Goal: Transaction & Acquisition: Purchase product/service

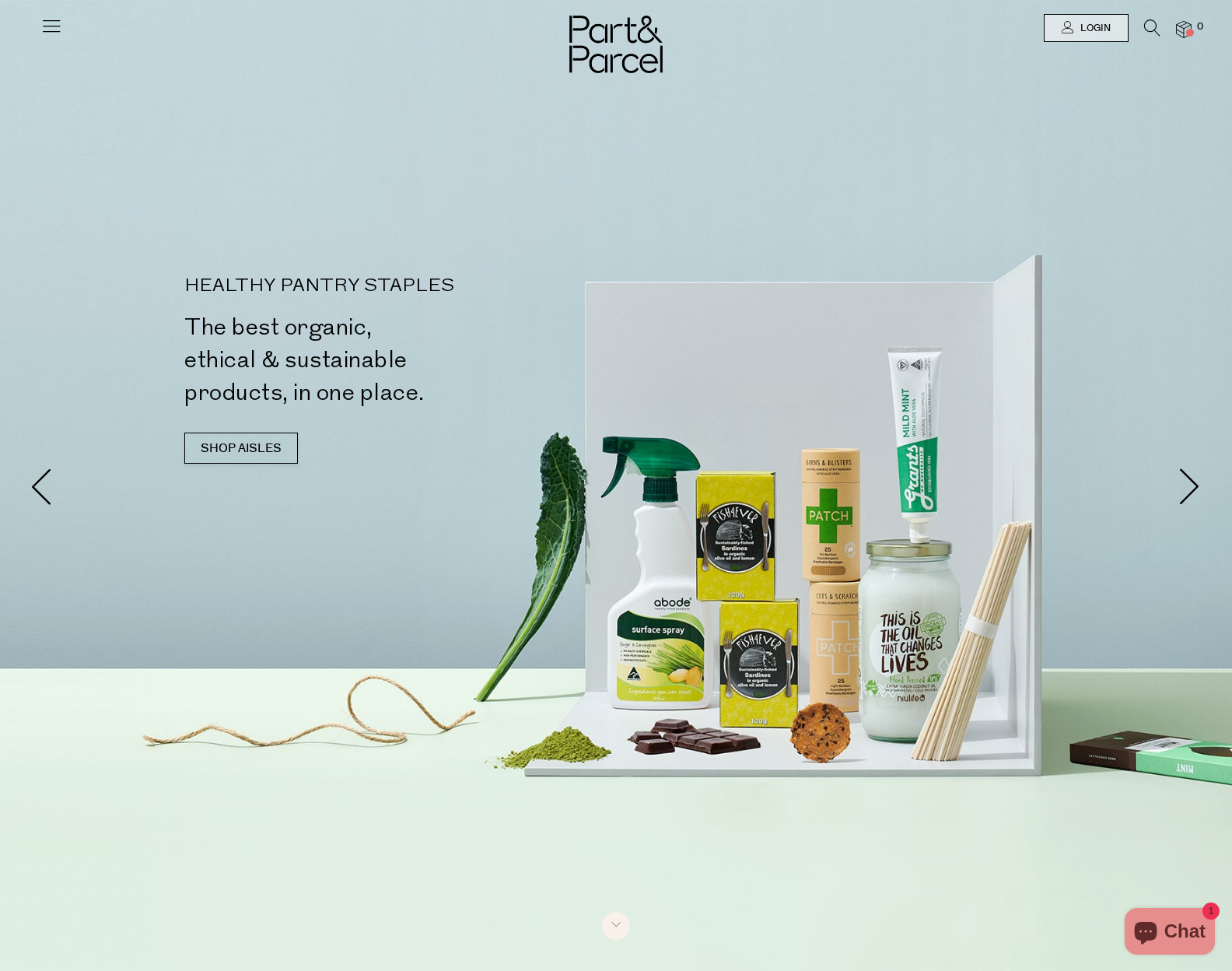
drag, startPoint x: 1153, startPoint y: 26, endPoint x: 1141, endPoint y: 32, distance: 13.4
click at [1152, 26] on icon at bounding box center [1152, 28] width 16 height 17
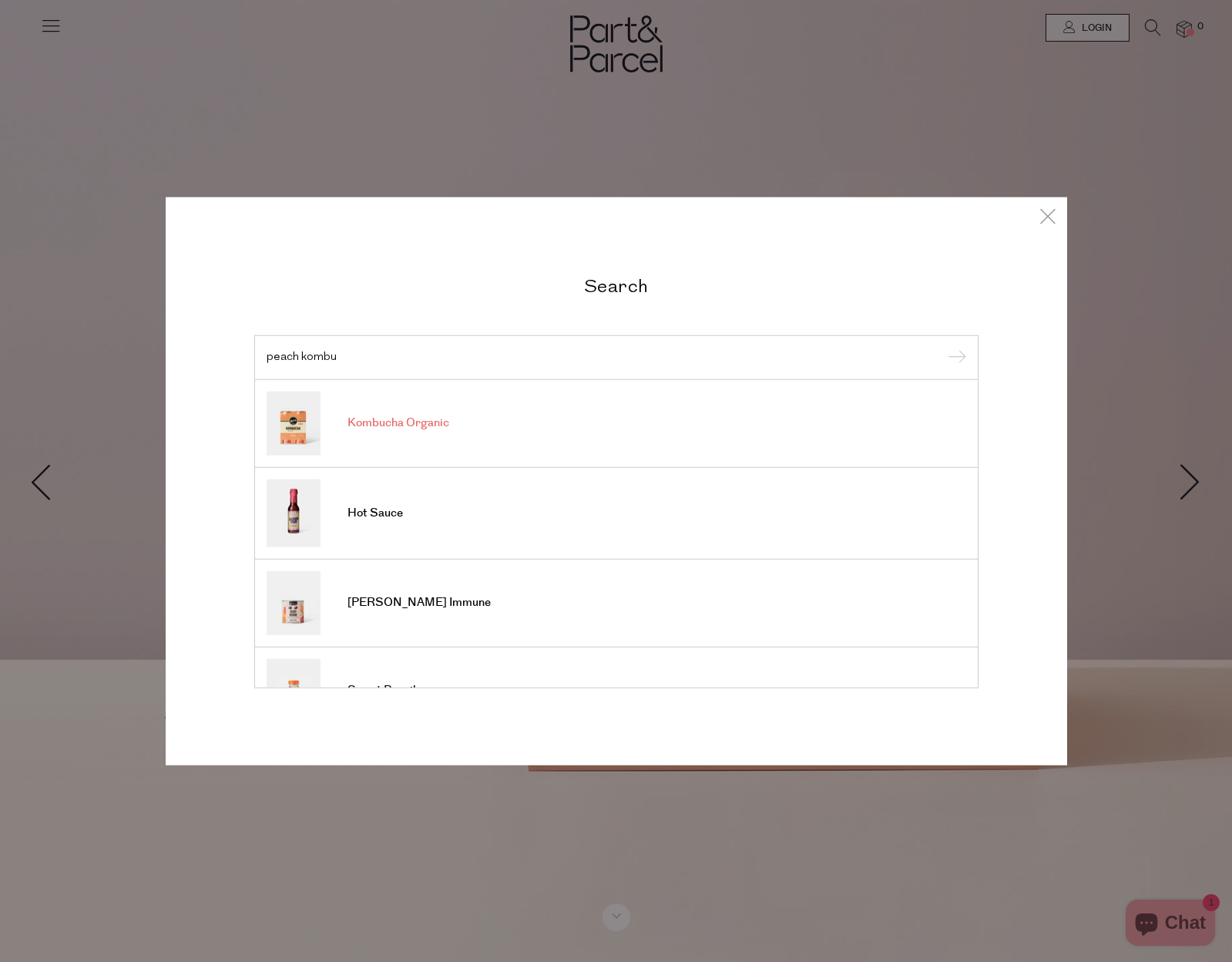
type input "peach kombu"
click at [391, 419] on span "Kombucha Organic" at bounding box center [398, 422] width 102 height 15
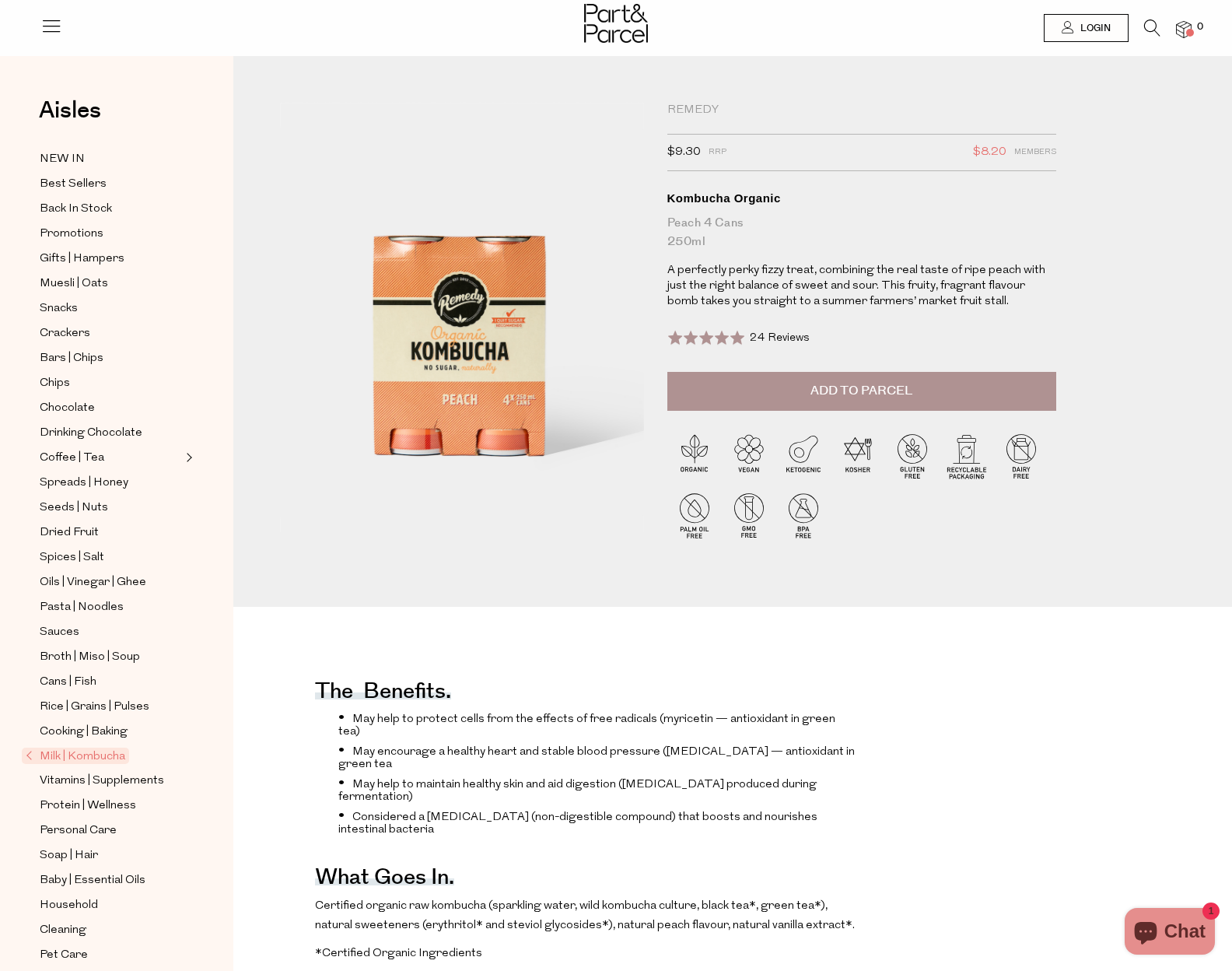
click at [895, 391] on span "Add to Parcel" at bounding box center [861, 391] width 102 height 18
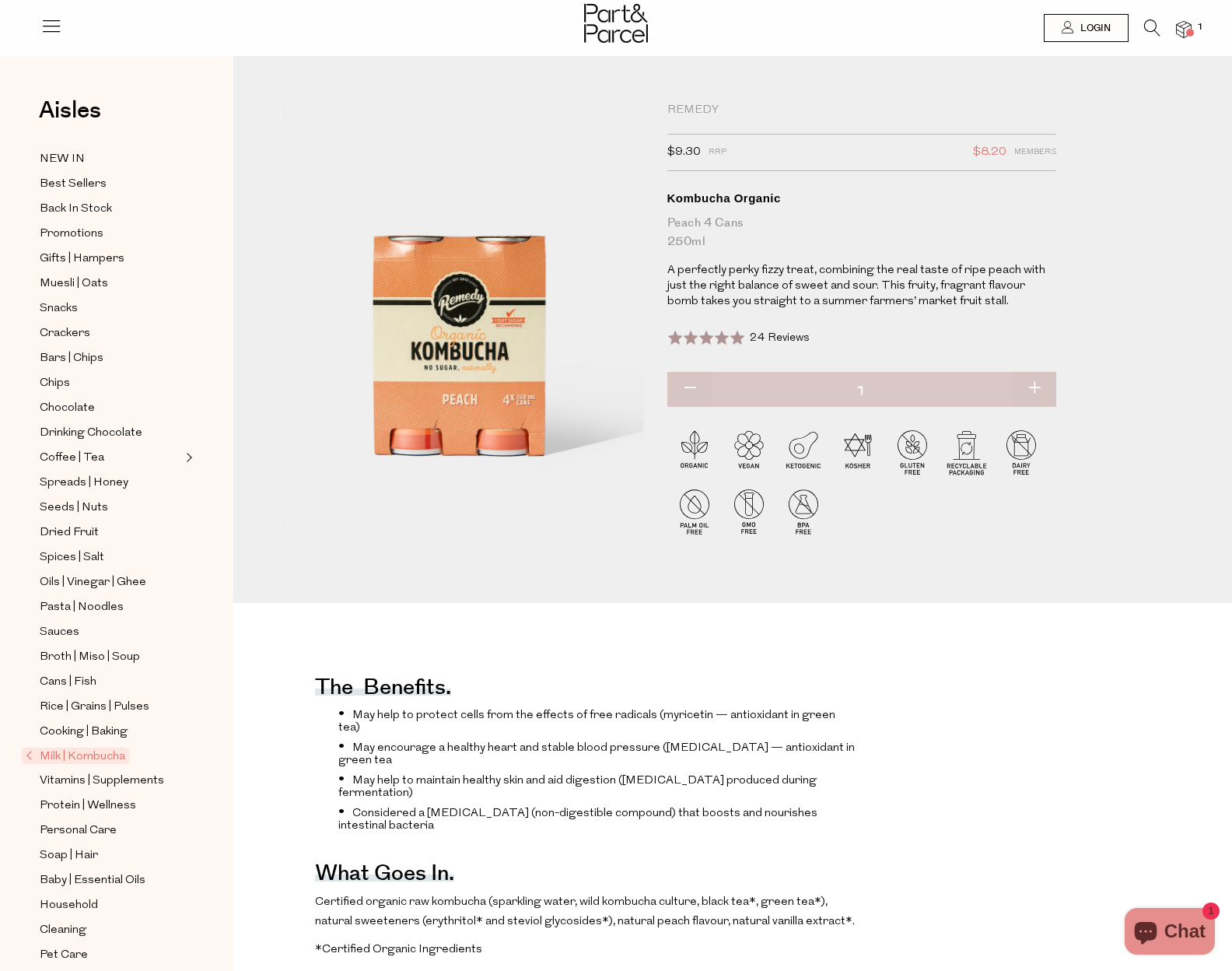
drag, startPoint x: 1041, startPoint y: 388, endPoint x: 1041, endPoint y: 402, distance: 14.0
click at [1041, 388] on button "button" at bounding box center [1035, 389] width 45 height 34
type input "2"
click at [1031, 390] on button "button" at bounding box center [1035, 389] width 45 height 34
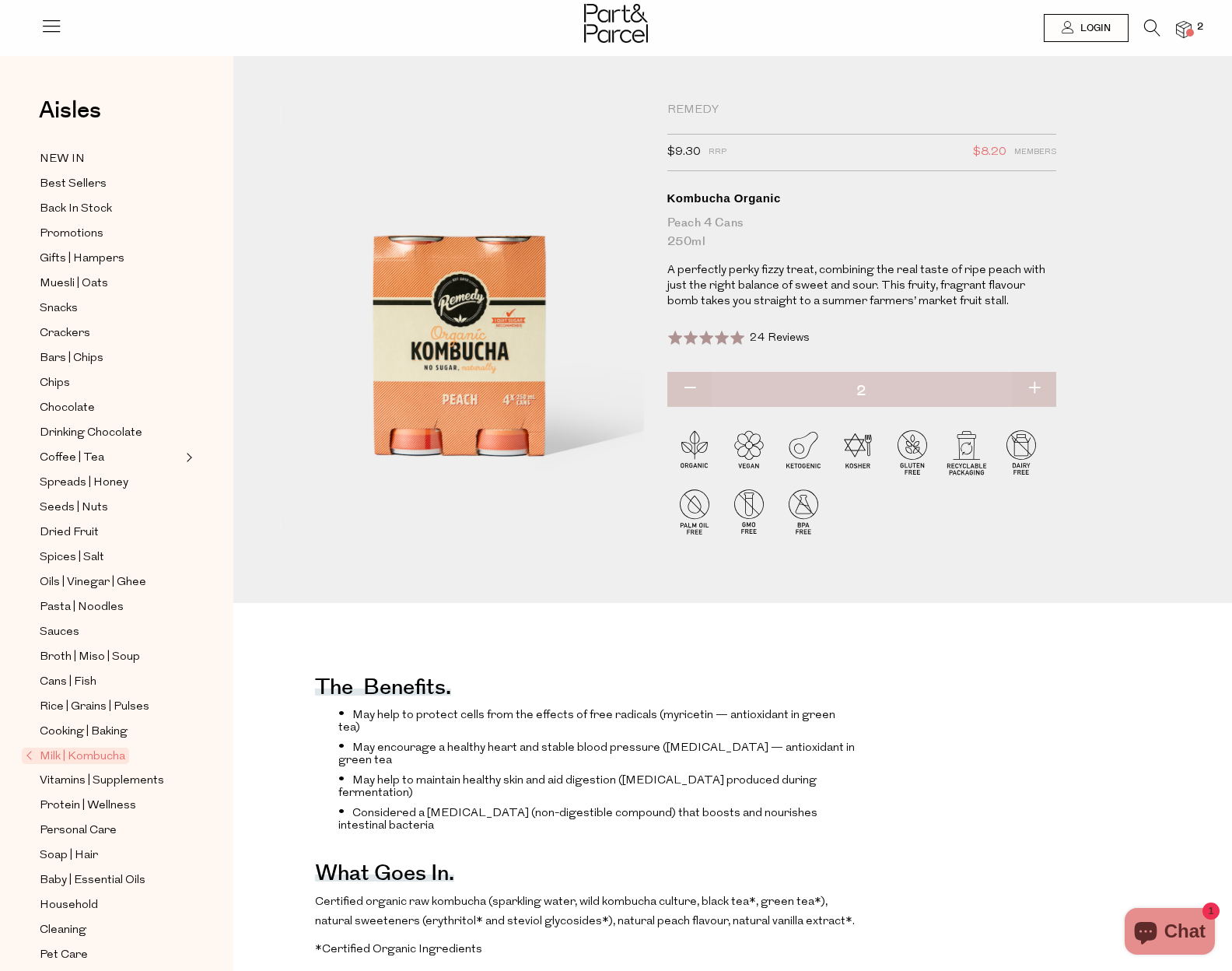
type input "3"
click at [1036, 391] on button "button" at bounding box center [1035, 389] width 45 height 34
type input "4"
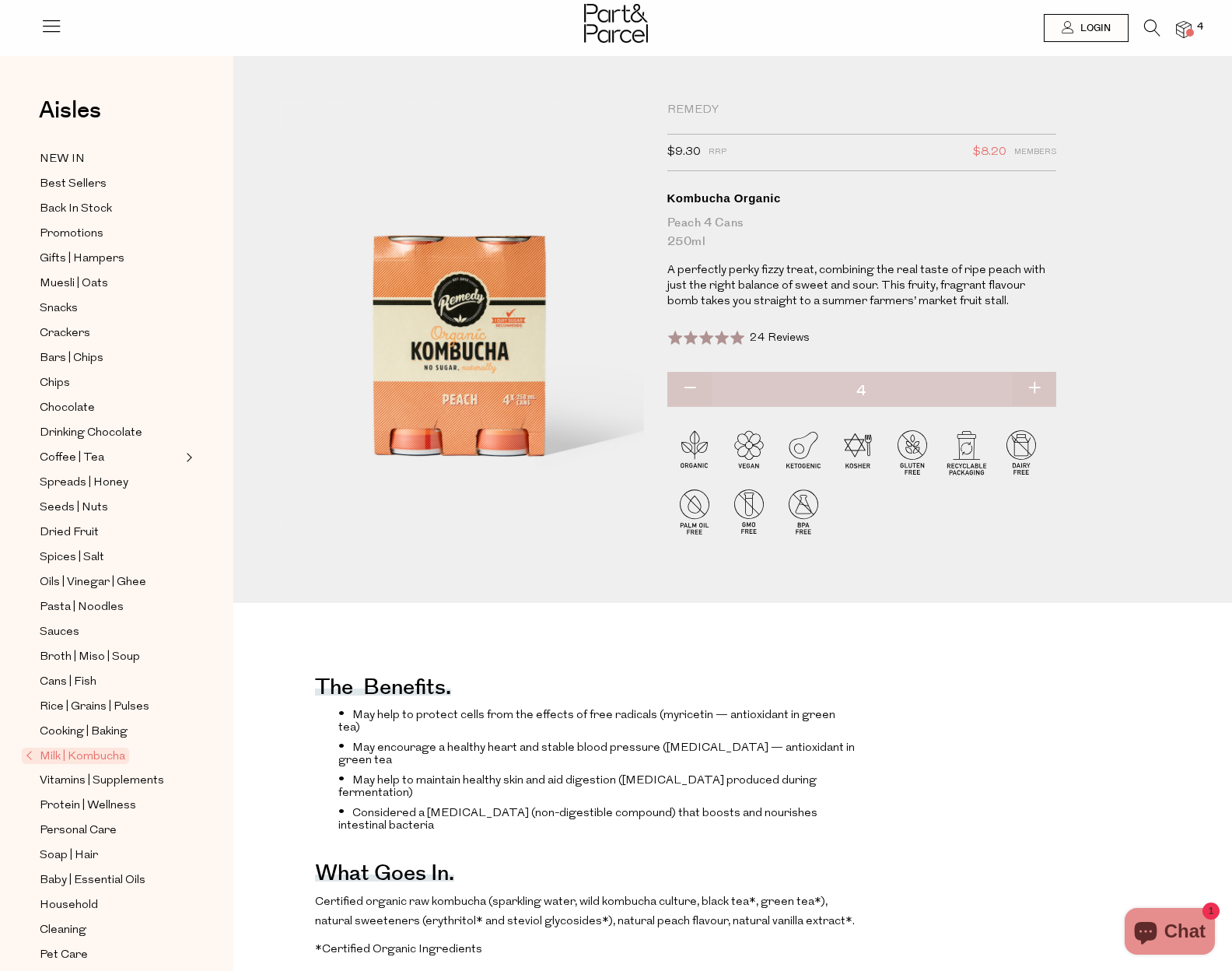
click at [1032, 387] on button "button" at bounding box center [1035, 389] width 45 height 34
type input "5"
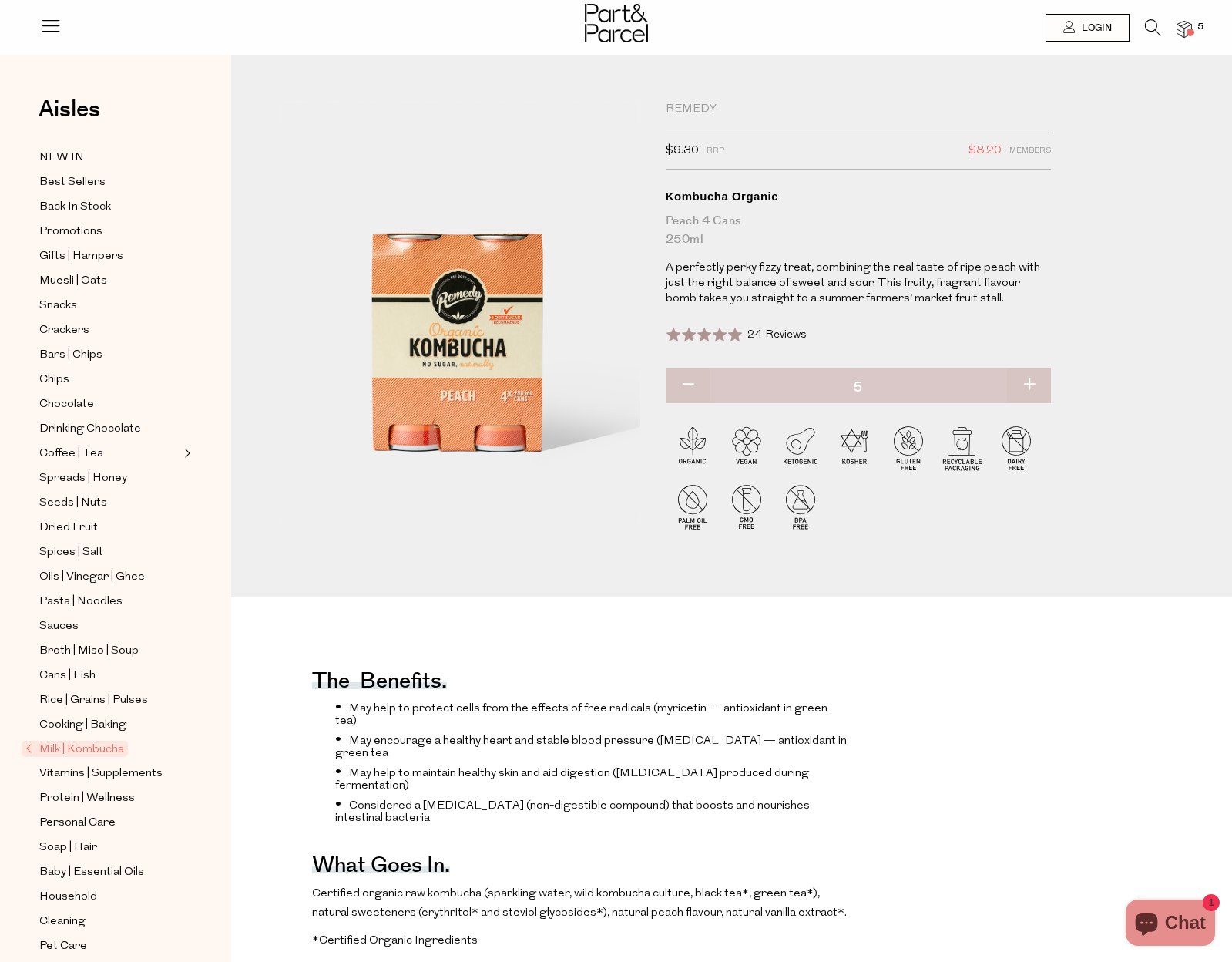
click at [706, 111] on div "Close dialog WOULD YOU LIKE $10 OFF YOUR FIRST ORDER? YES PLEASE NO THANKS Min …" at bounding box center [616, 481] width 1232 height 962
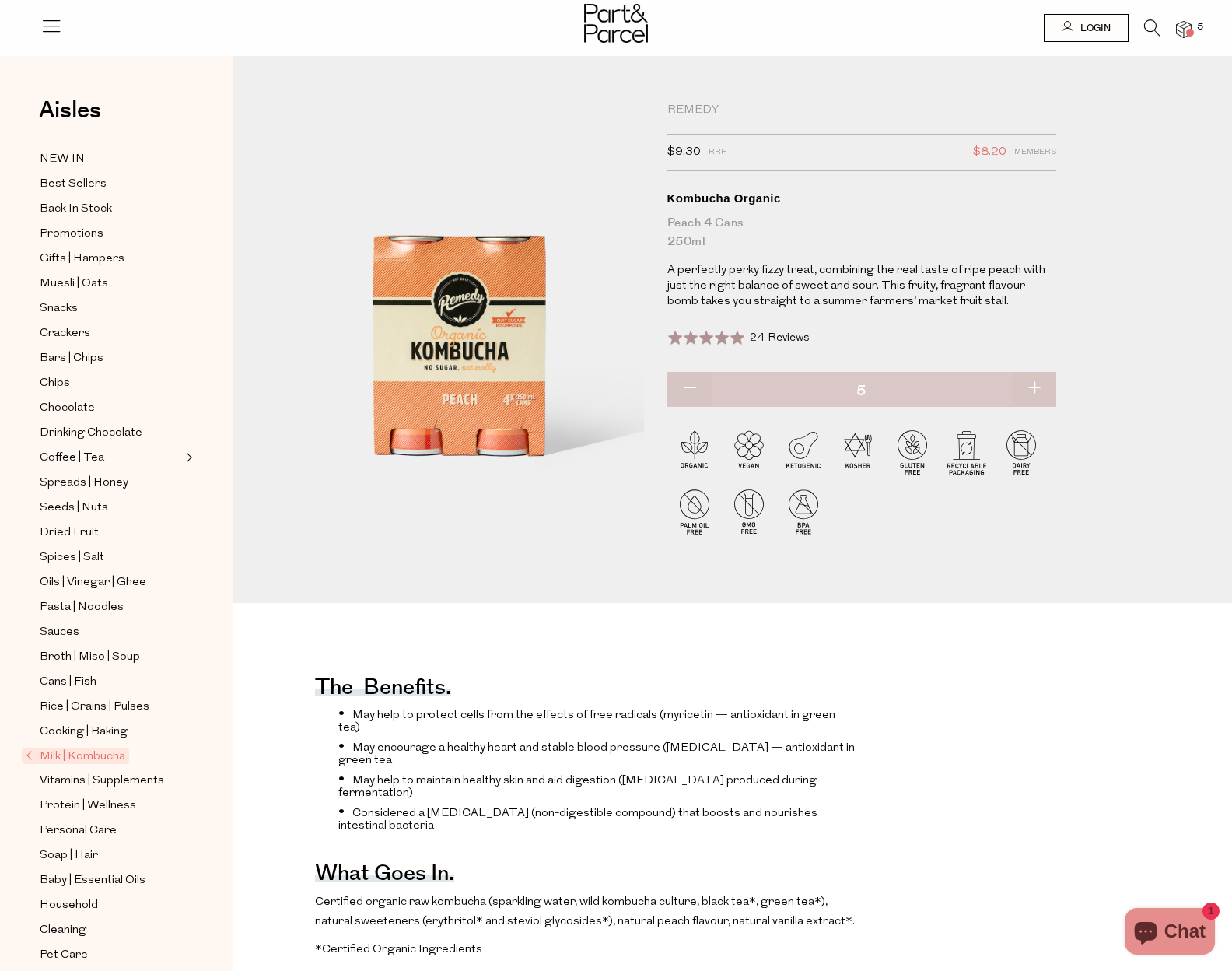
click at [714, 105] on div "Remedy" at bounding box center [861, 110] width 389 height 15
click at [683, 109] on div "Remedy" at bounding box center [861, 110] width 389 height 15
click at [1194, 28] on span "5" at bounding box center [1201, 28] width 14 height 14
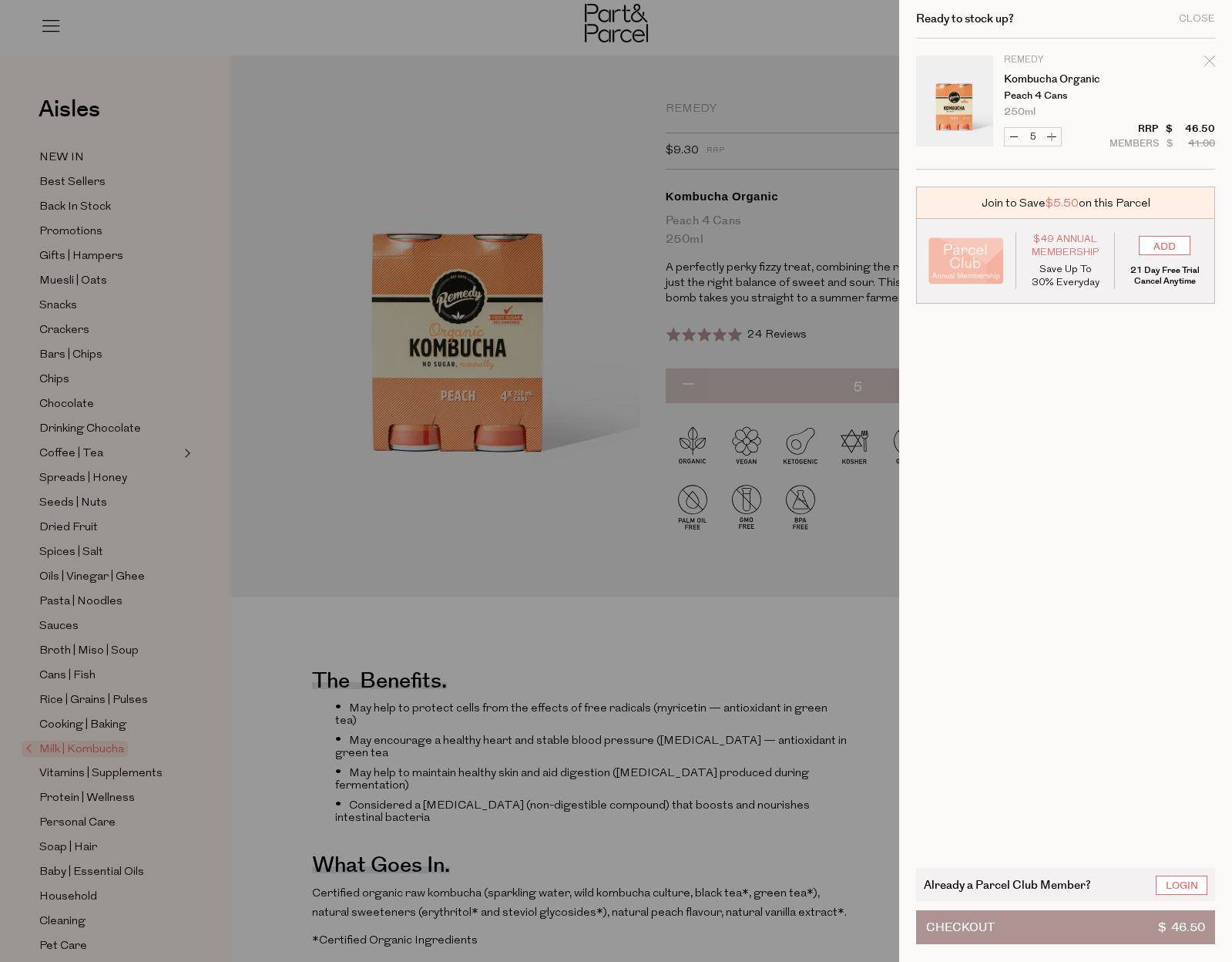
drag, startPoint x: 1034, startPoint y: 58, endPoint x: 1021, endPoint y: 65, distance: 14.8
click at [1034, 58] on p "Remedy" at bounding box center [1064, 60] width 119 height 9
click at [454, 158] on div at bounding box center [616, 481] width 1232 height 962
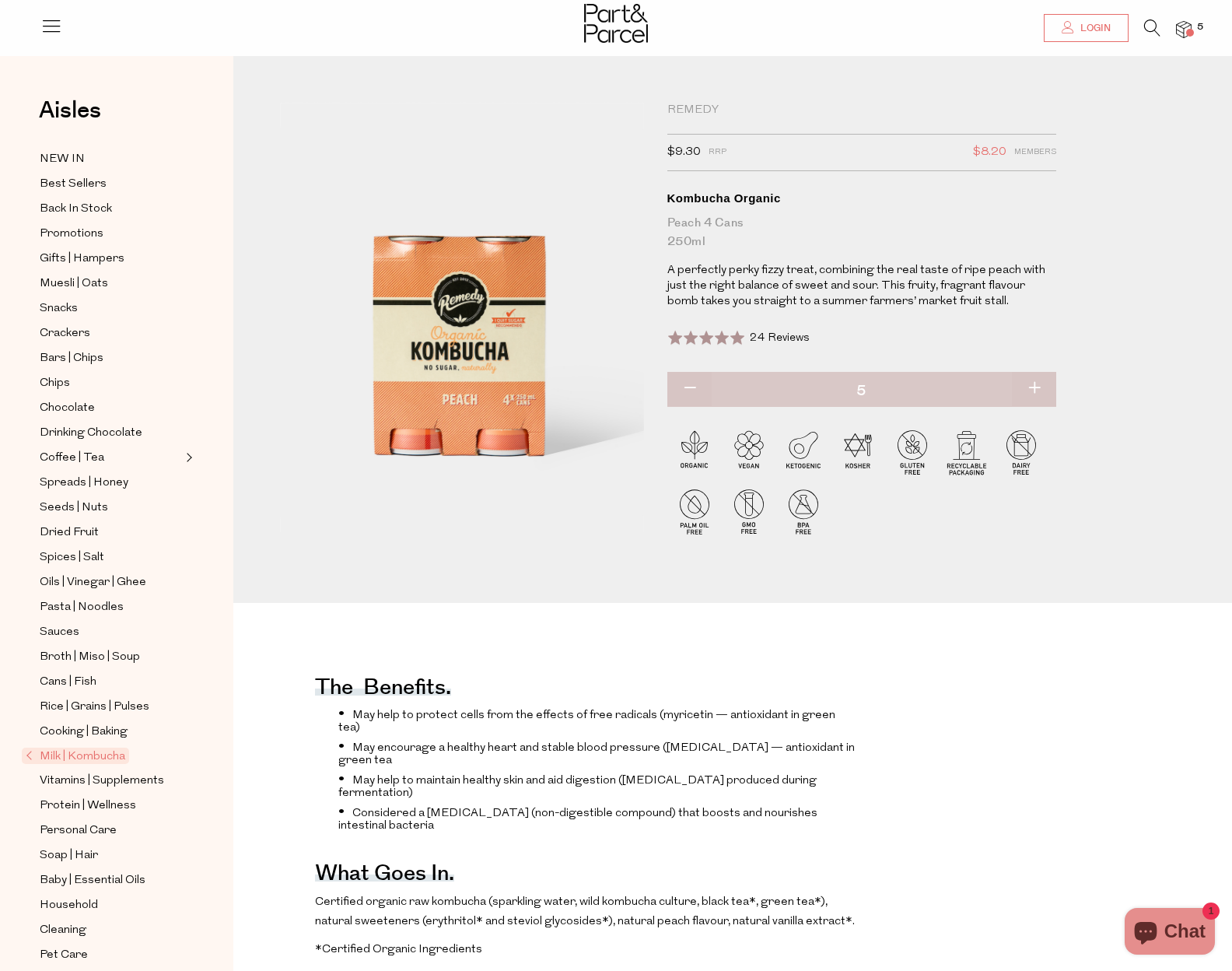
click at [1102, 18] on link "Login" at bounding box center [1085, 28] width 85 height 28
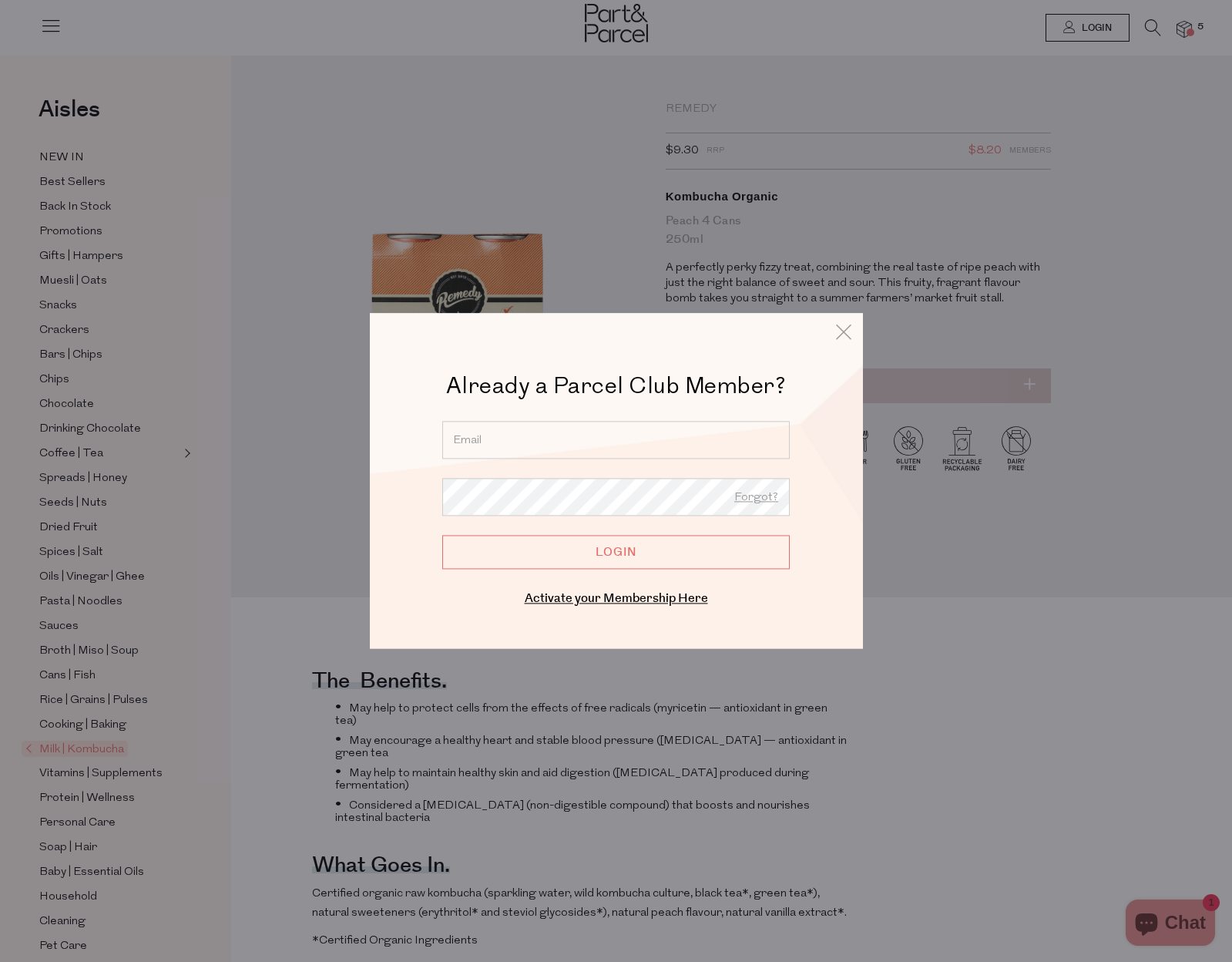
click at [532, 458] on input "email" at bounding box center [616, 439] width 348 height 38
type input "jo_emslie@hotmail.com"
click at [647, 560] on input "Login" at bounding box center [616, 551] width 348 height 34
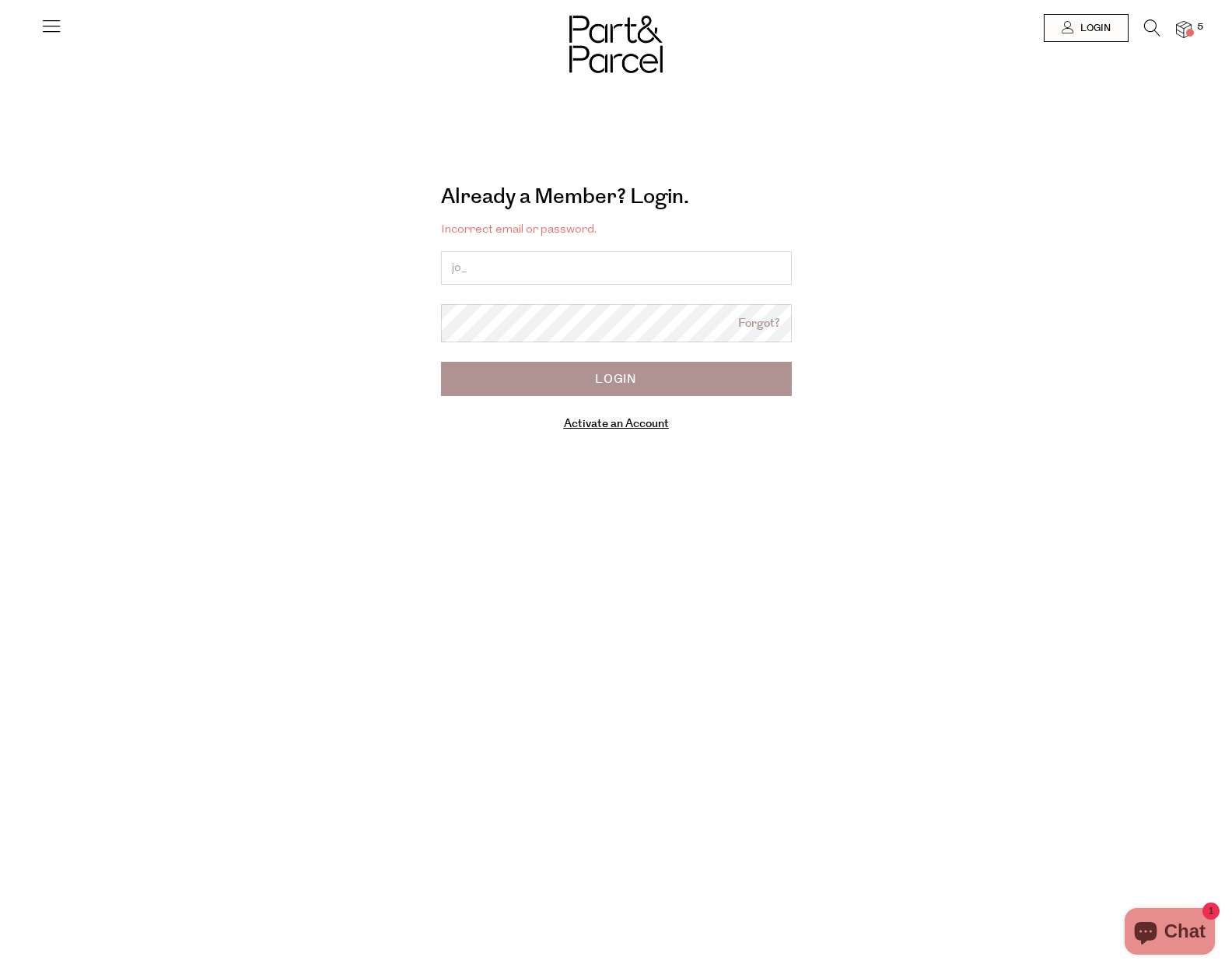
type input "jo_emslie@hotmail.com"
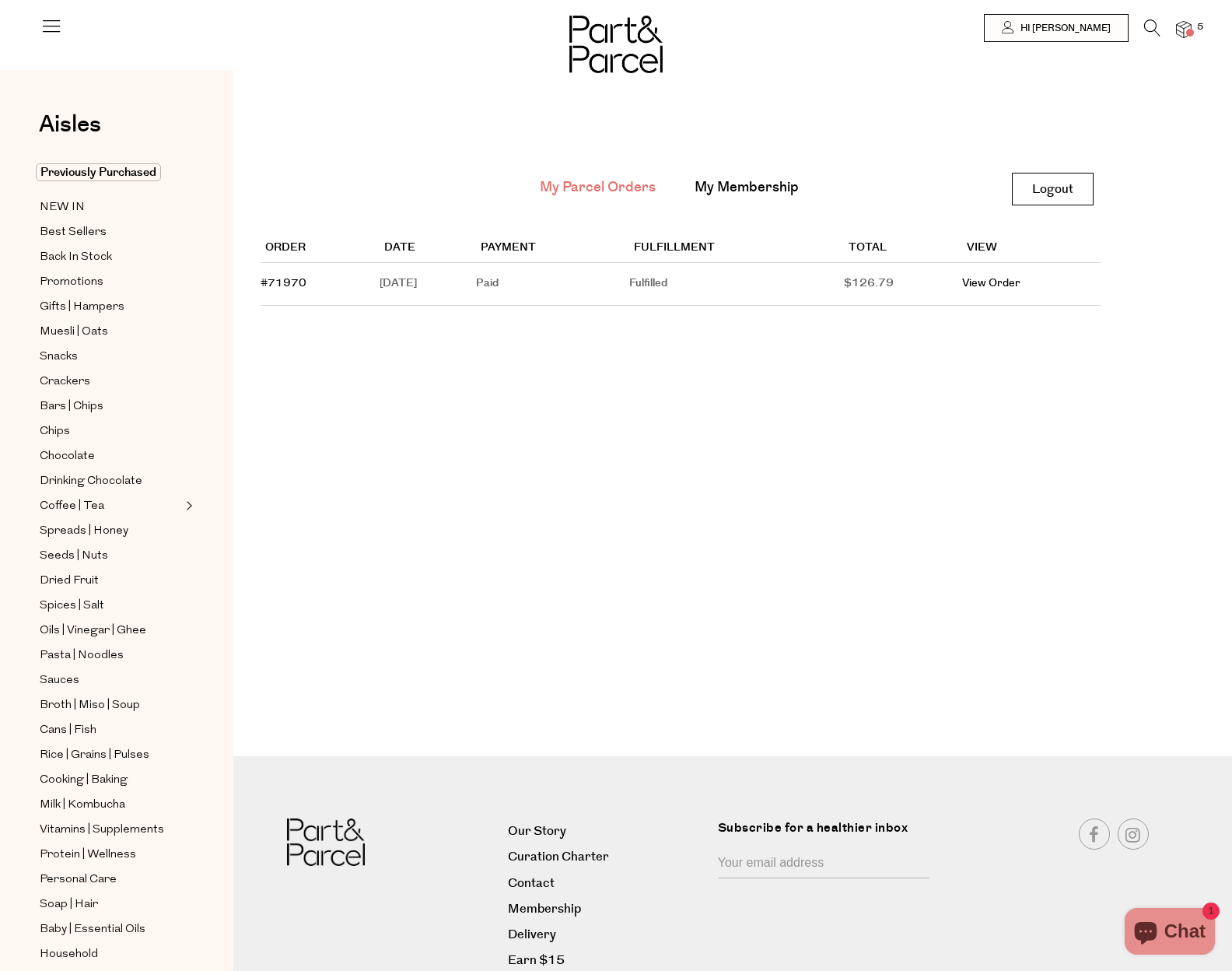
click at [1151, 22] on icon at bounding box center [1152, 28] width 16 height 17
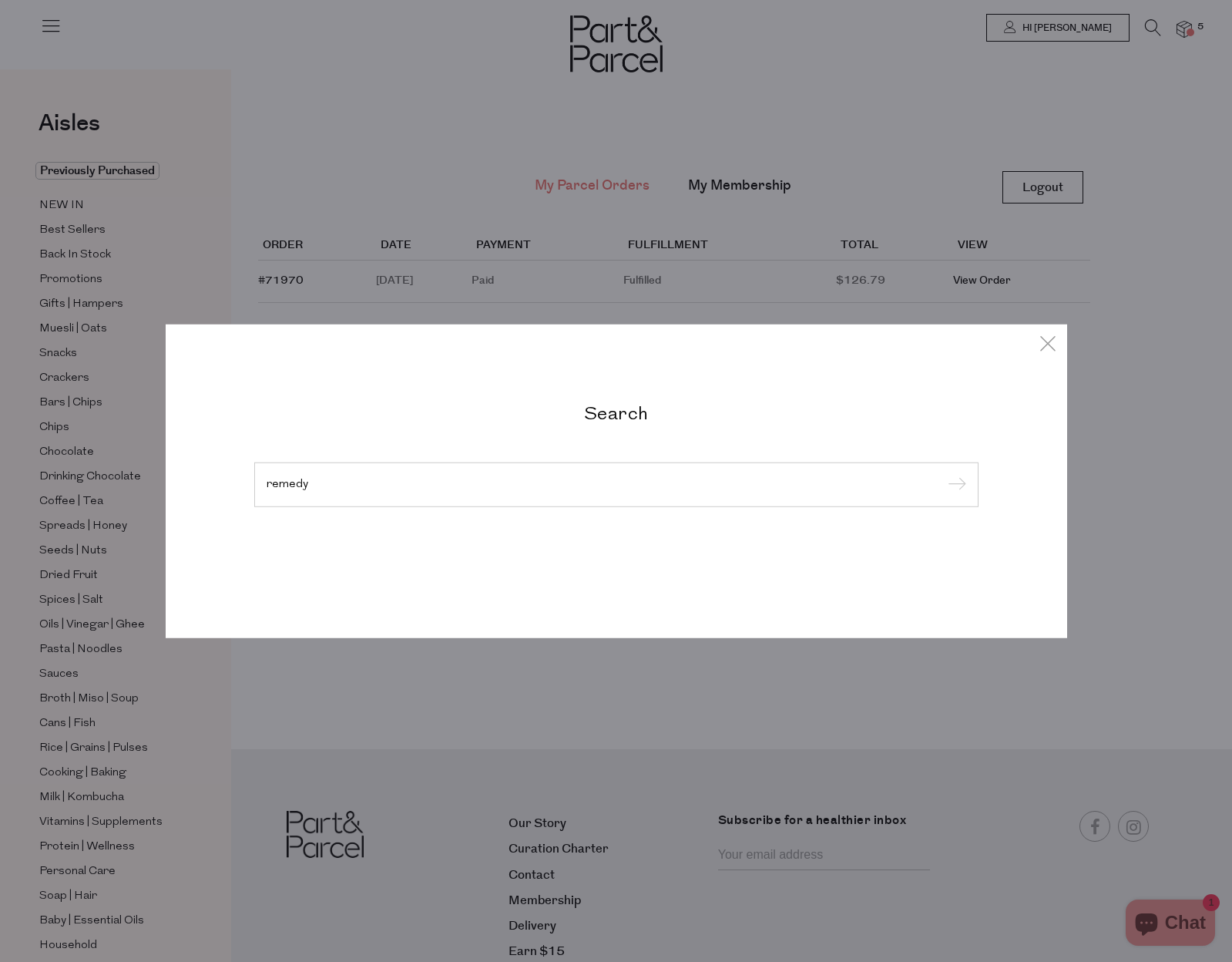
type input "remedy"
click at [943, 473] on input "submit" at bounding box center [955, 485] width 23 height 23
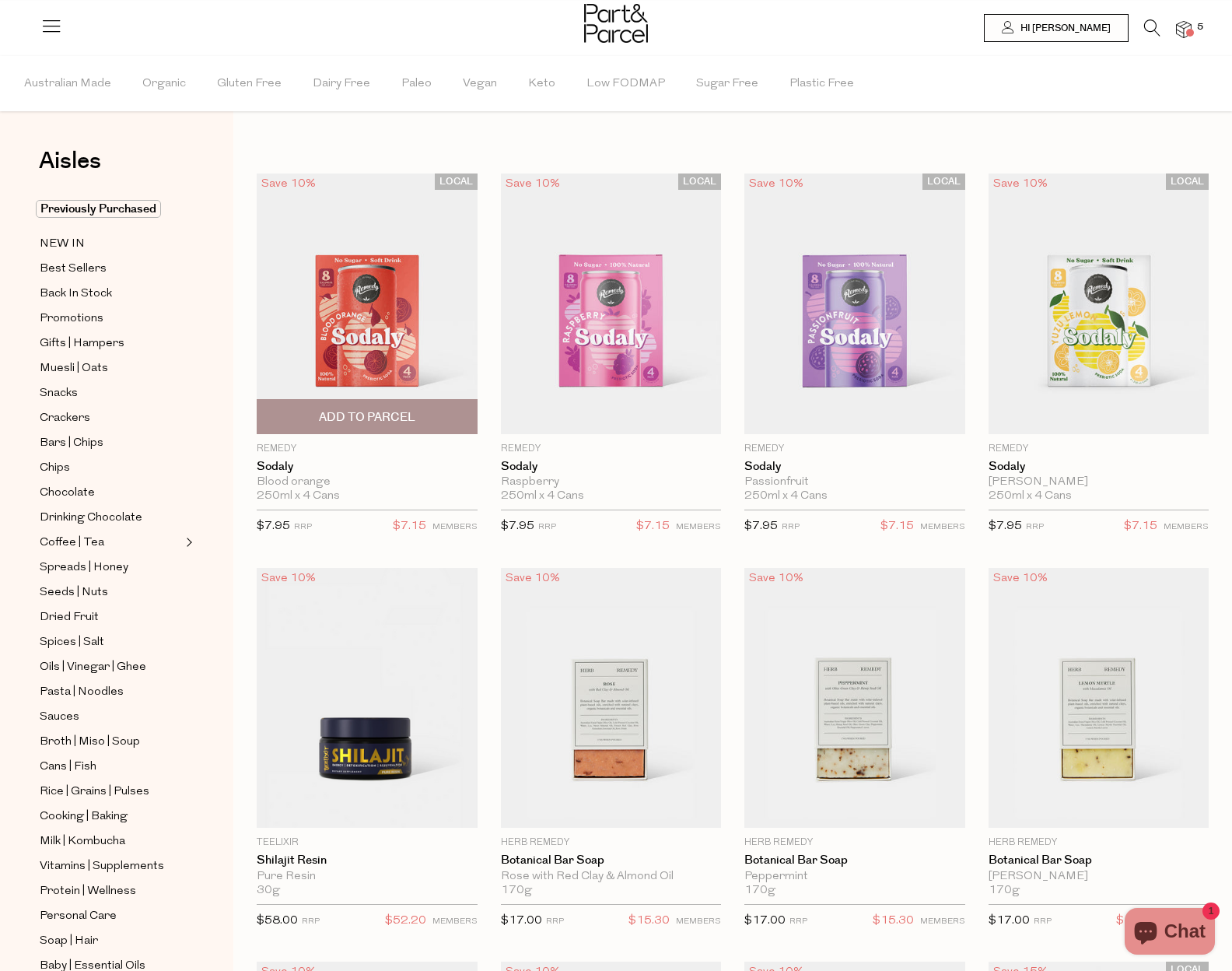
type input "5"
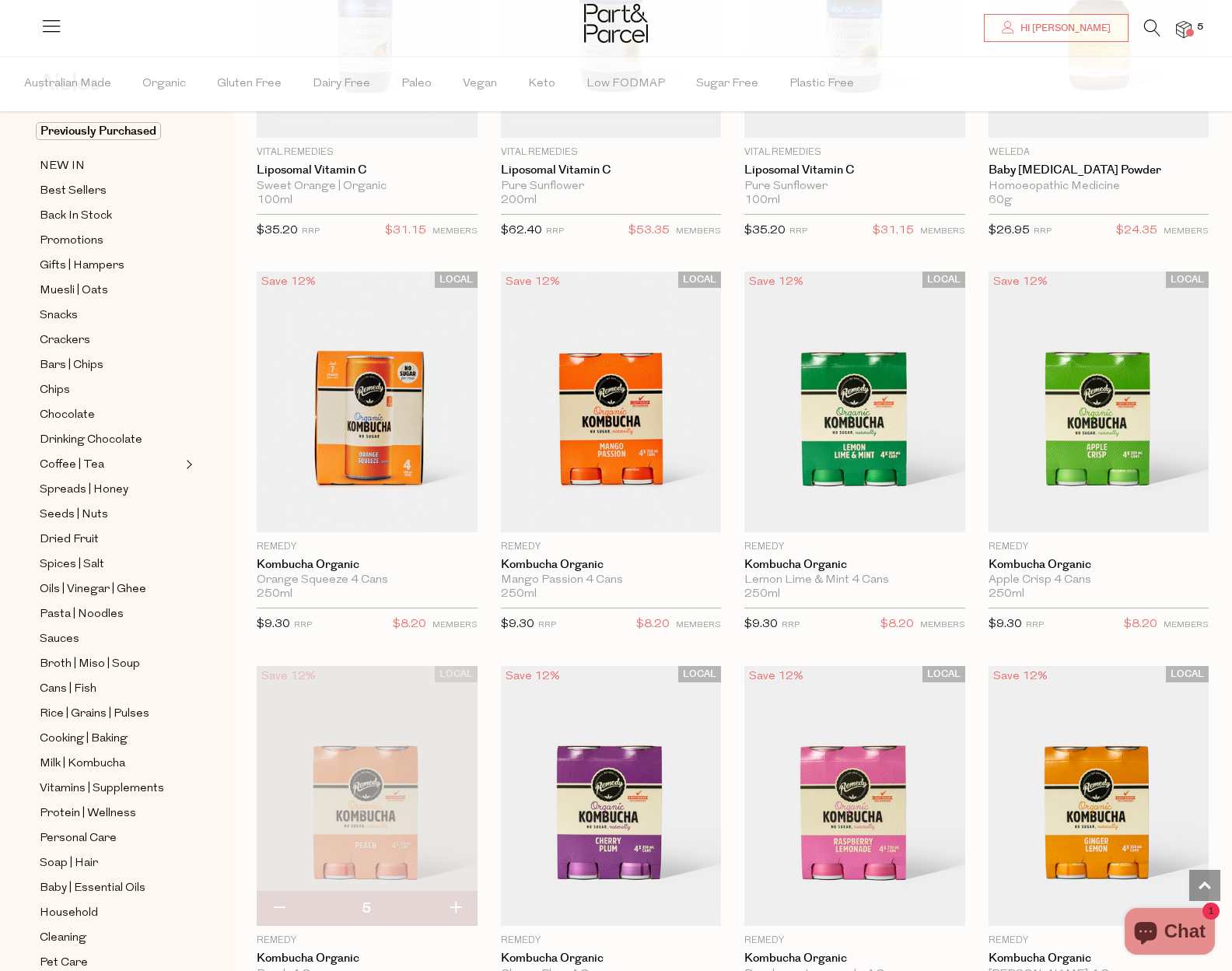
scroll to position [1555, 0]
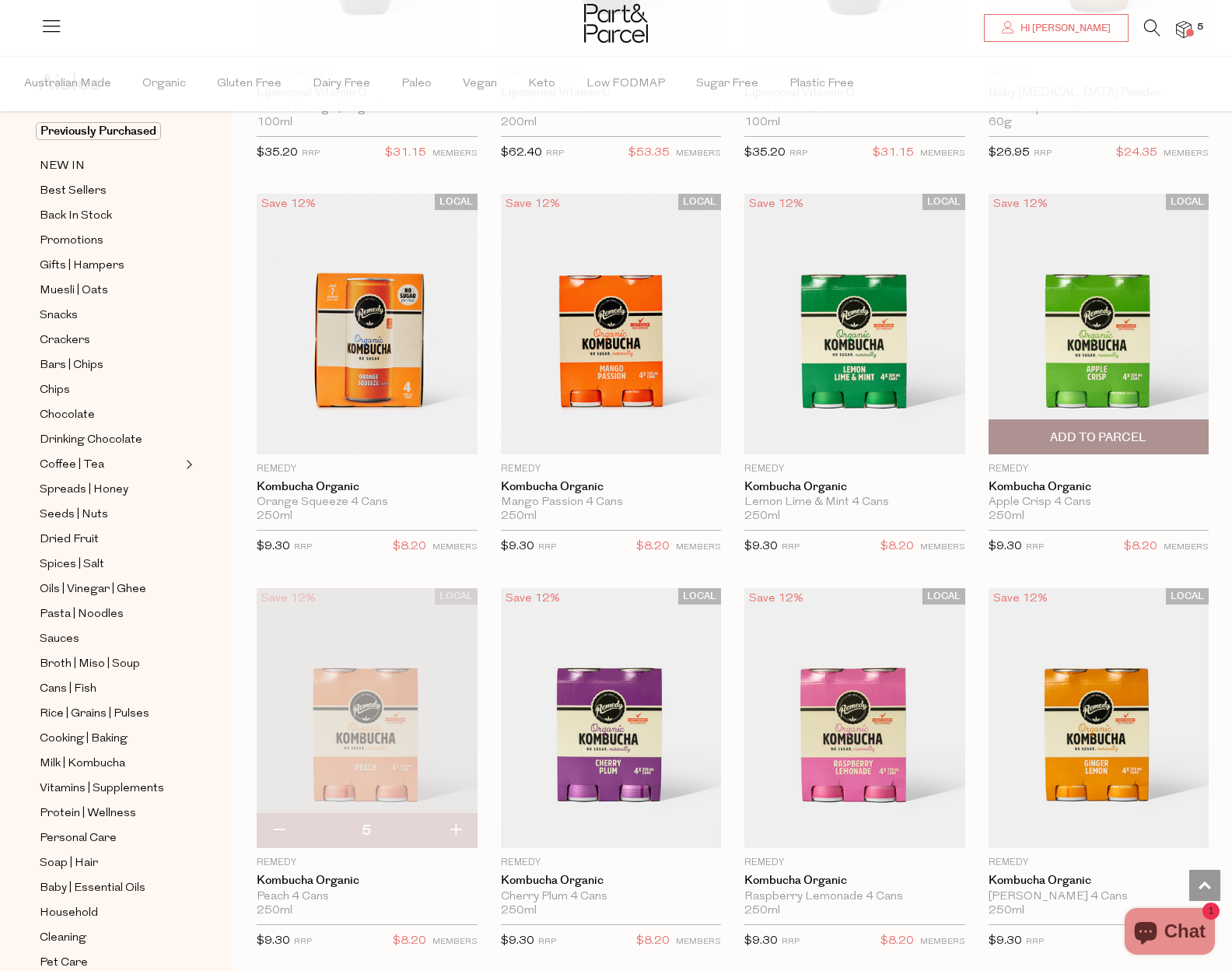
click at [1104, 430] on span "Add To Parcel" at bounding box center [1098, 438] width 96 height 16
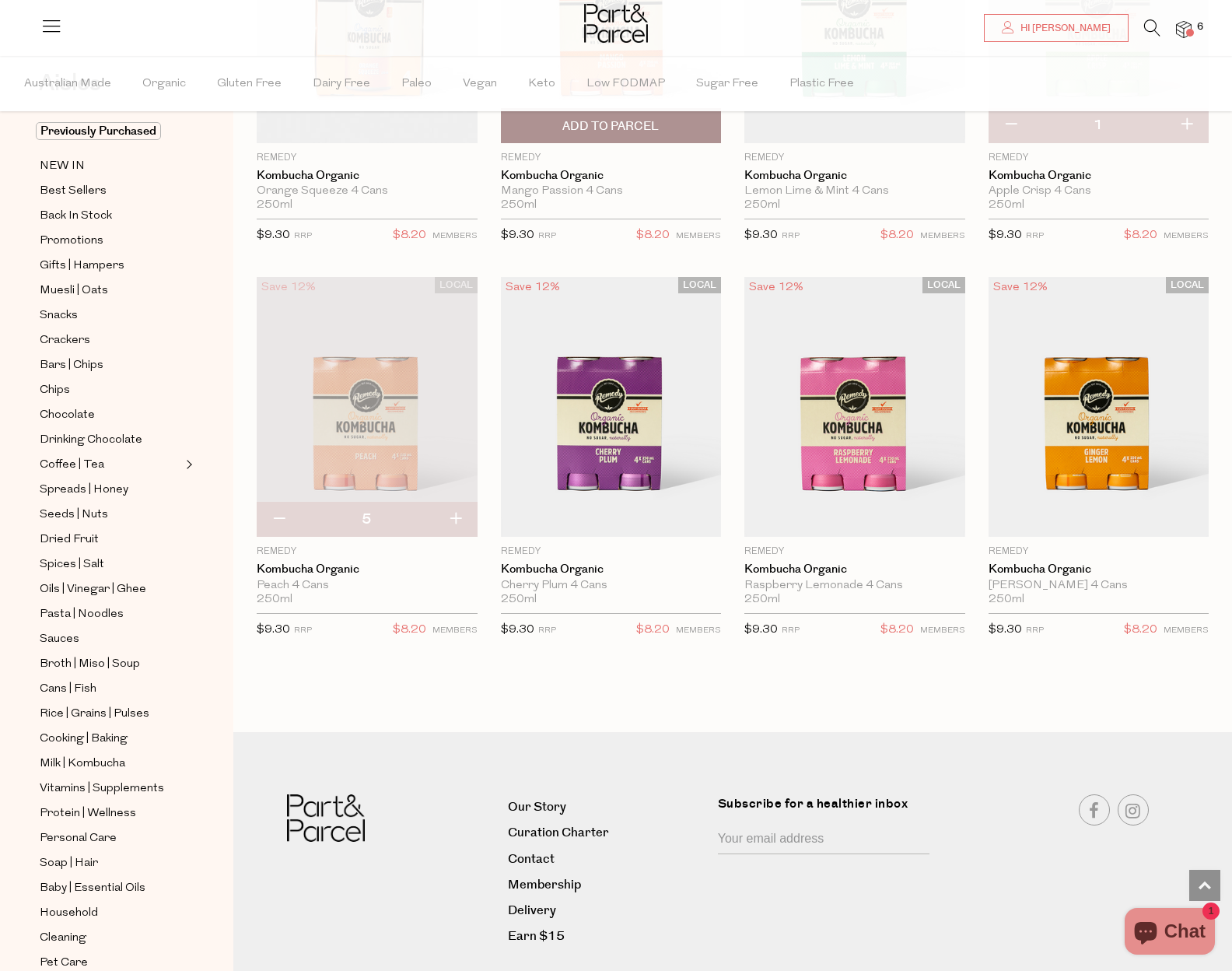
scroll to position [1477, 0]
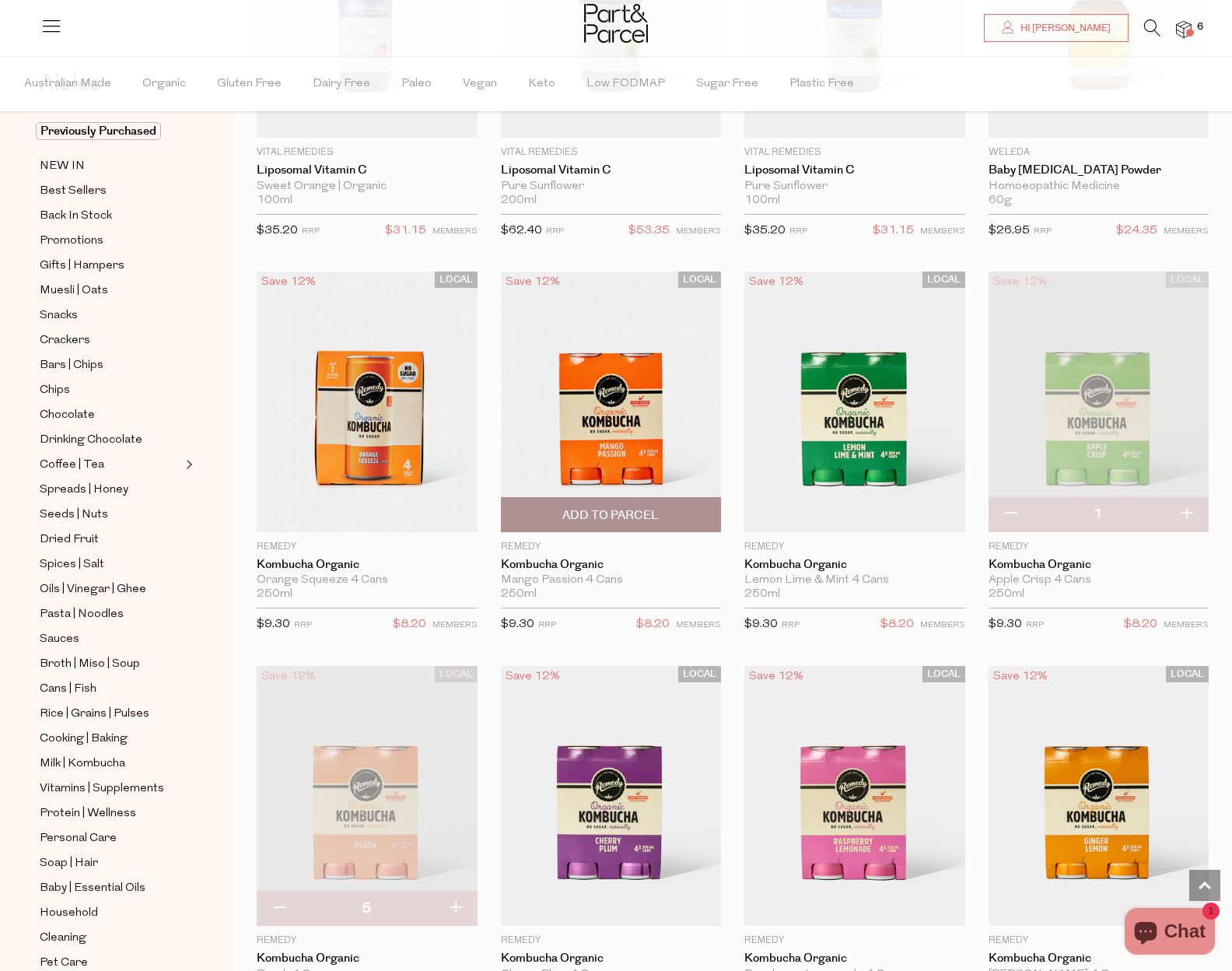
click at [637, 508] on span "Add To Parcel" at bounding box center [611, 515] width 96 height 16
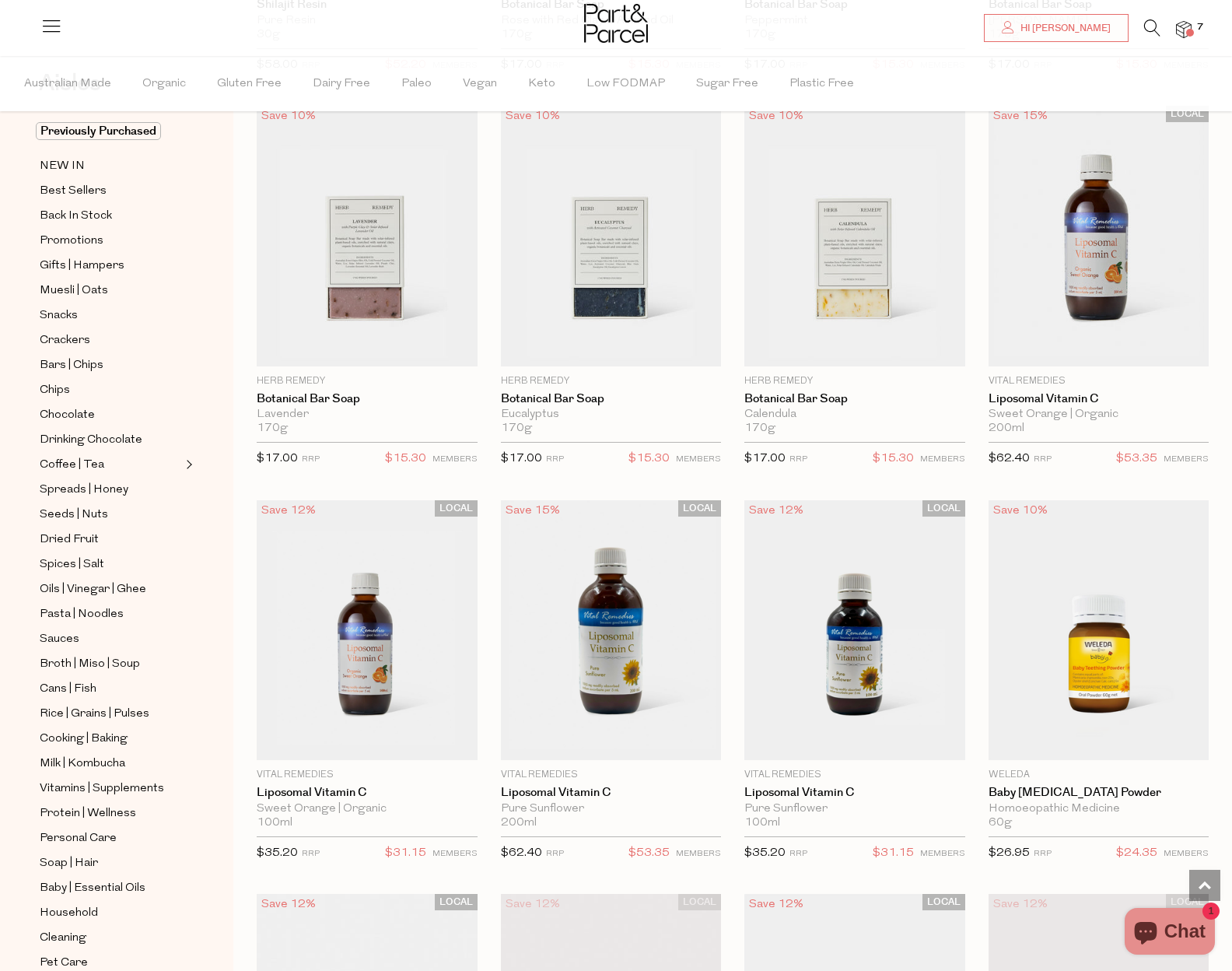
scroll to position [623, 0]
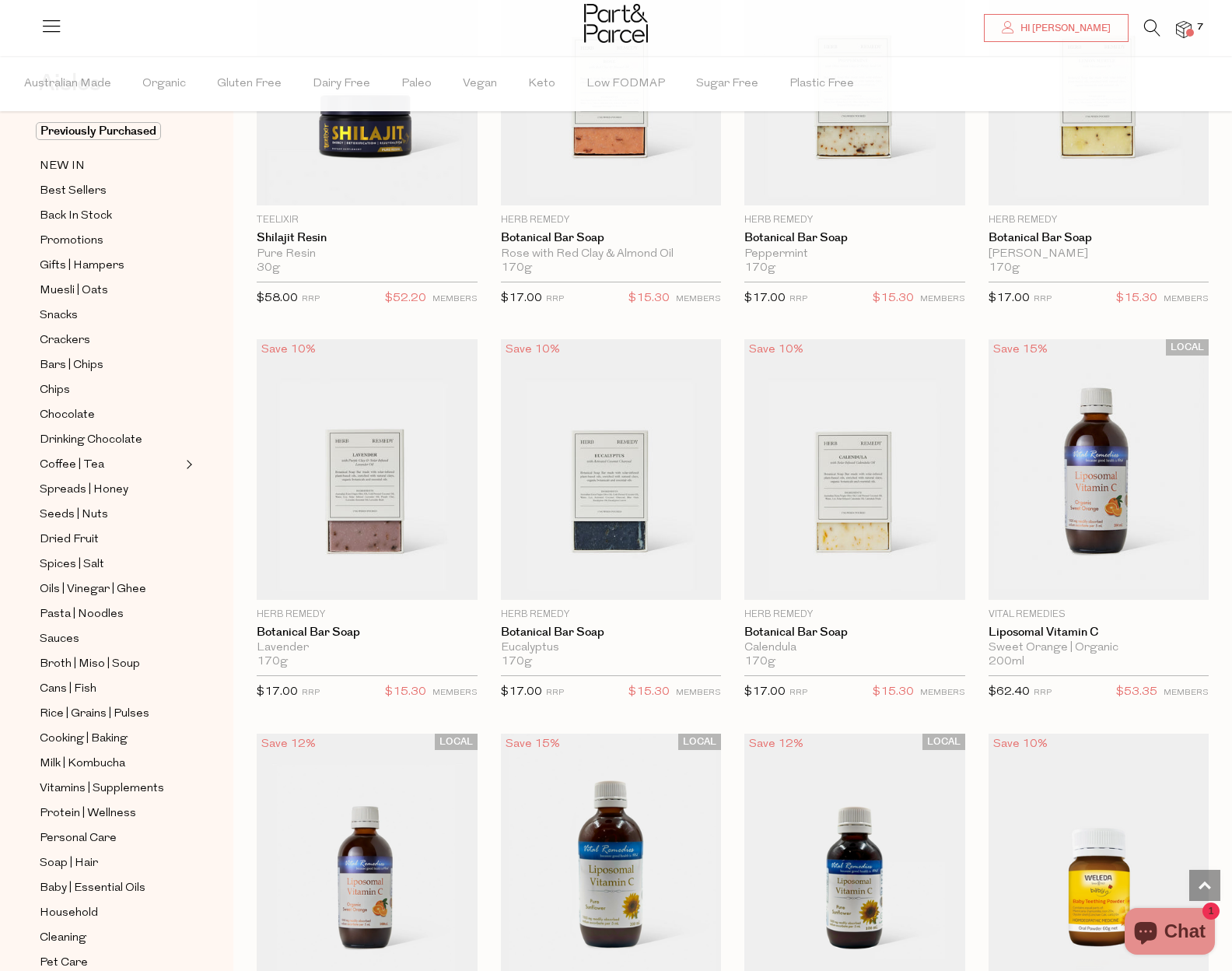
click at [1184, 37] on img at bounding box center [1183, 30] width 15 height 18
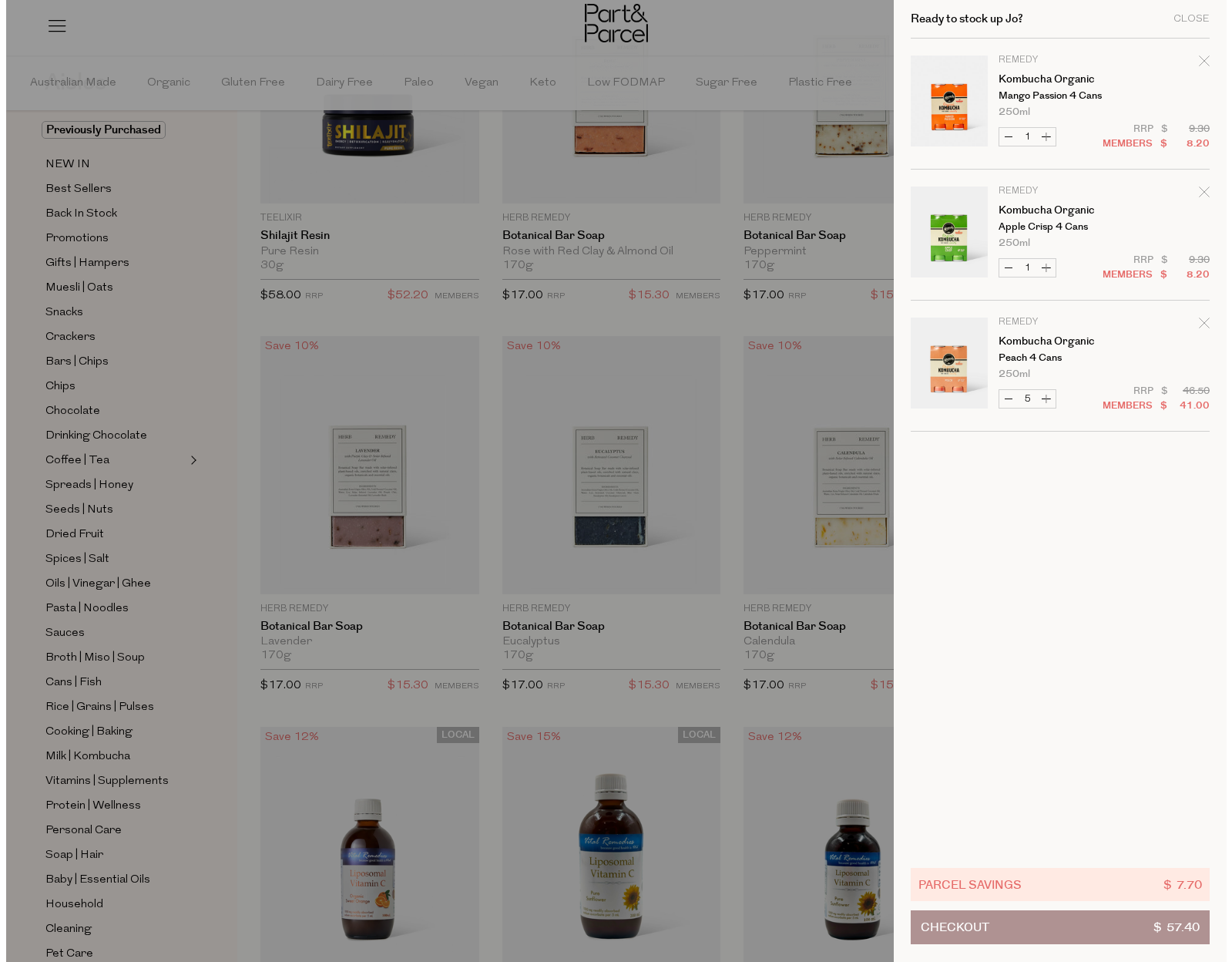
scroll to position [620, 0]
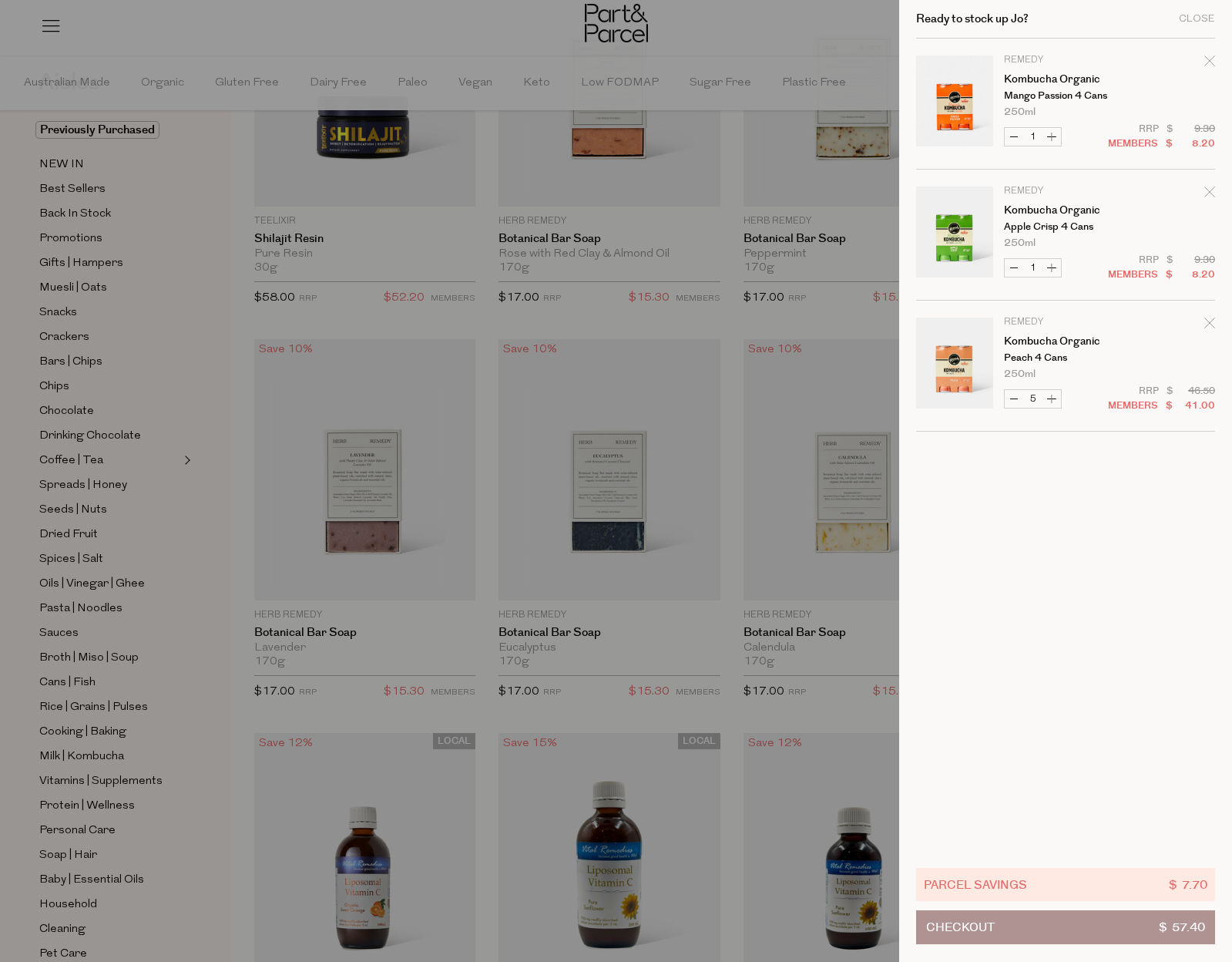
click at [1014, 399] on button "Decrease Kombucha Organic" at bounding box center [1013, 399] width 19 height 18
type input "4"
click at [1053, 396] on button "Increase Kombucha Organic" at bounding box center [1051, 399] width 19 height 18
type input "5"
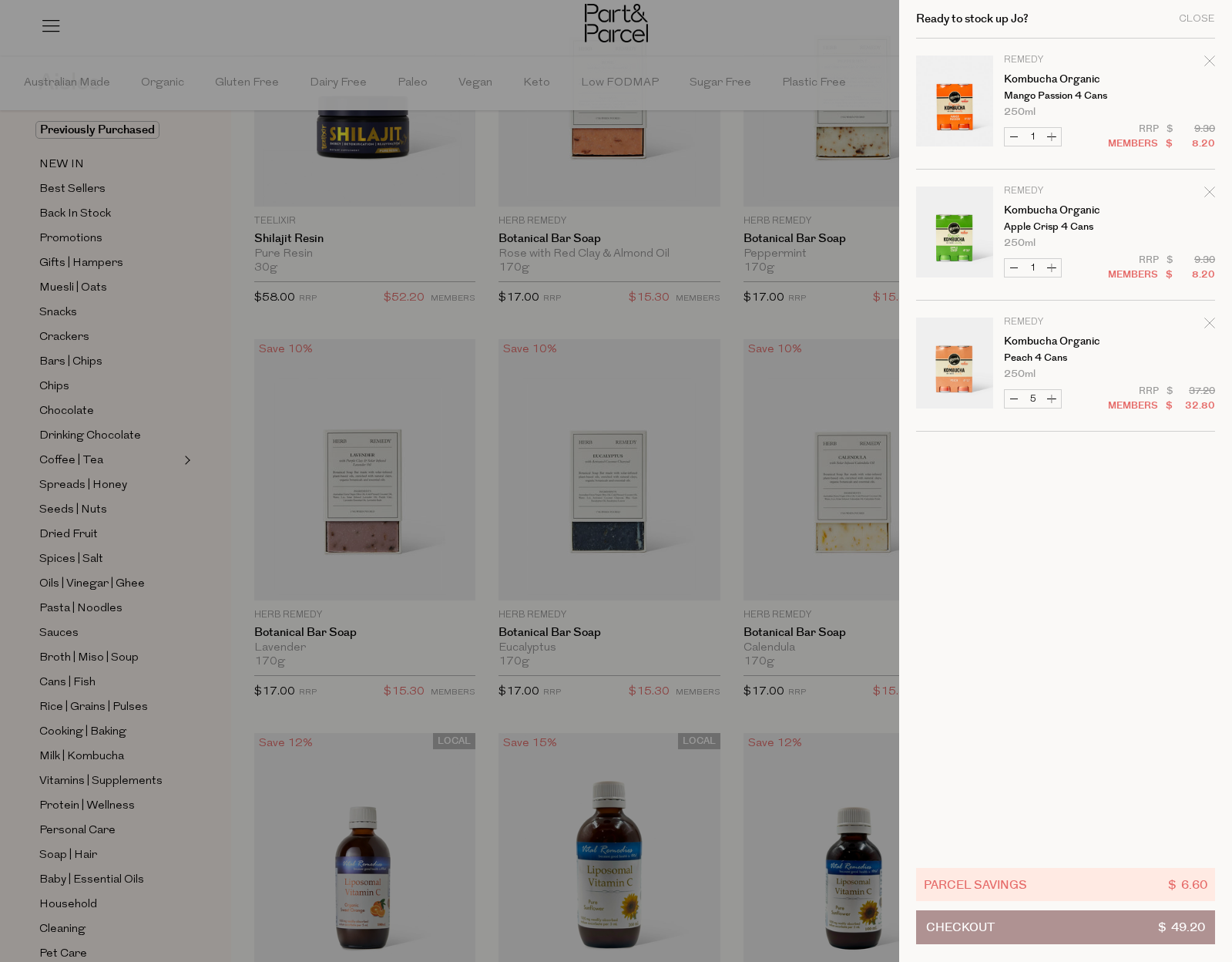
type input "5"
click at [1013, 396] on button "Decrease Kombucha Organic" at bounding box center [1013, 399] width 19 height 18
type input "4"
click at [1213, 17] on div "Close" at bounding box center [1197, 19] width 36 height 10
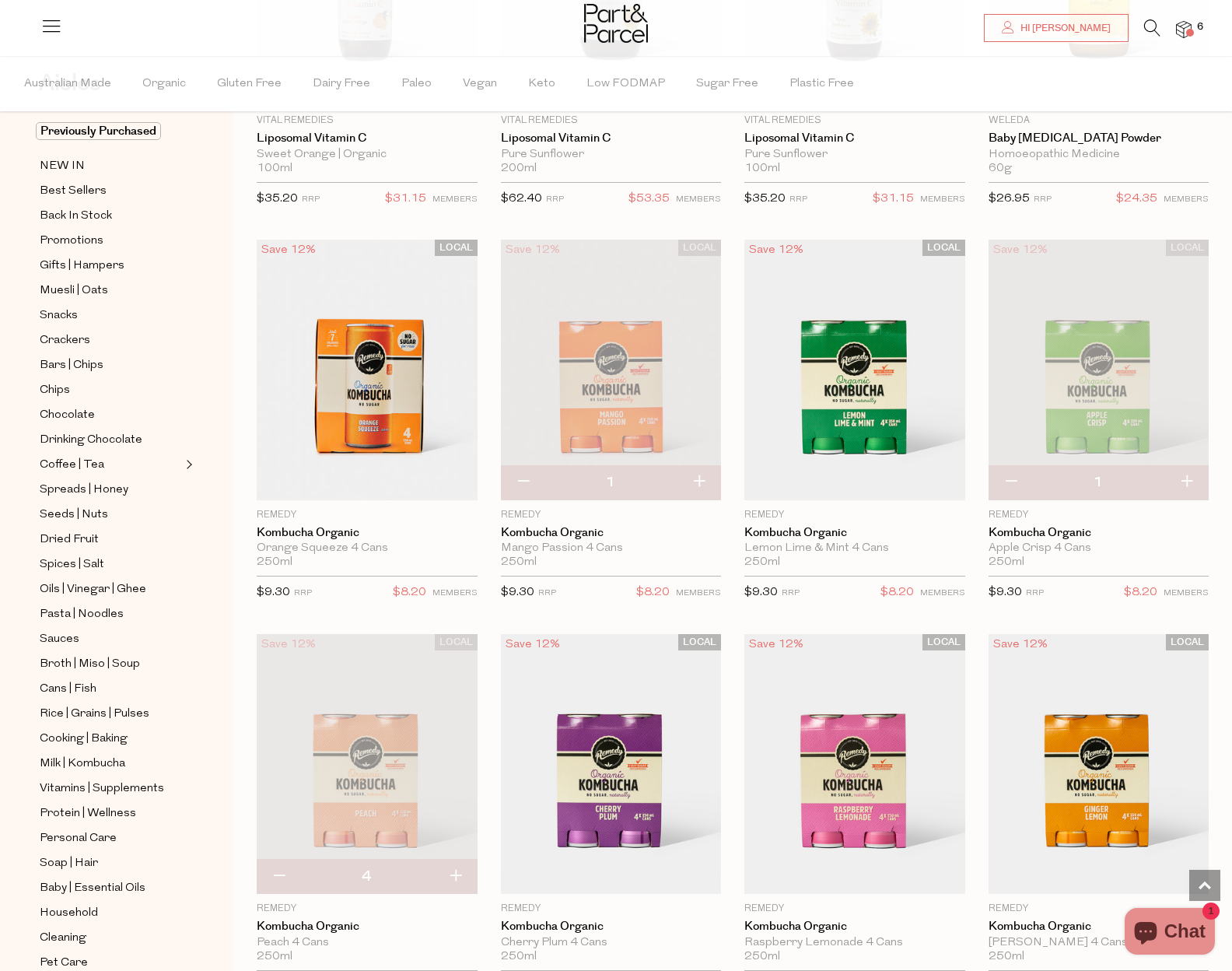
scroll to position [1743, 0]
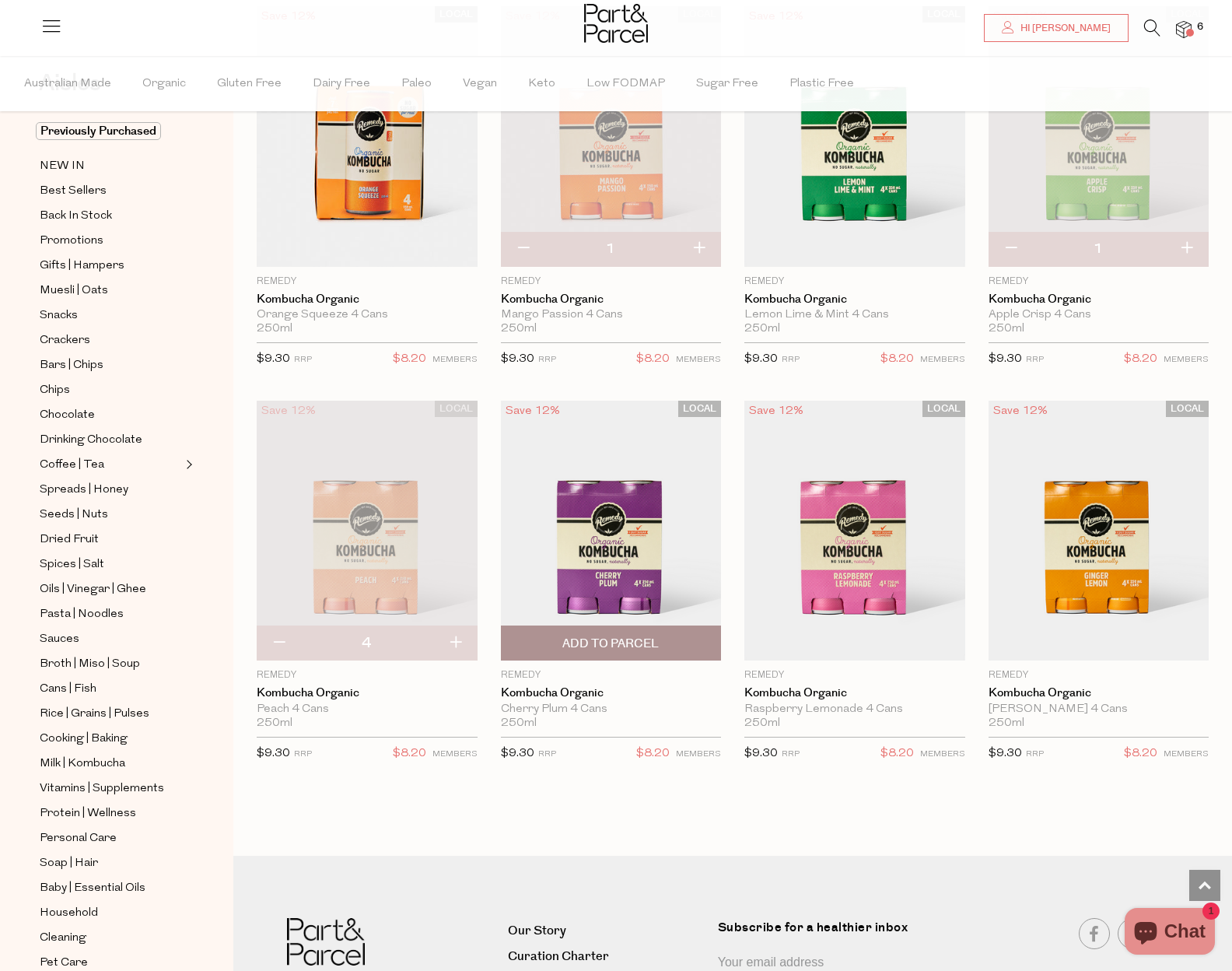
click at [657, 636] on span "Add To Parcel" at bounding box center [611, 643] width 96 height 16
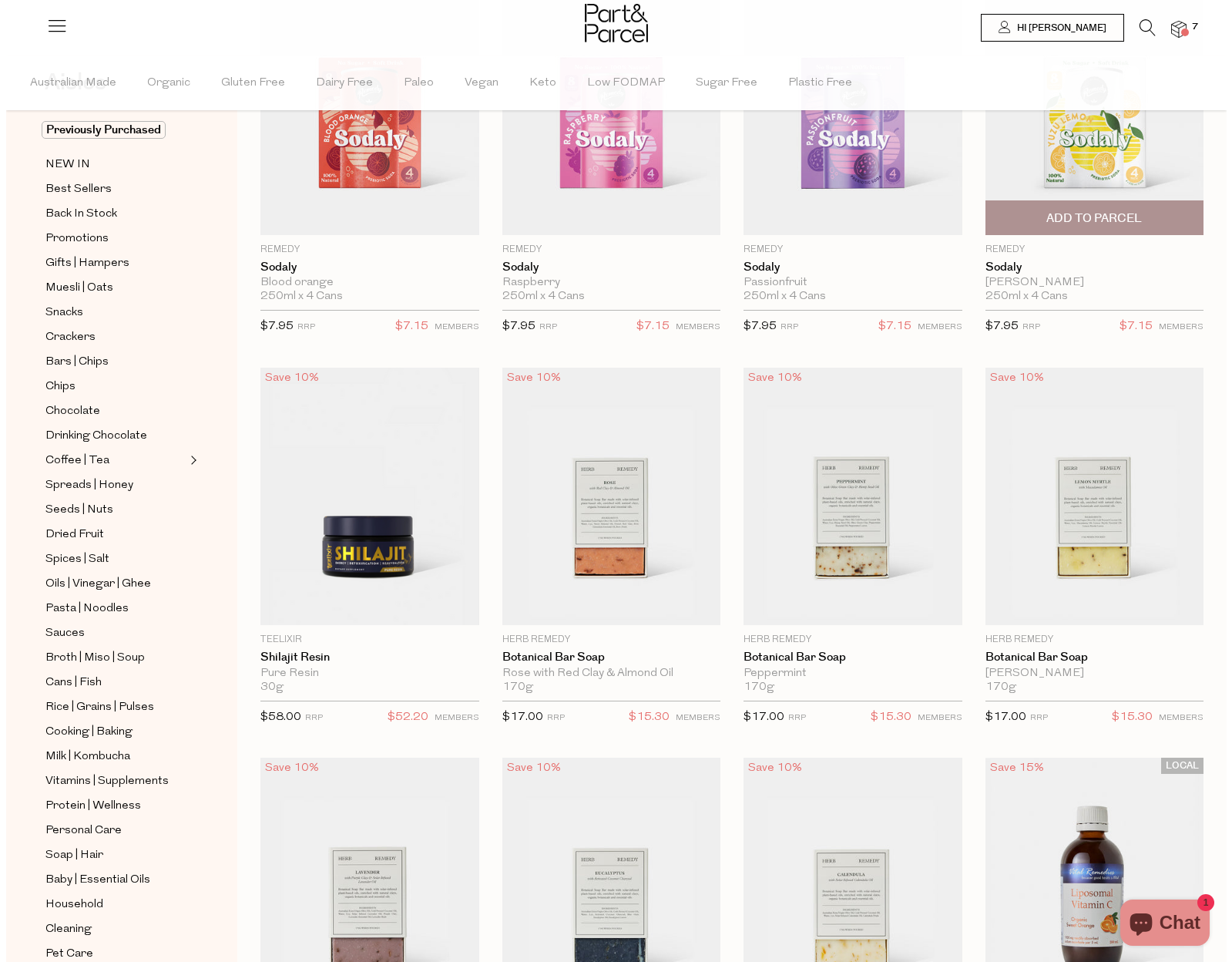
scroll to position [0, 0]
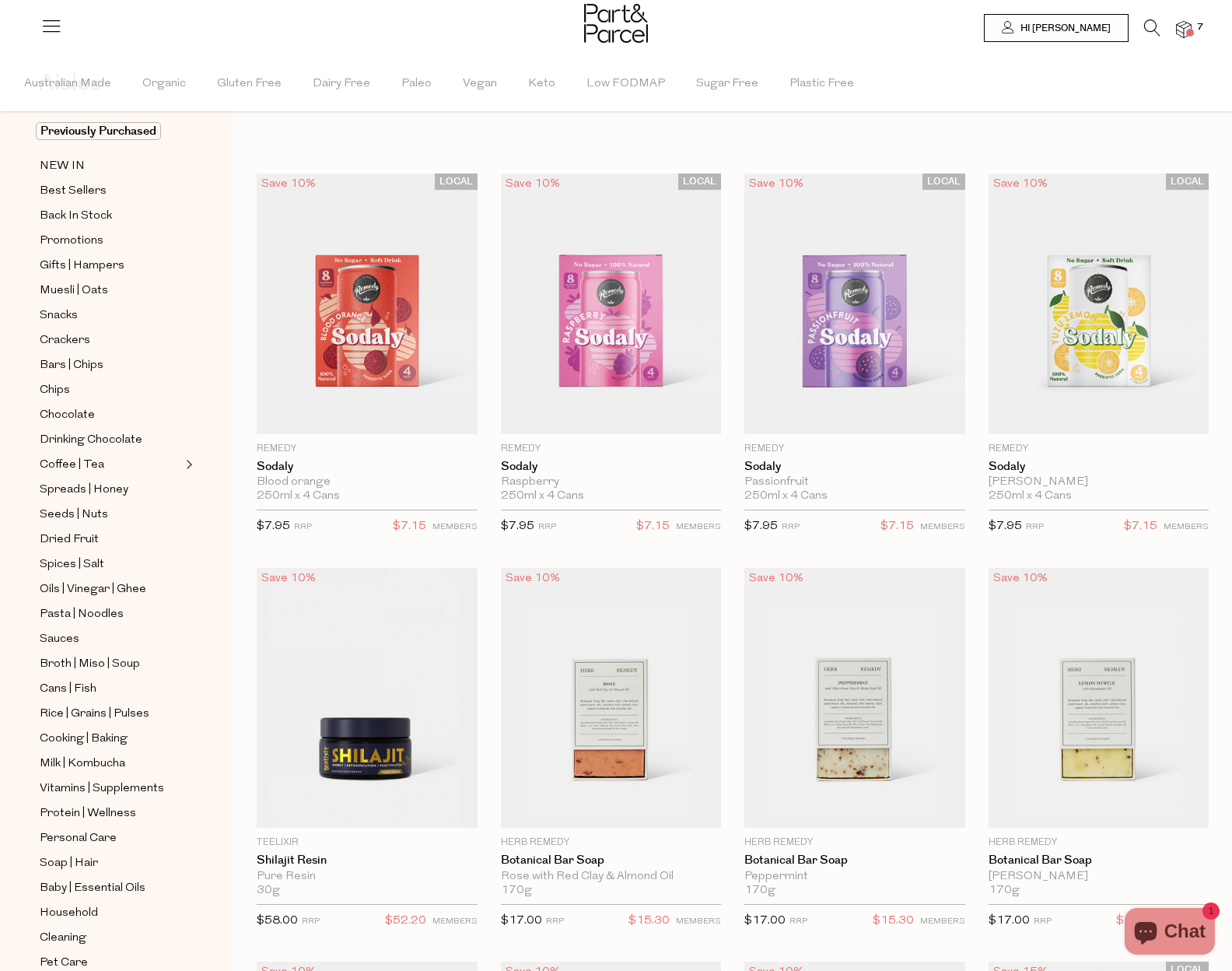
click at [1153, 27] on icon at bounding box center [1152, 28] width 16 height 17
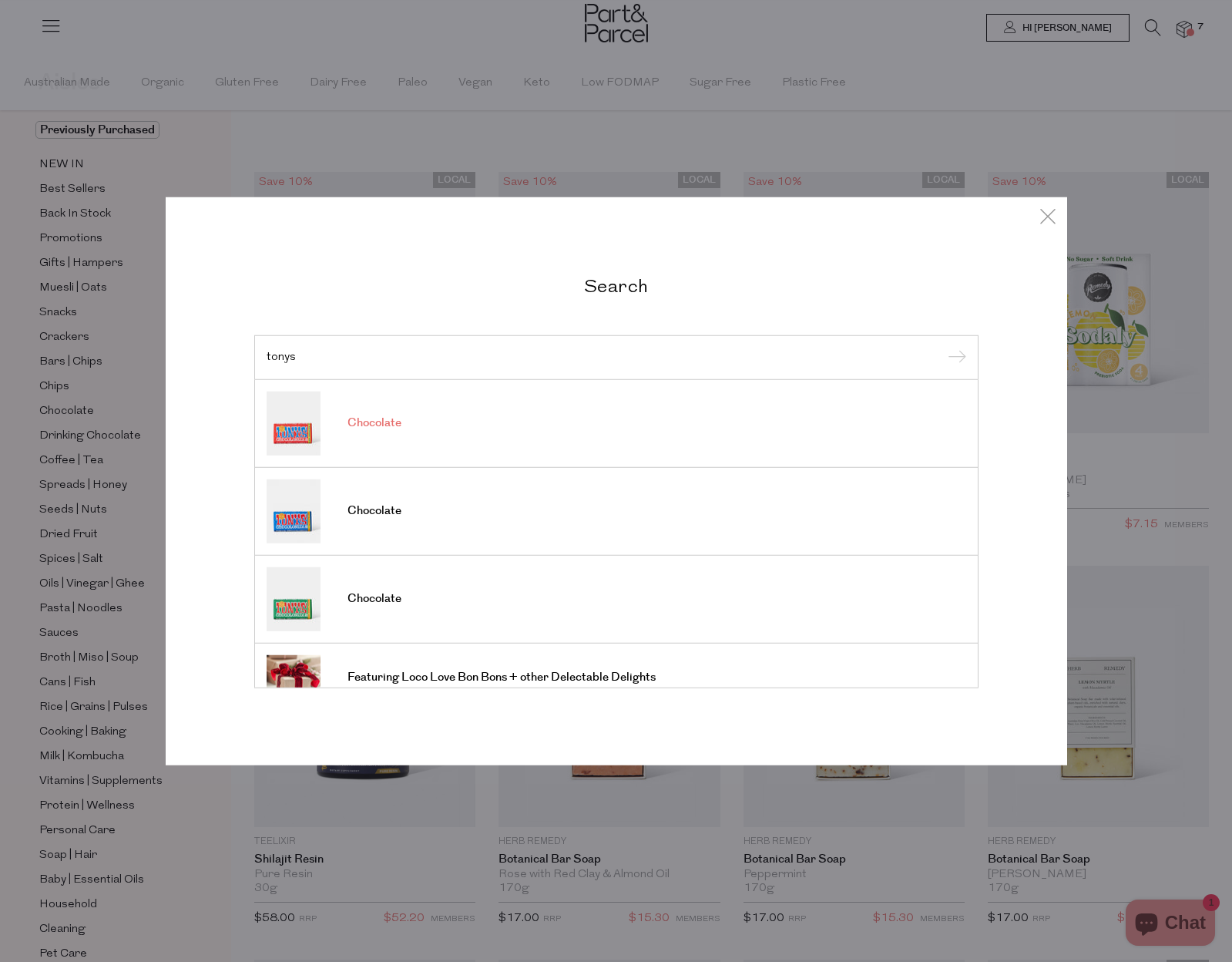
type input "tonys"
click at [366, 415] on span "Chocolate" at bounding box center [374, 422] width 54 height 15
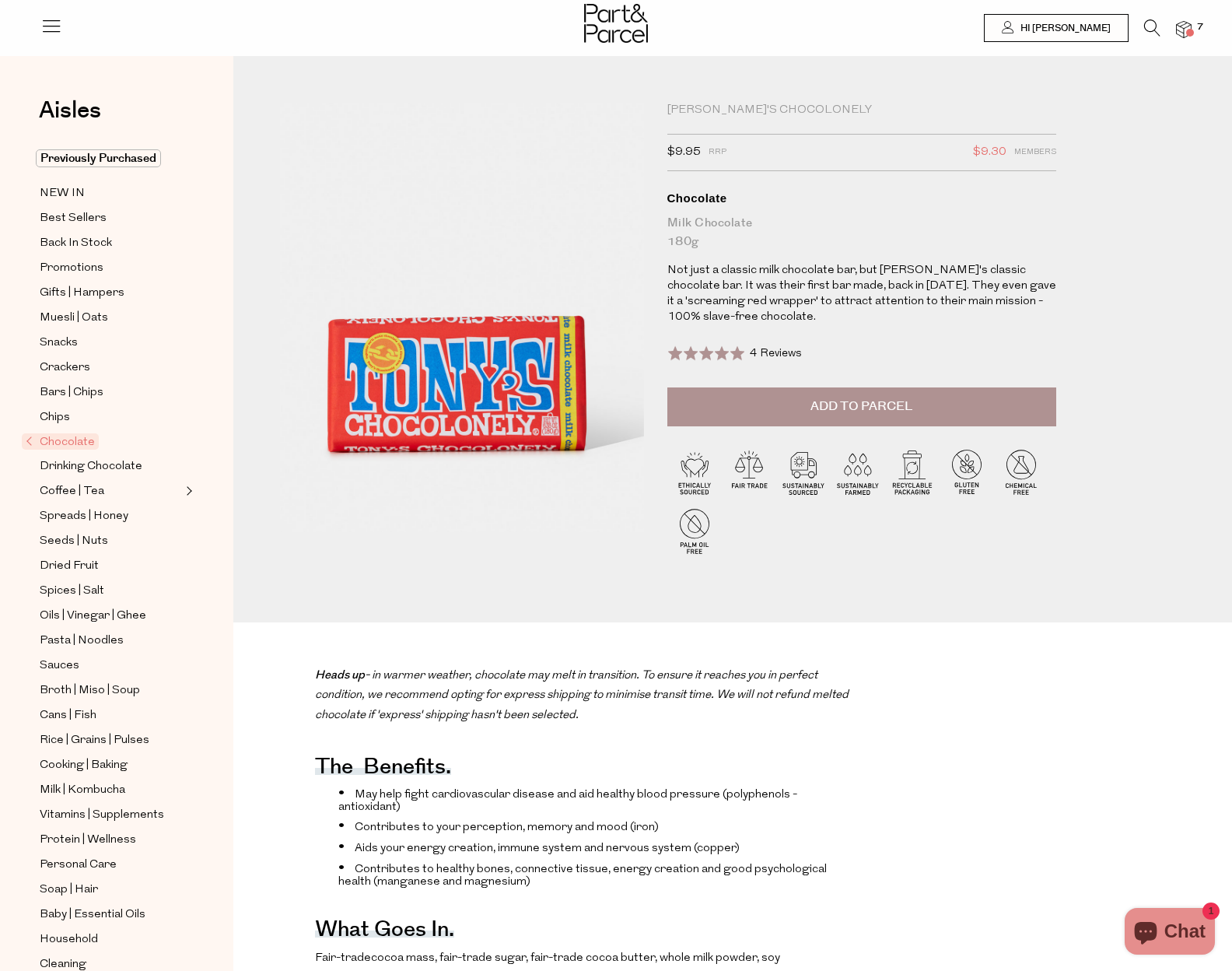
click at [876, 414] on span "Add to Parcel" at bounding box center [861, 406] width 102 height 18
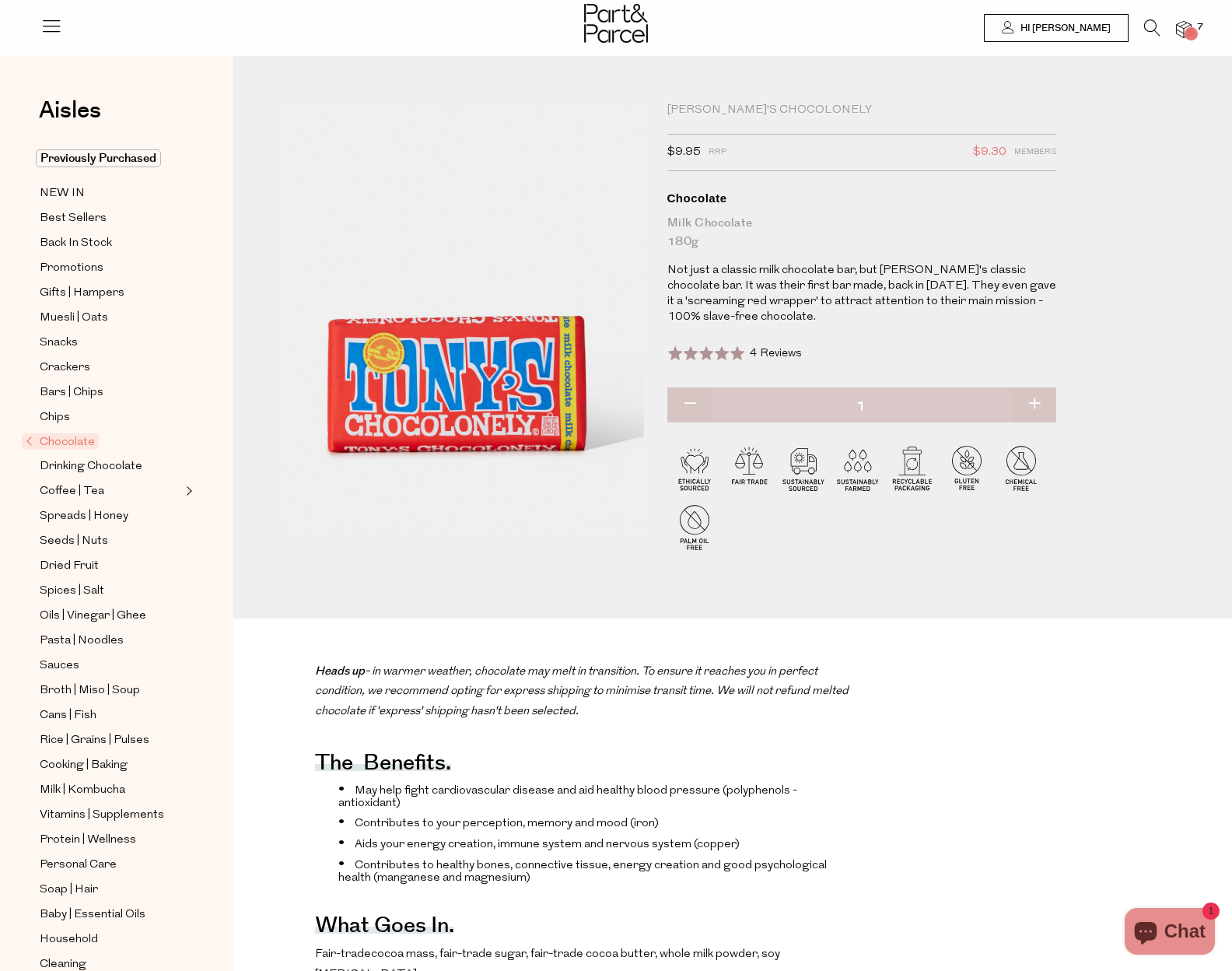
click at [1039, 406] on button "button" at bounding box center [1035, 405] width 45 height 34
type input "2"
click at [1151, 24] on icon at bounding box center [1152, 28] width 16 height 17
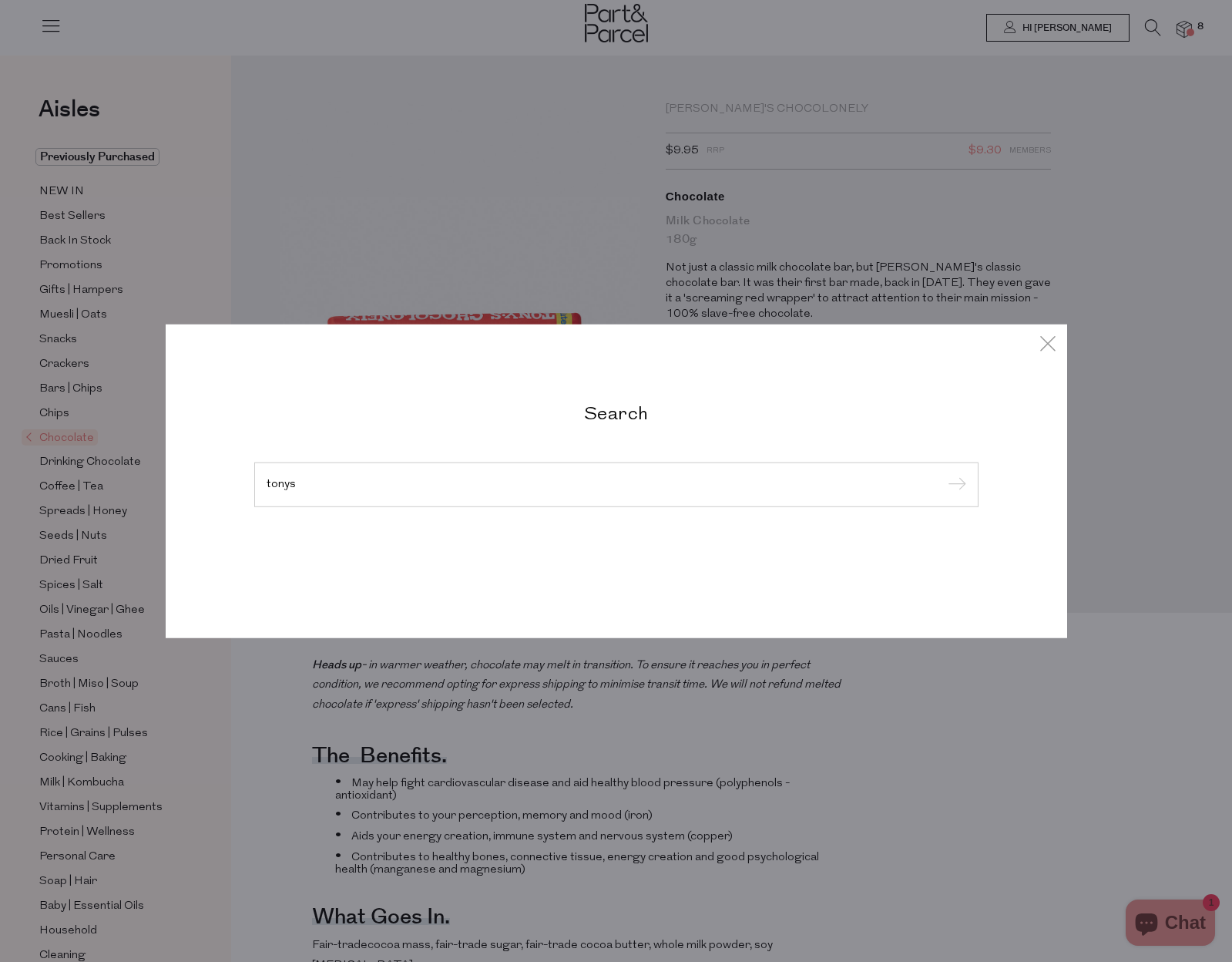
type input "tonys"
click at [943, 473] on input "submit" at bounding box center [955, 485] width 23 height 23
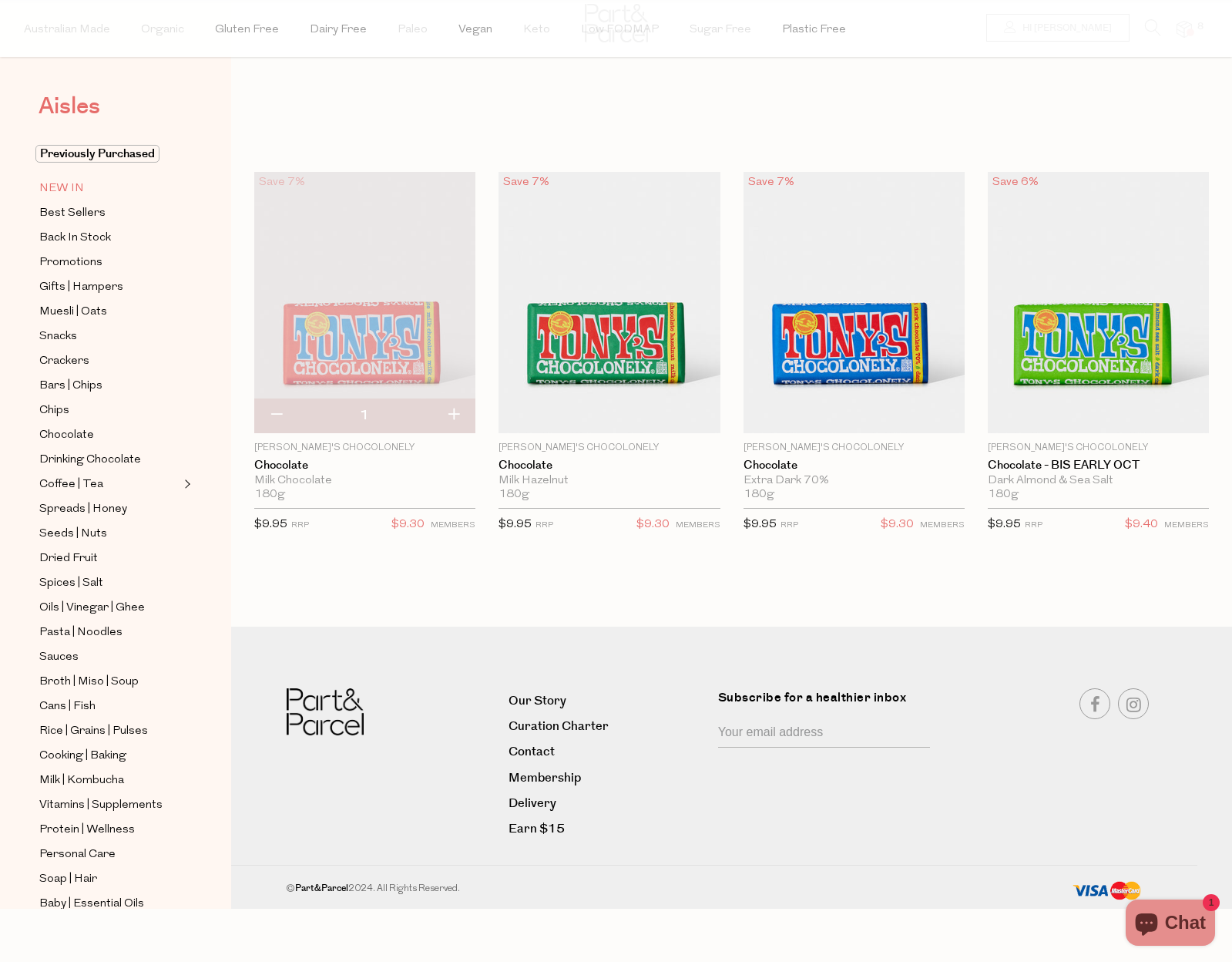
click at [59, 181] on span "NEW IN" at bounding box center [61, 189] width 44 height 19
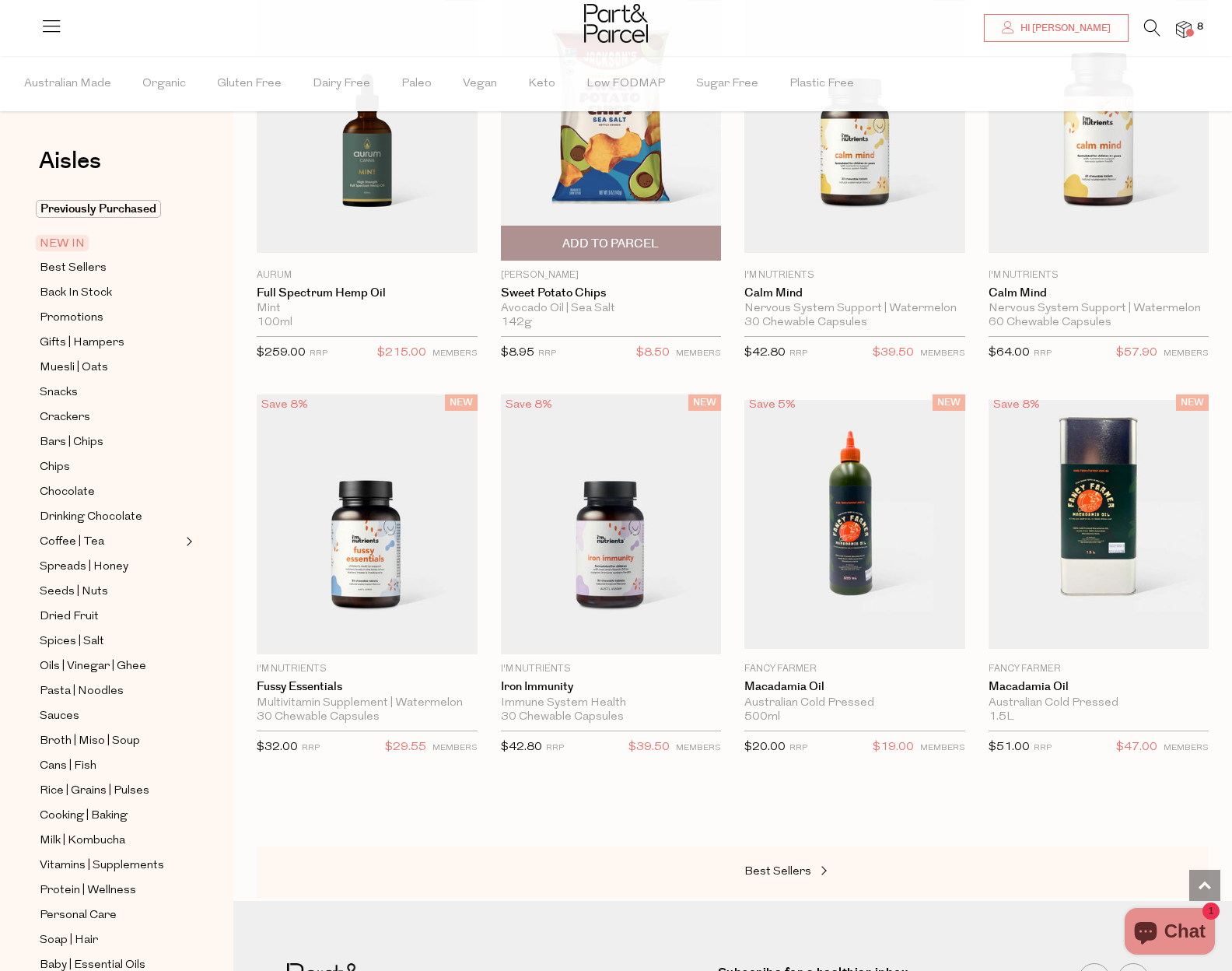
scroll to position [1611, 0]
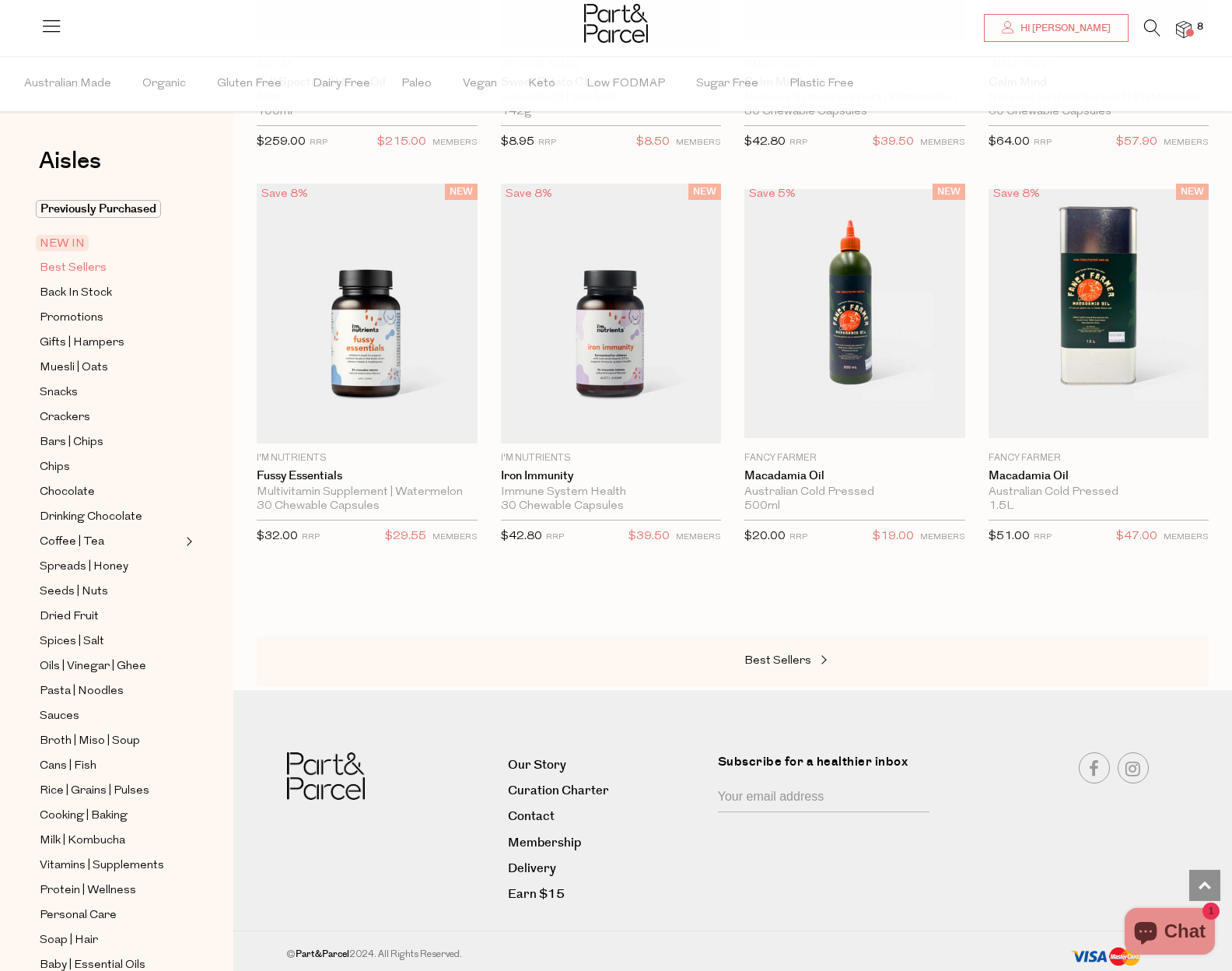
click at [64, 264] on span "Best Sellers" at bounding box center [72, 268] width 67 height 19
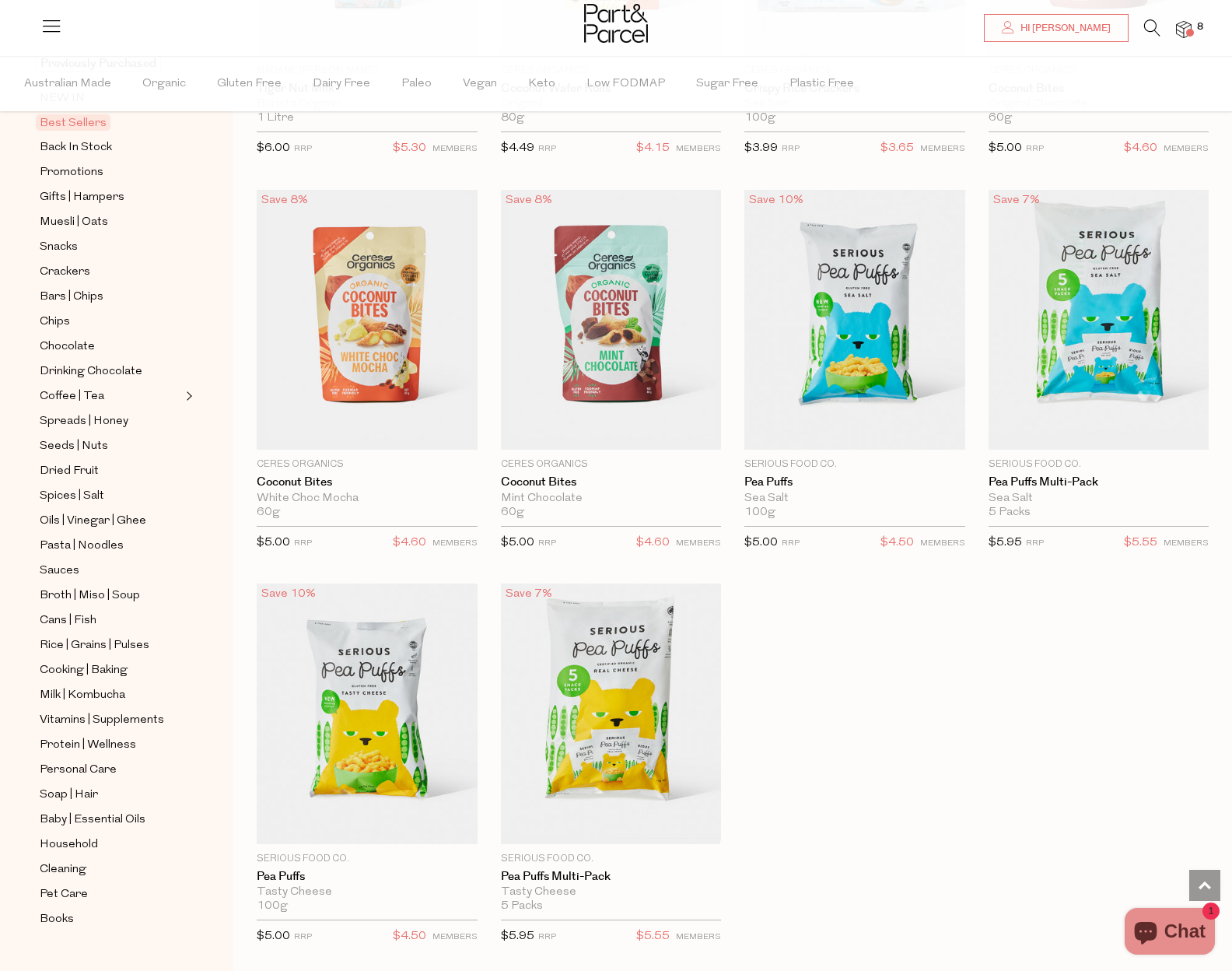
scroll to position [3888, 0]
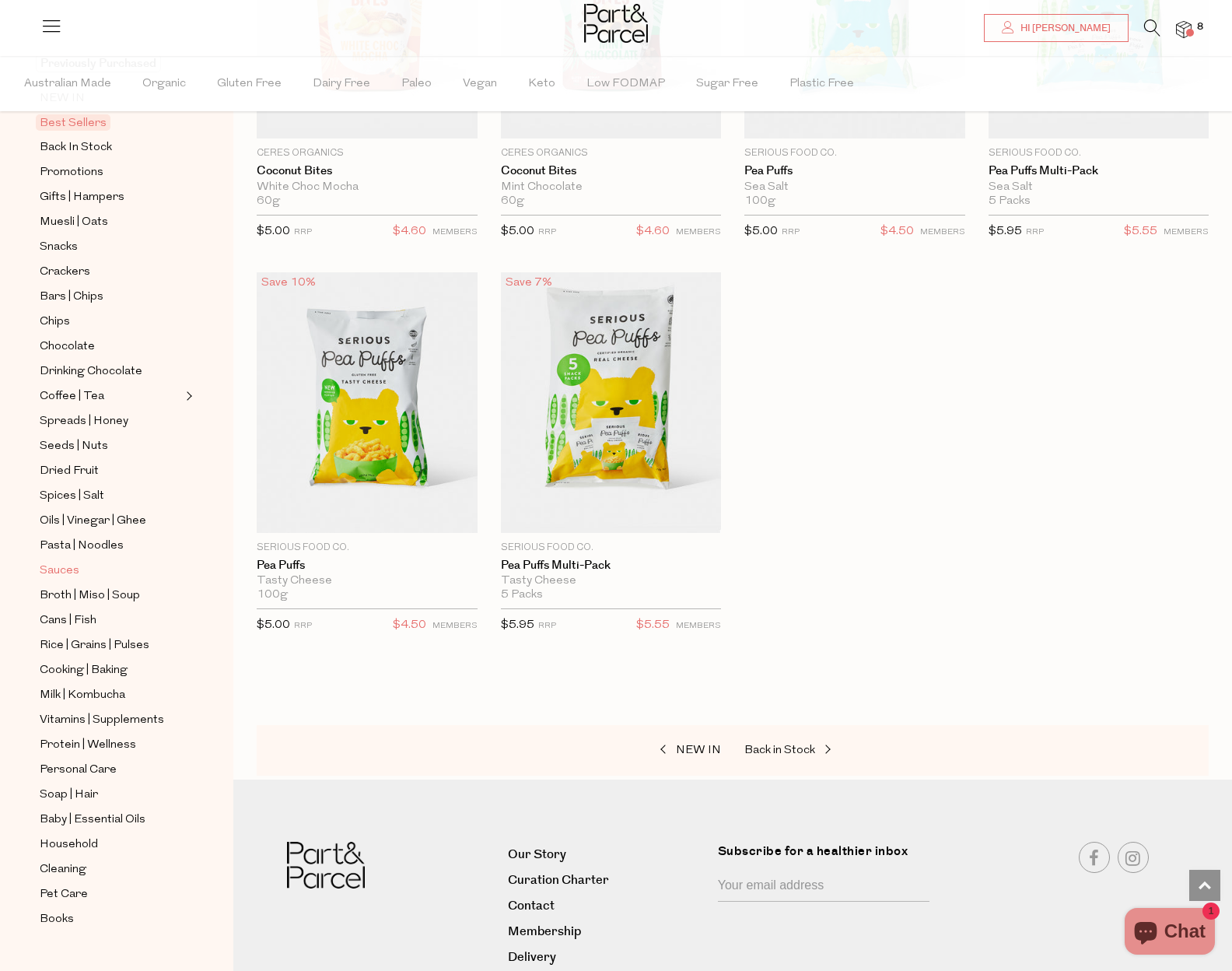
click at [63, 562] on span "Sauces" at bounding box center [59, 571] width 39 height 19
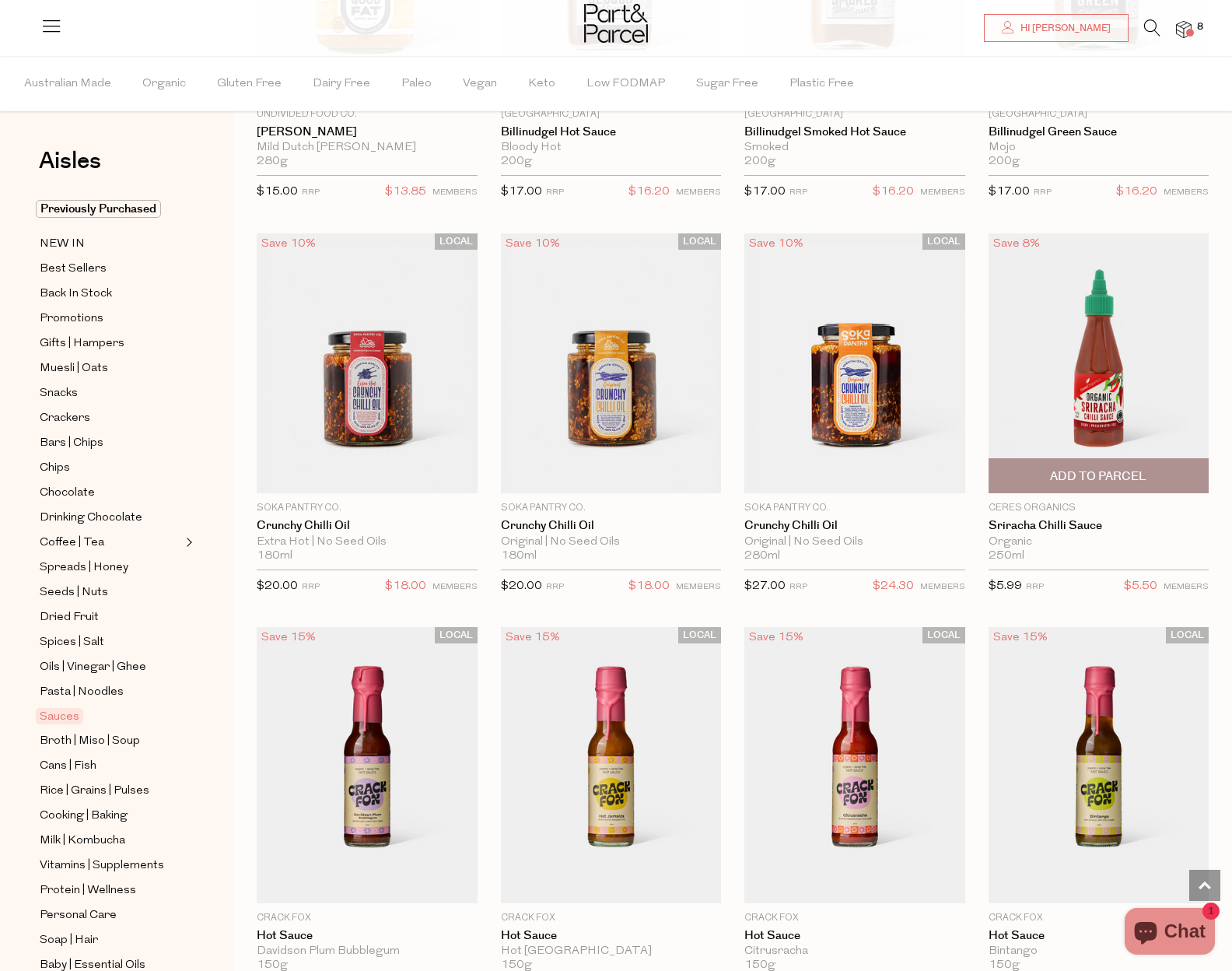
scroll to position [2644, 0]
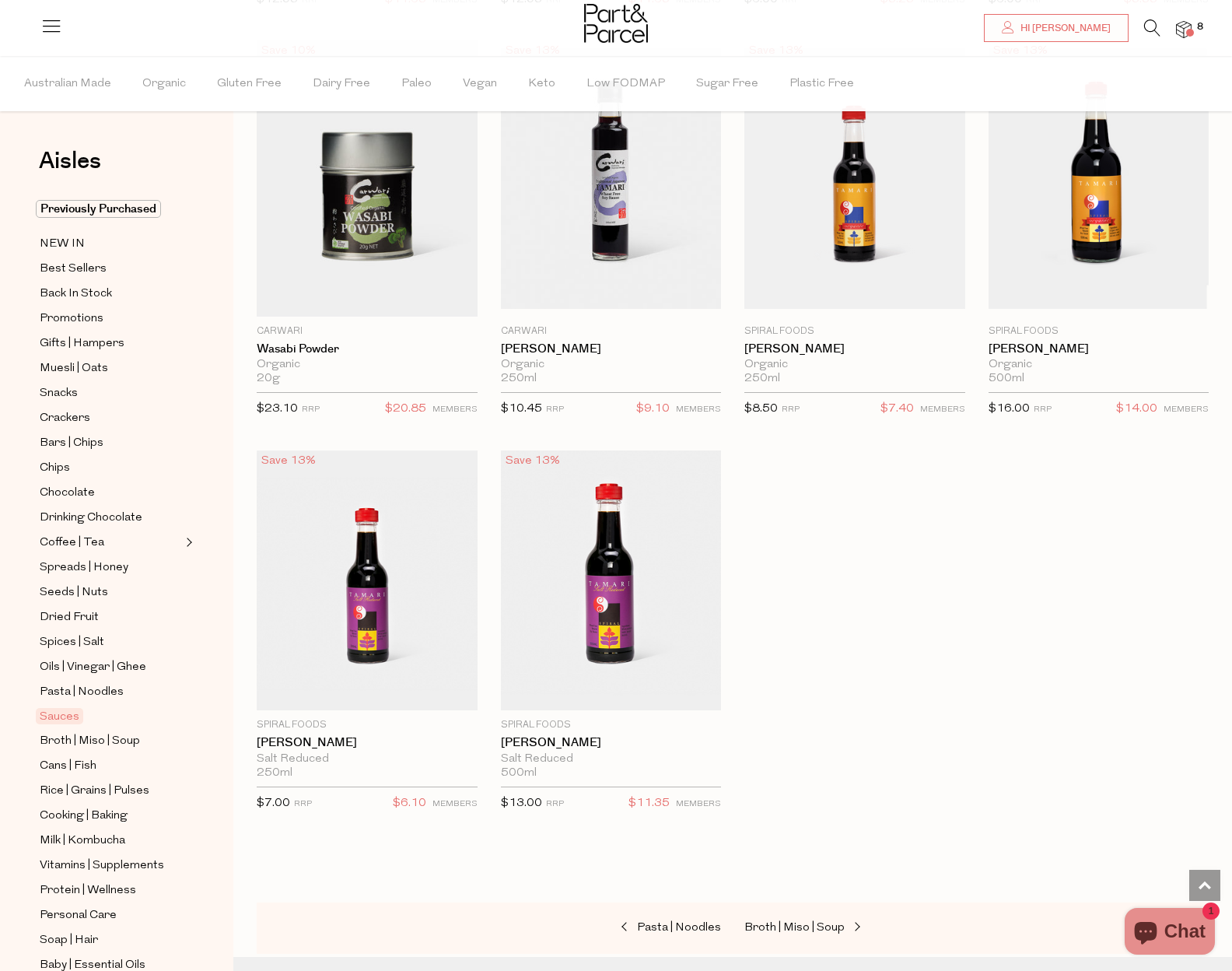
scroll to position [4822, 0]
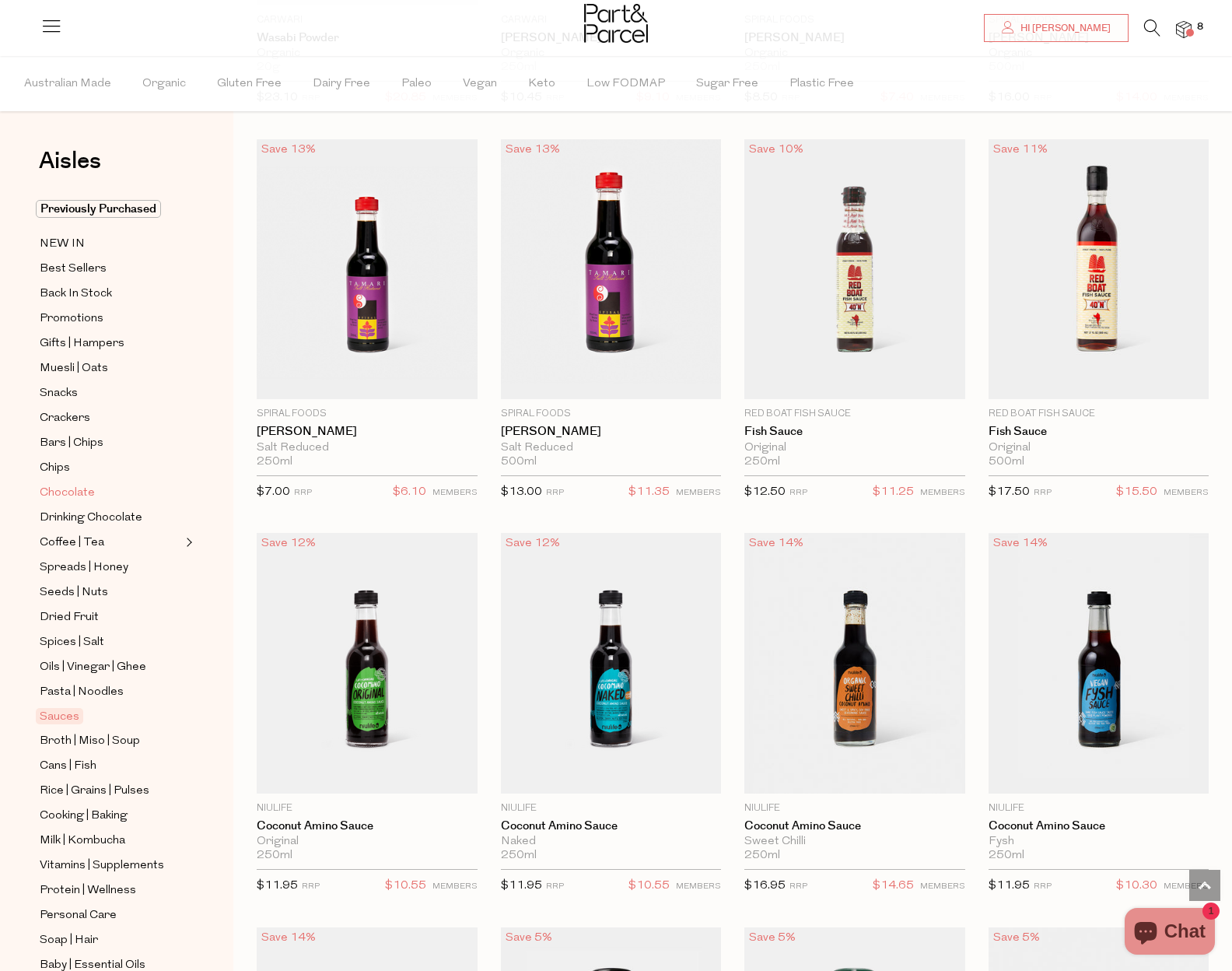
click at [88, 488] on span "Chocolate" at bounding box center [67, 493] width 55 height 19
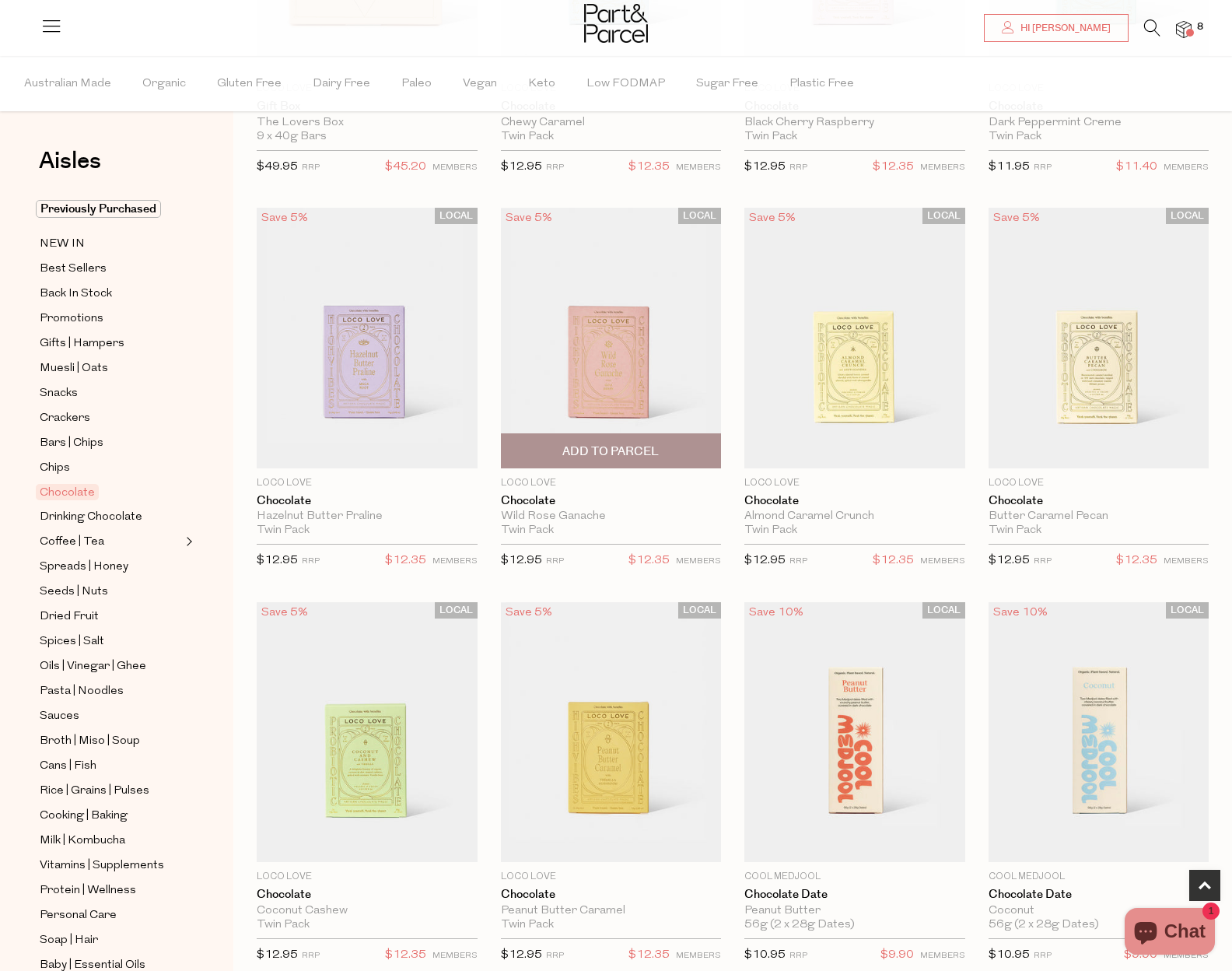
scroll to position [623, 0]
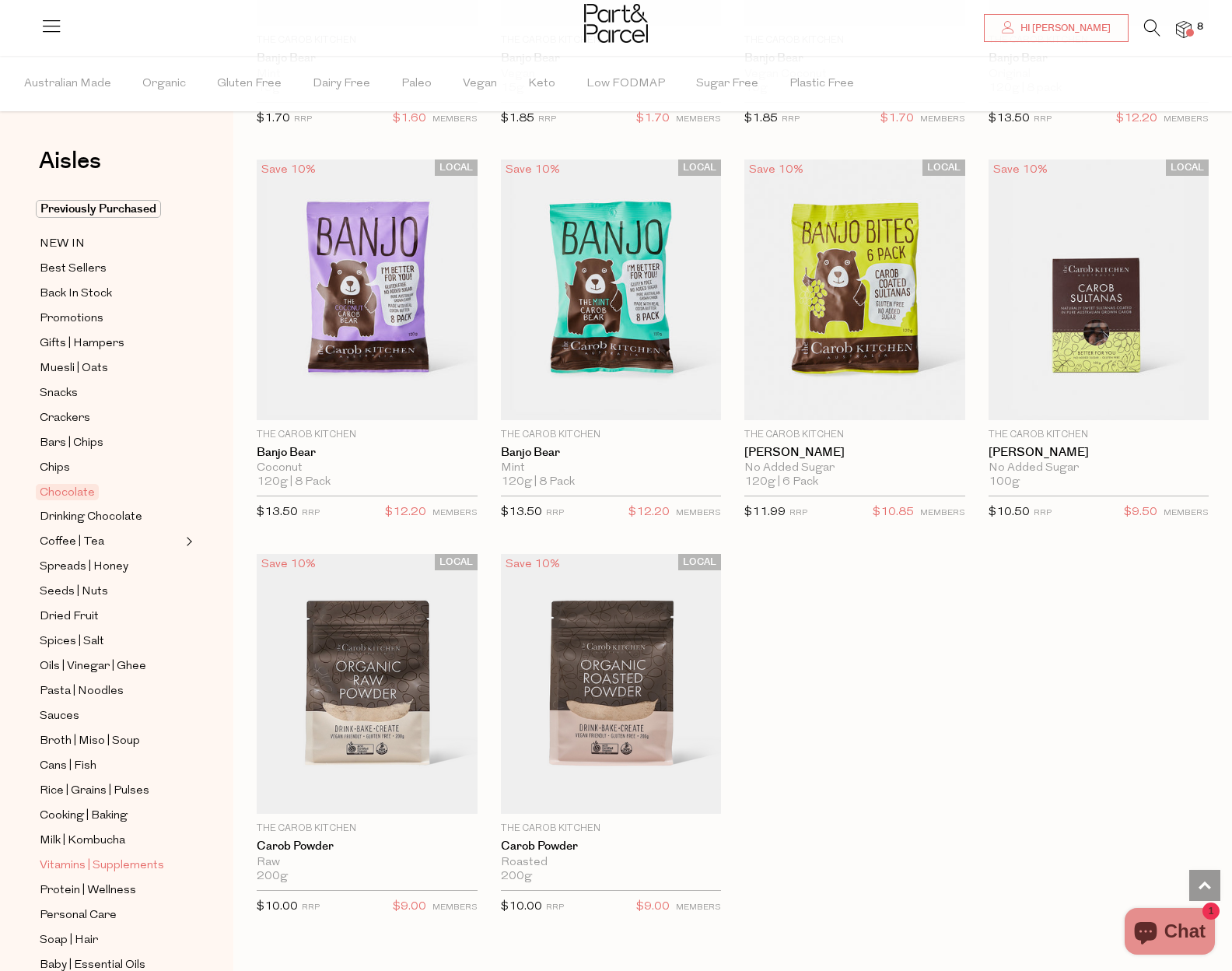
scroll to position [146, 0]
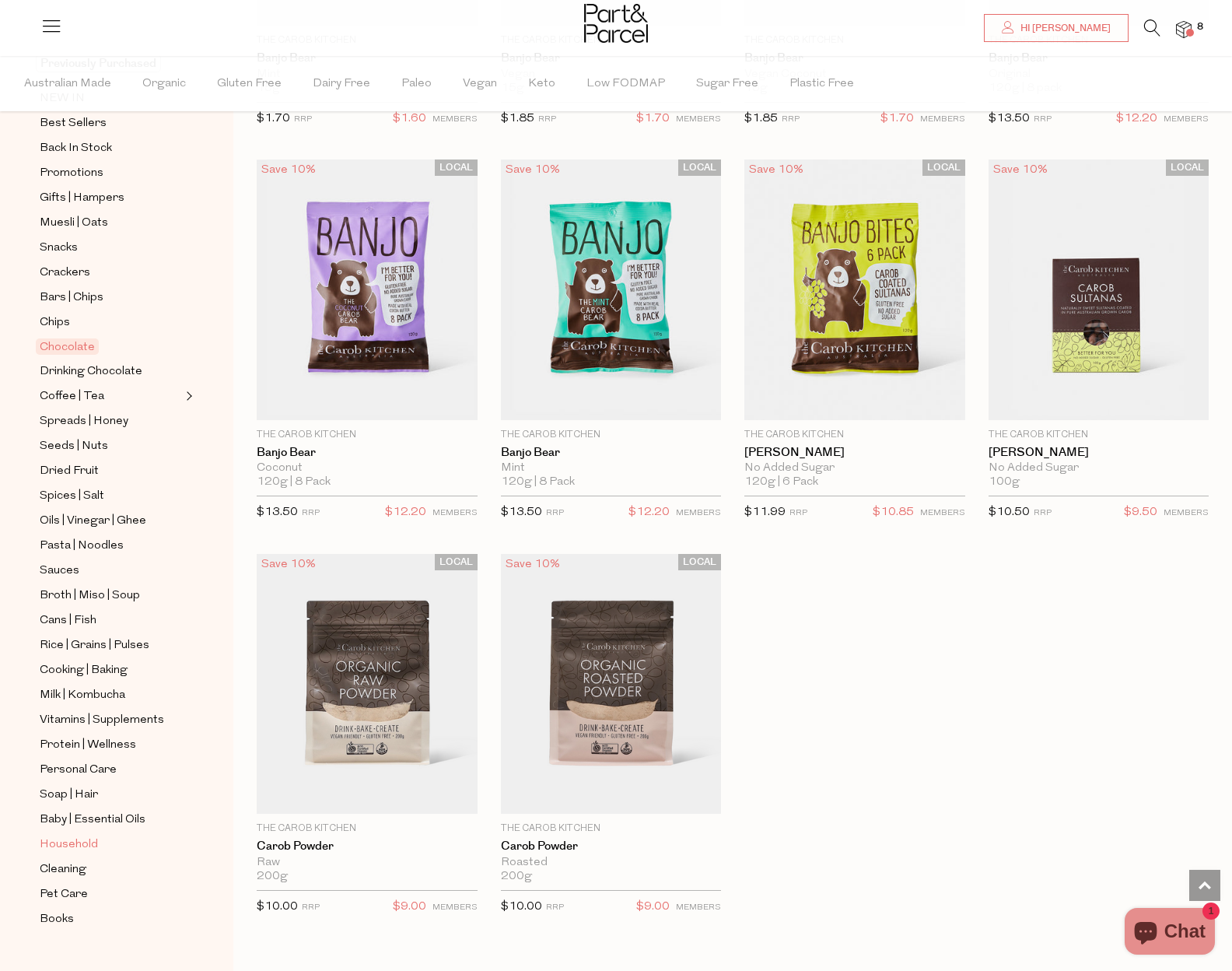
click at [69, 835] on span "Household" at bounding box center [68, 844] width 58 height 19
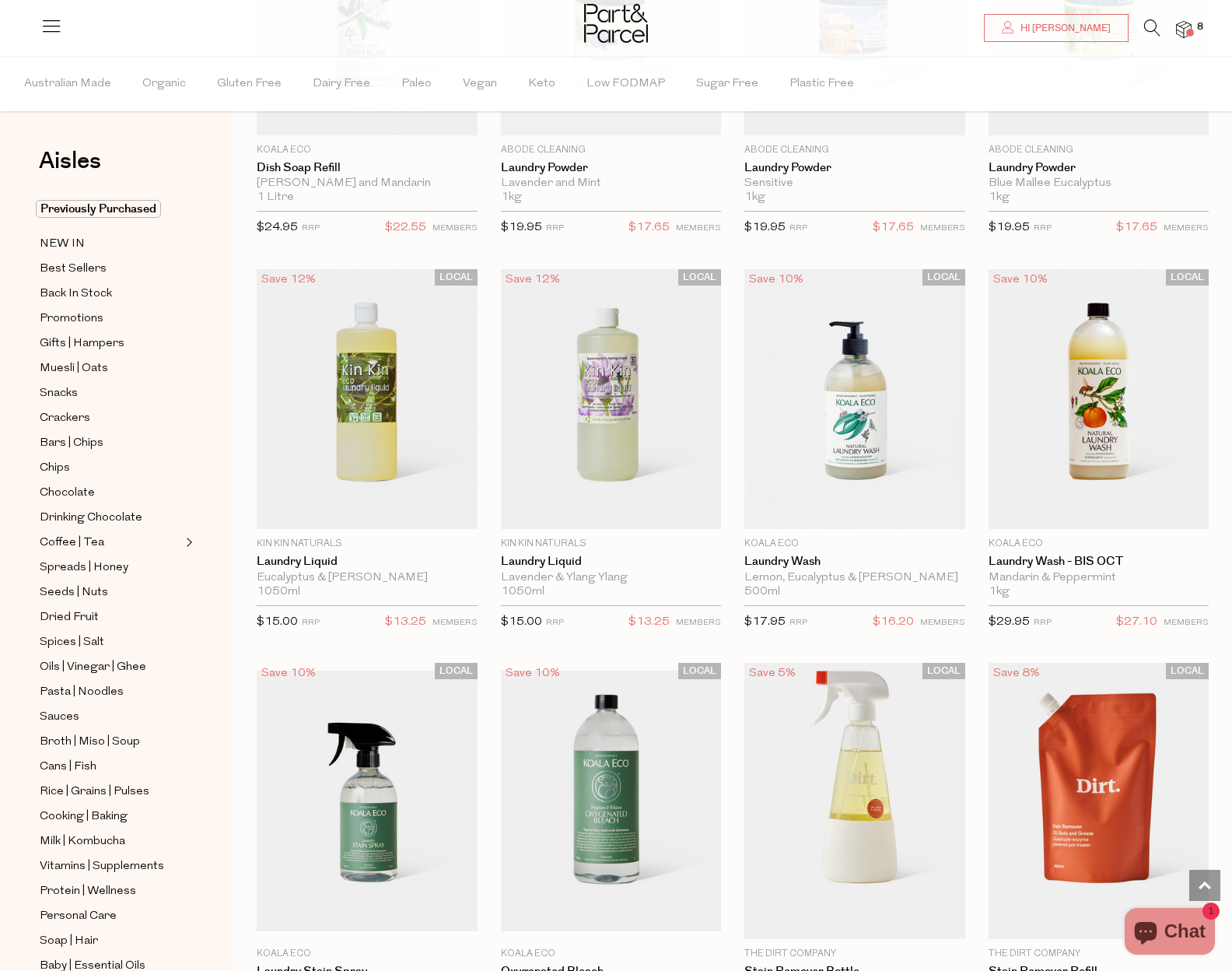
scroll to position [4278, 0]
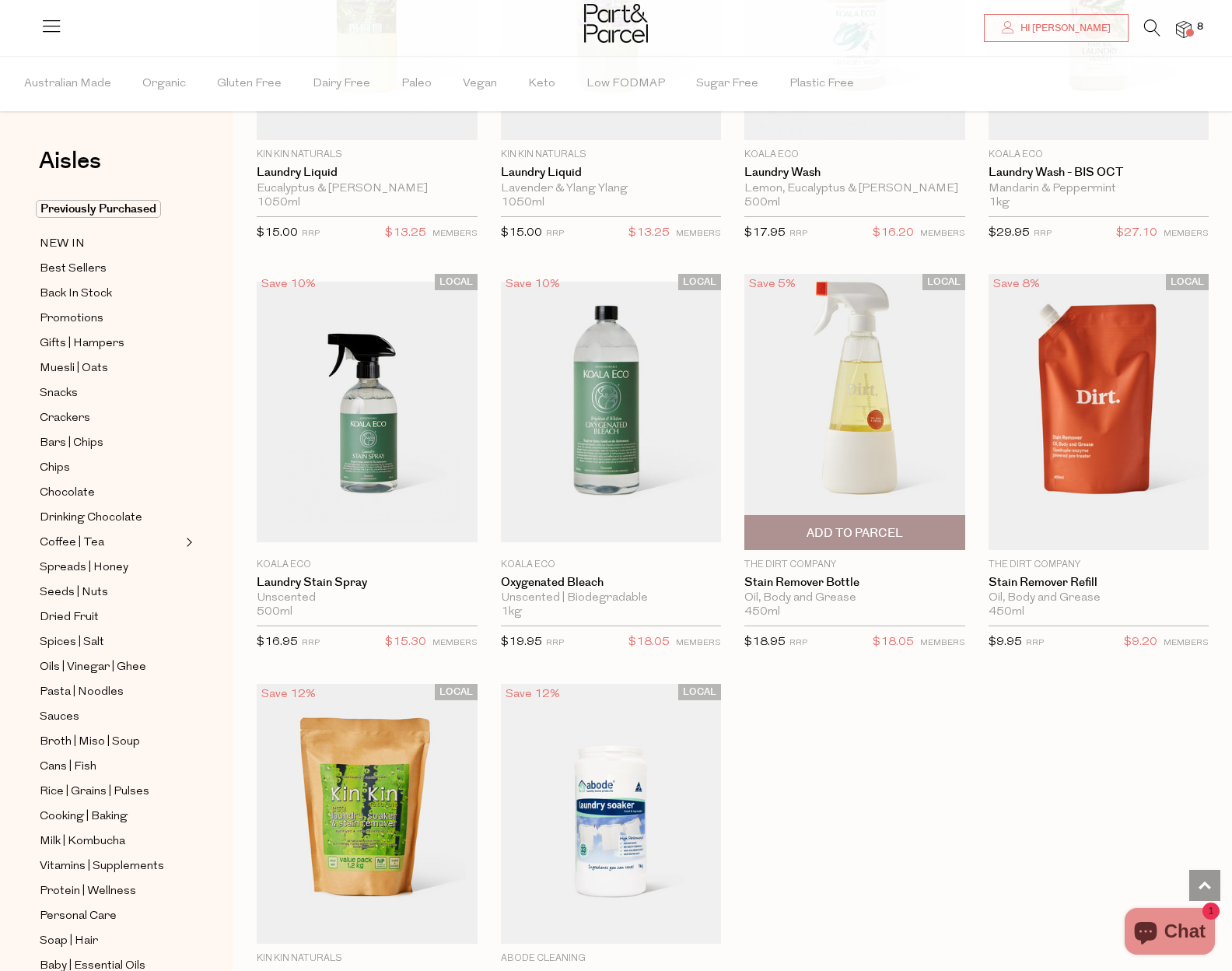
click at [845, 410] on img at bounding box center [854, 411] width 221 height 275
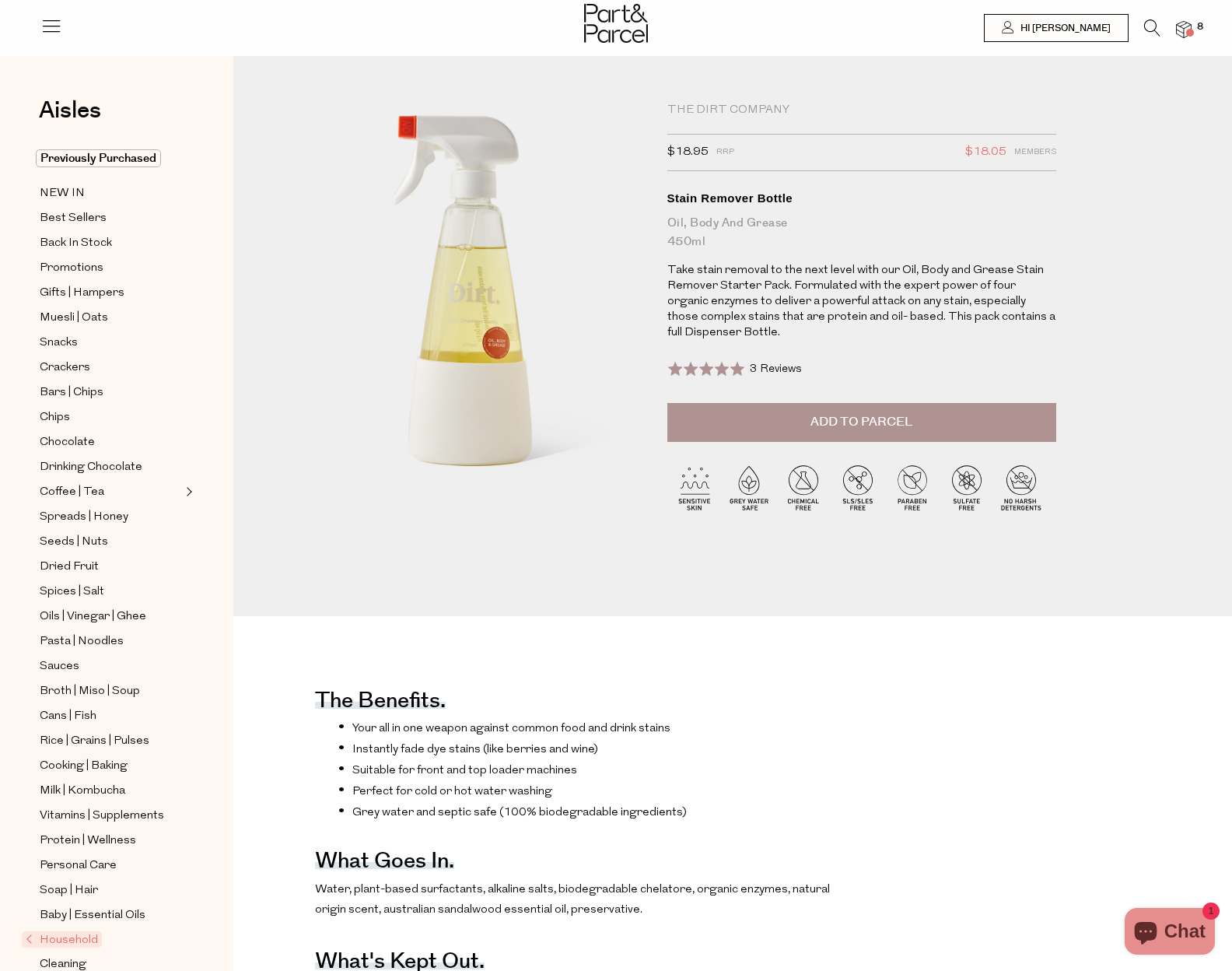
click at [719, 113] on div "The Dirt Company" at bounding box center [861, 110] width 389 height 15
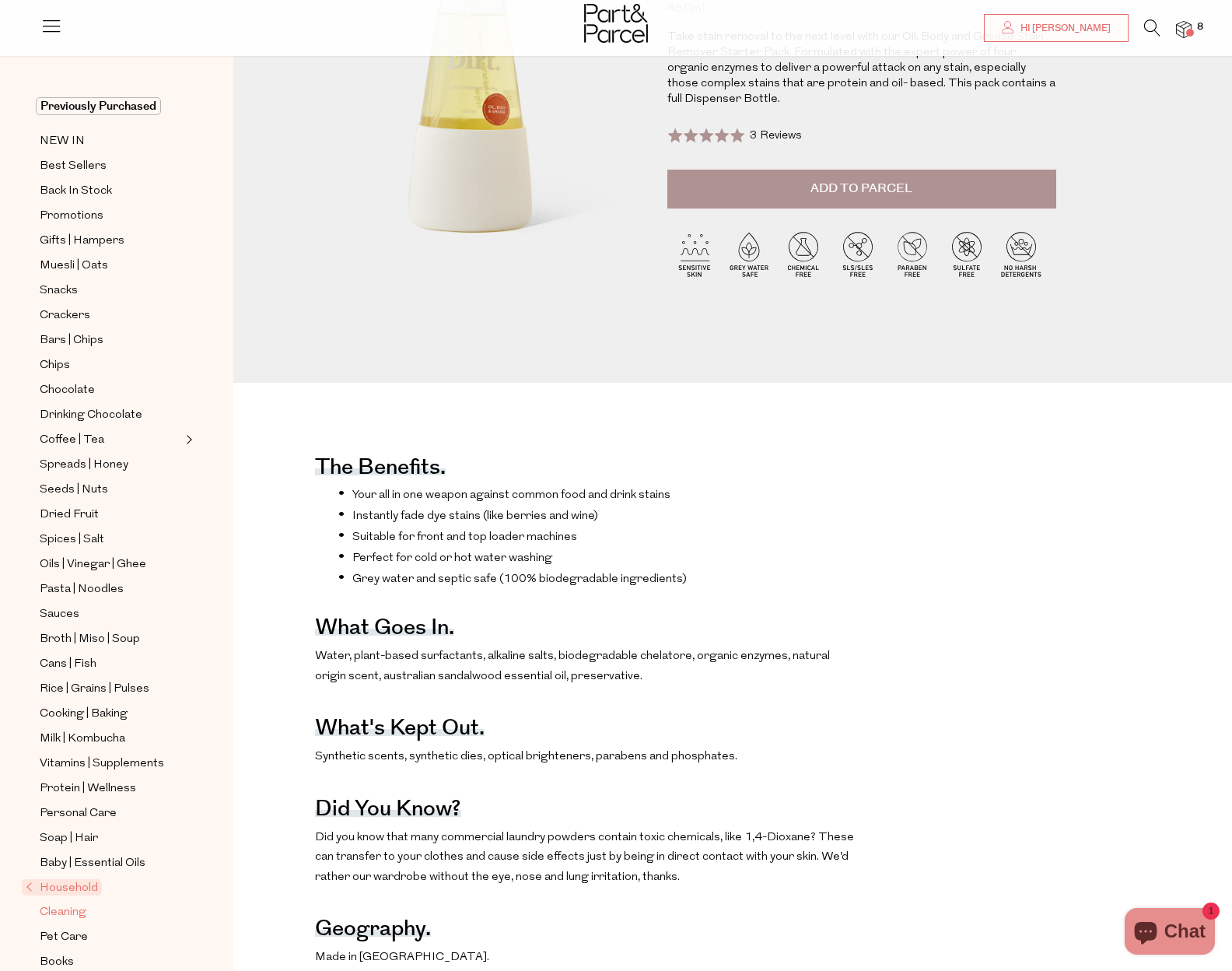
click at [71, 903] on span "Cleaning" at bounding box center [63, 912] width 46 height 19
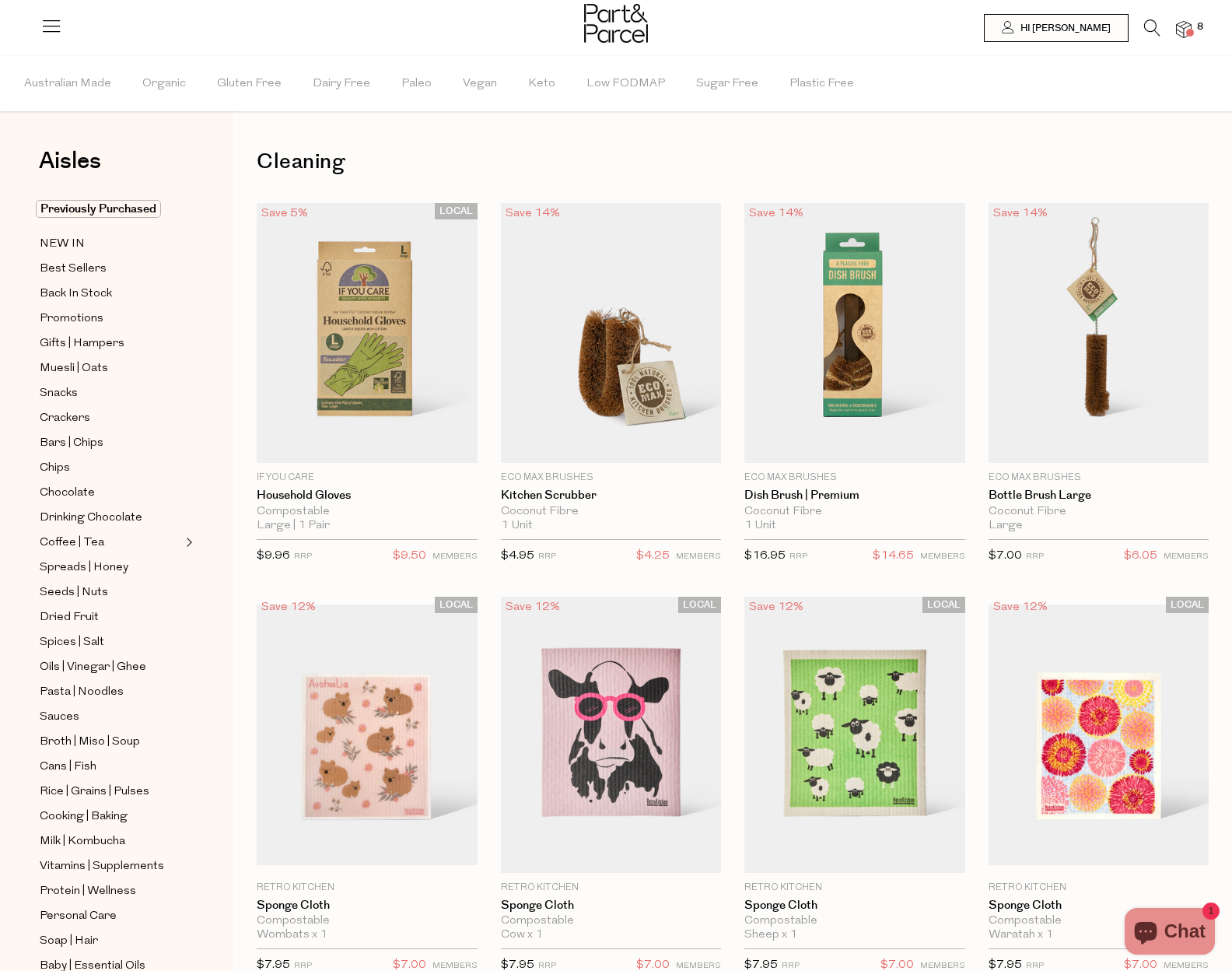
click at [1152, 27] on icon at bounding box center [1152, 28] width 16 height 17
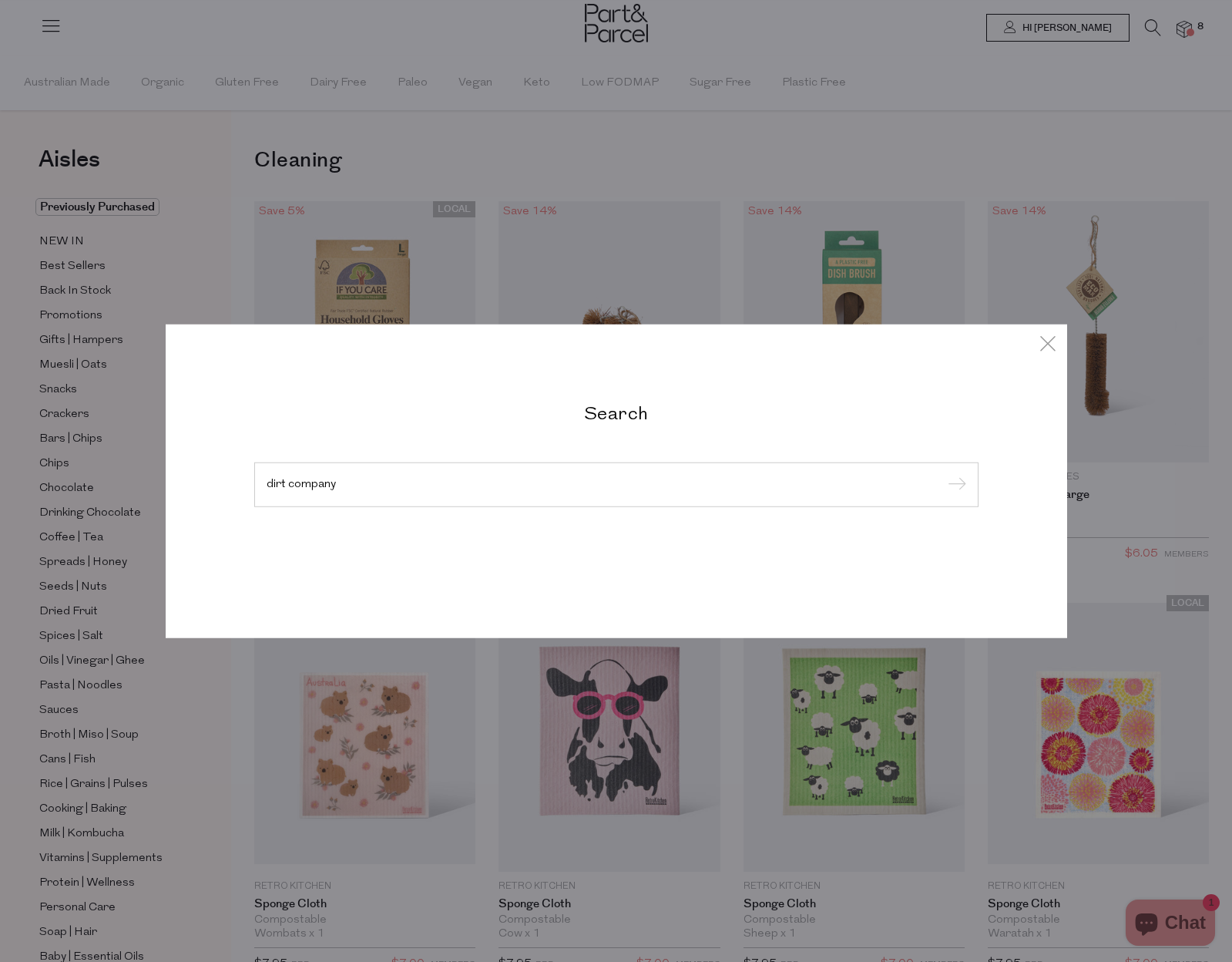
type input "dirt company"
click at [943, 473] on input "submit" at bounding box center [955, 485] width 23 height 23
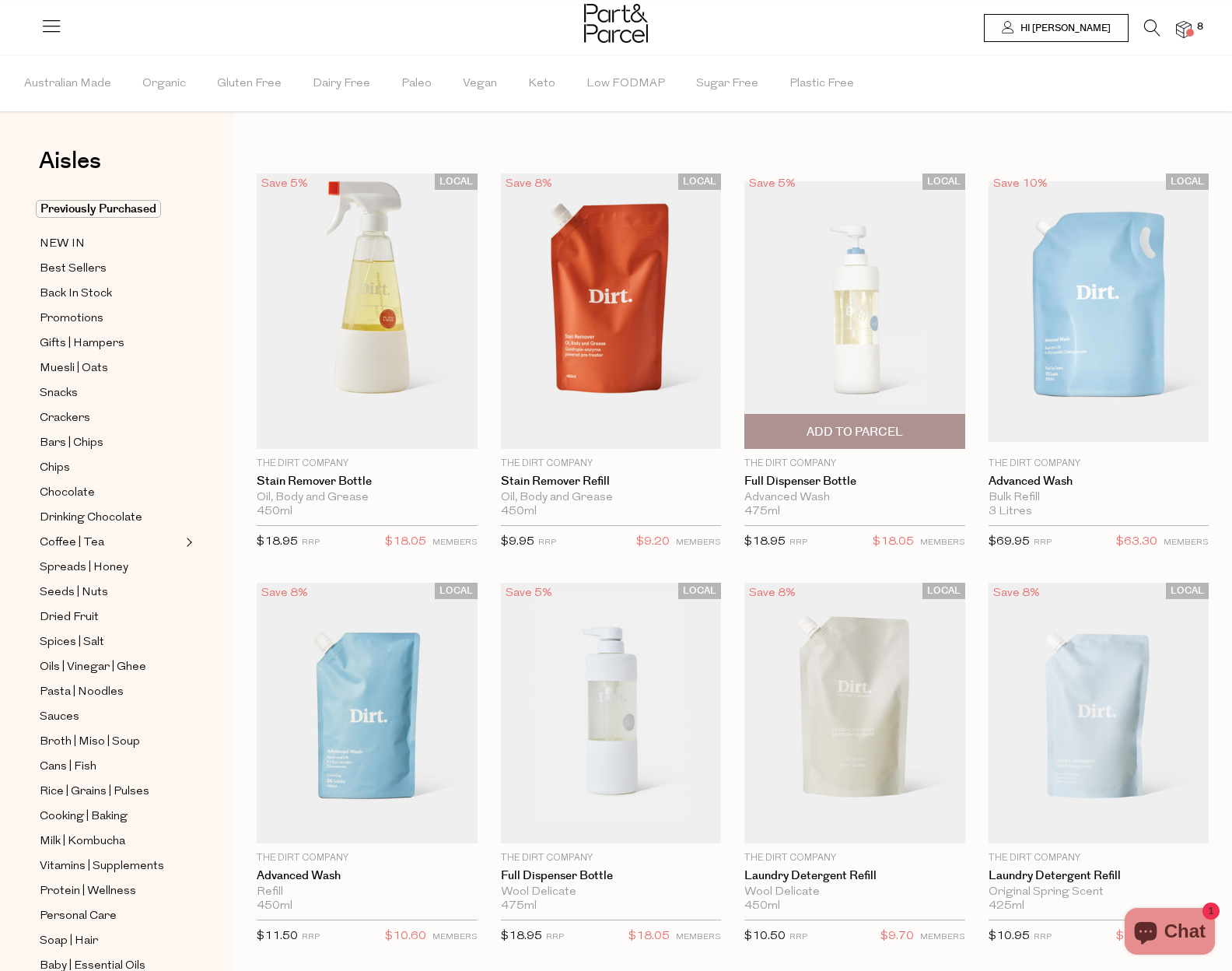
click at [851, 276] on img at bounding box center [854, 312] width 221 height 261
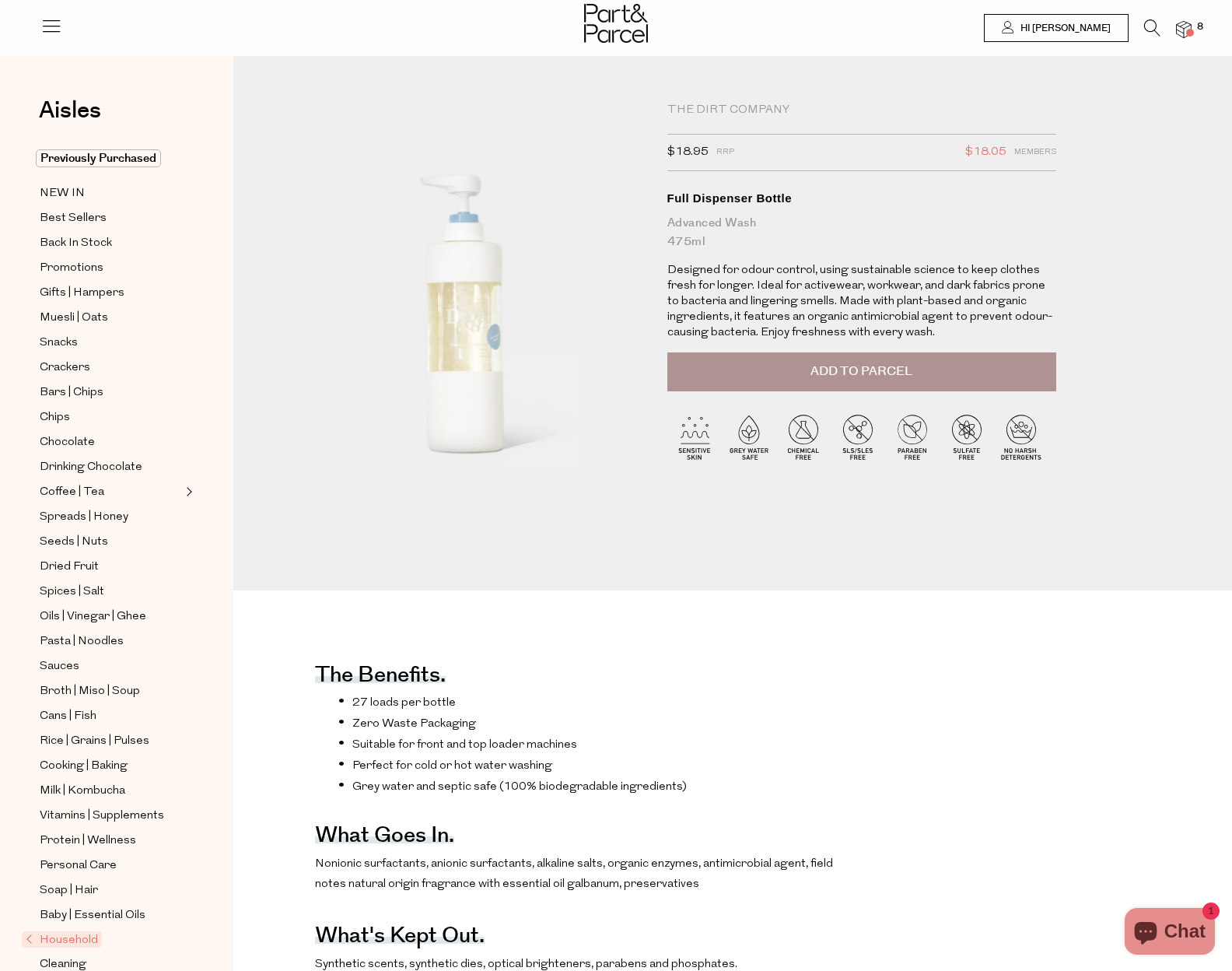
click at [859, 364] on span "Add to Parcel" at bounding box center [861, 372] width 102 height 18
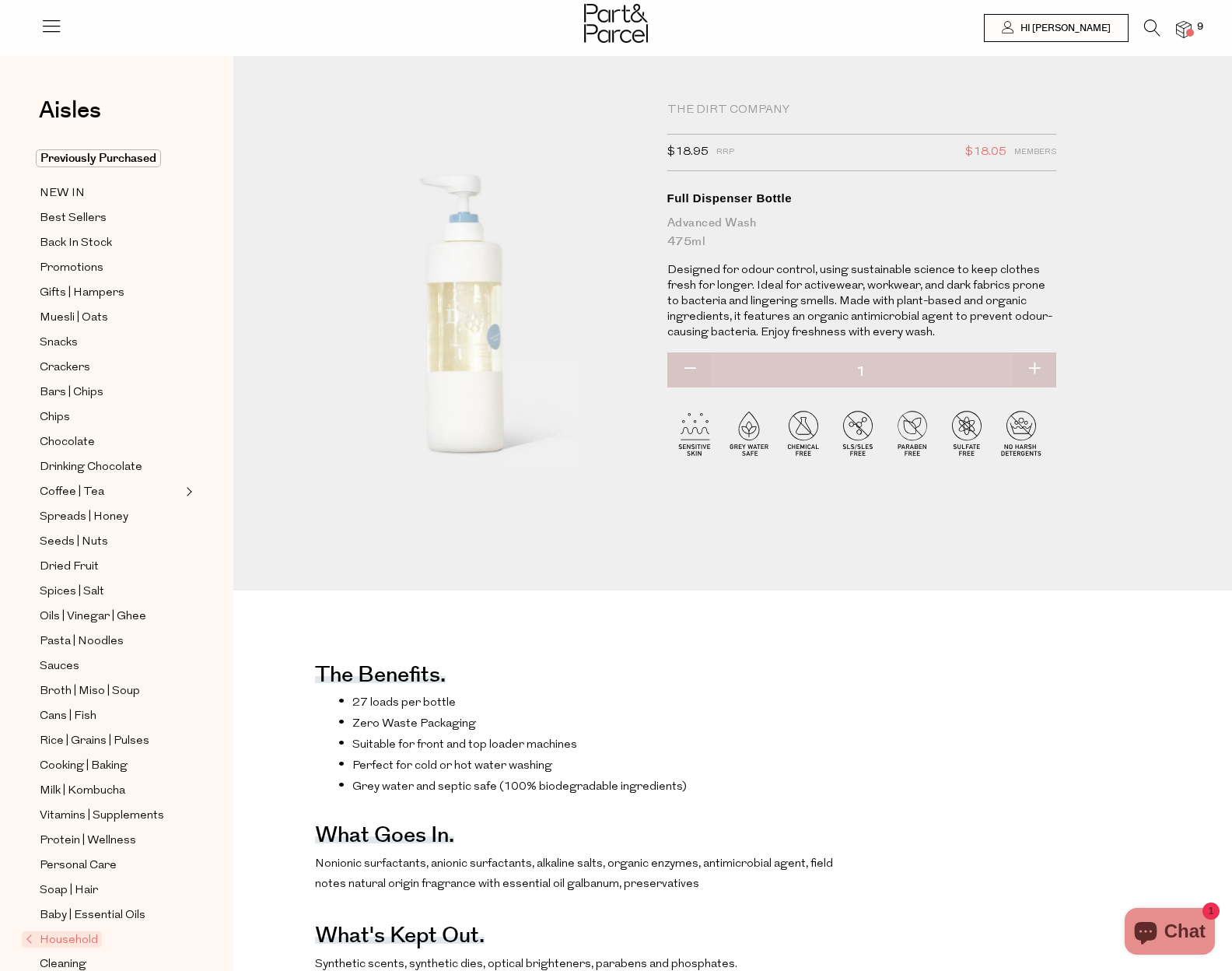
click at [1140, 28] on li at bounding box center [1144, 31] width 32 height 24
click at [1148, 26] on icon at bounding box center [1152, 28] width 16 height 17
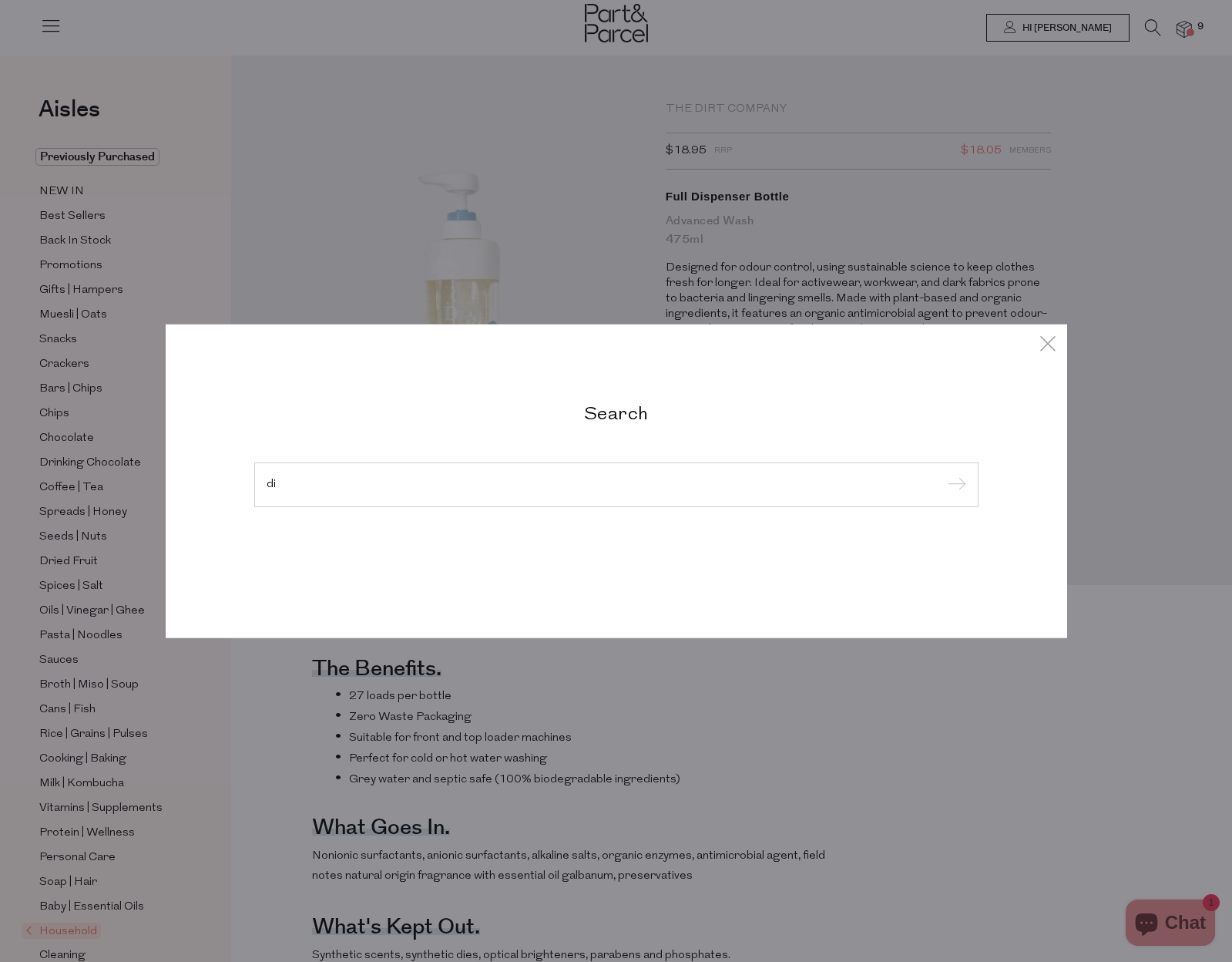
type input "d"
type input "dirt company"
click at [943, 473] on input "submit" at bounding box center [955, 485] width 23 height 23
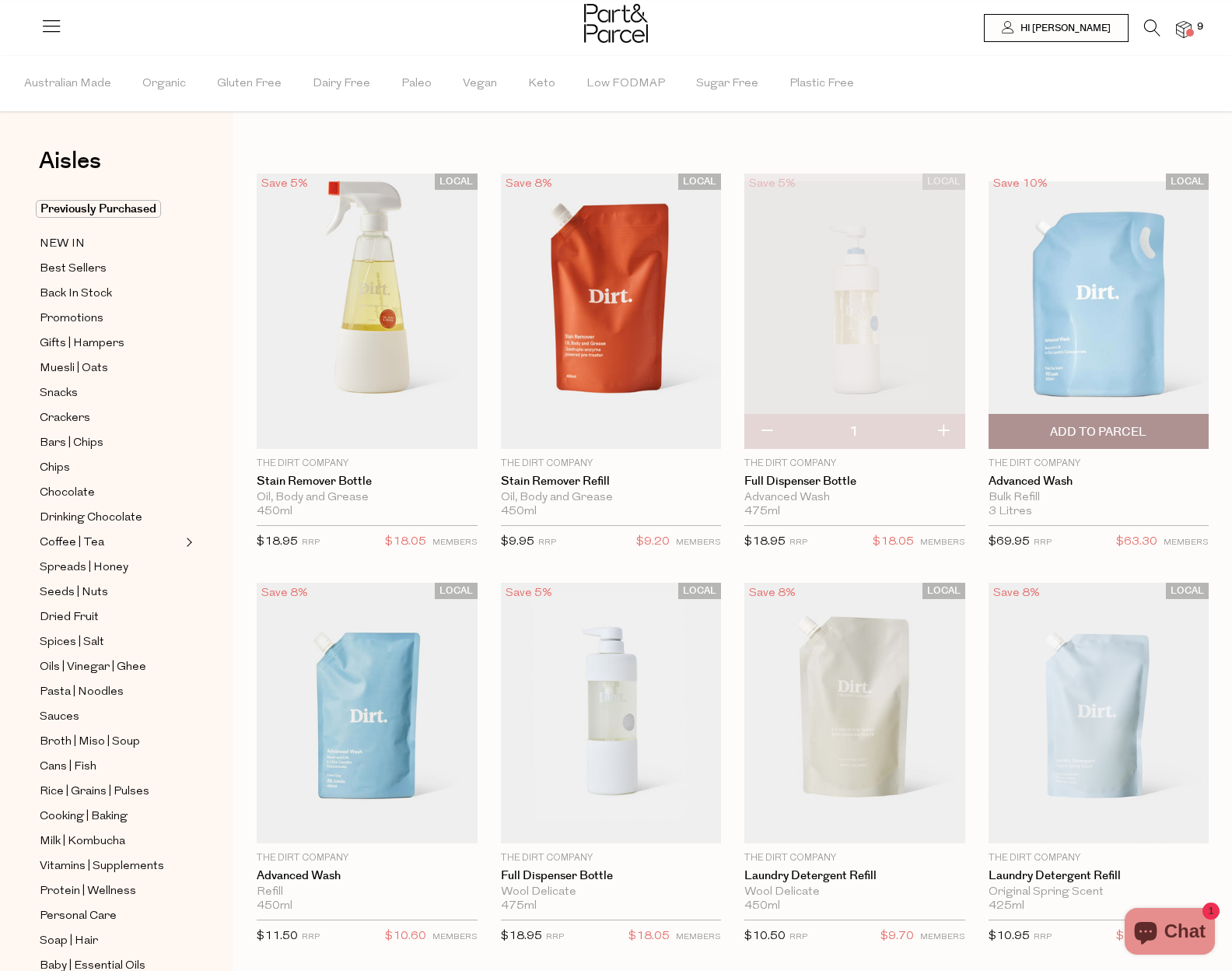
click at [1096, 431] on span "Add To Parcel" at bounding box center [1098, 432] width 96 height 16
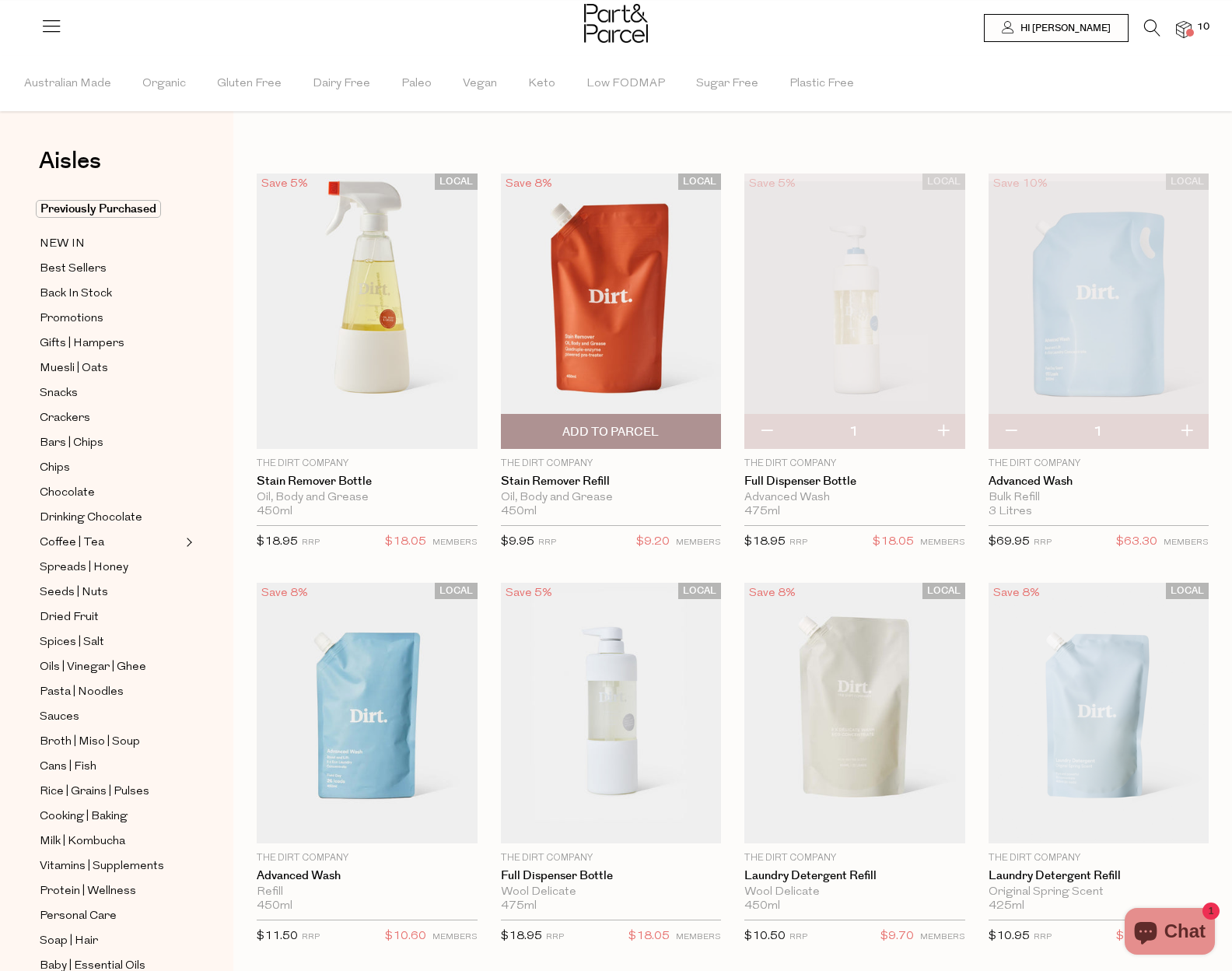
click at [608, 428] on span "Add To Parcel" at bounding box center [611, 432] width 96 height 16
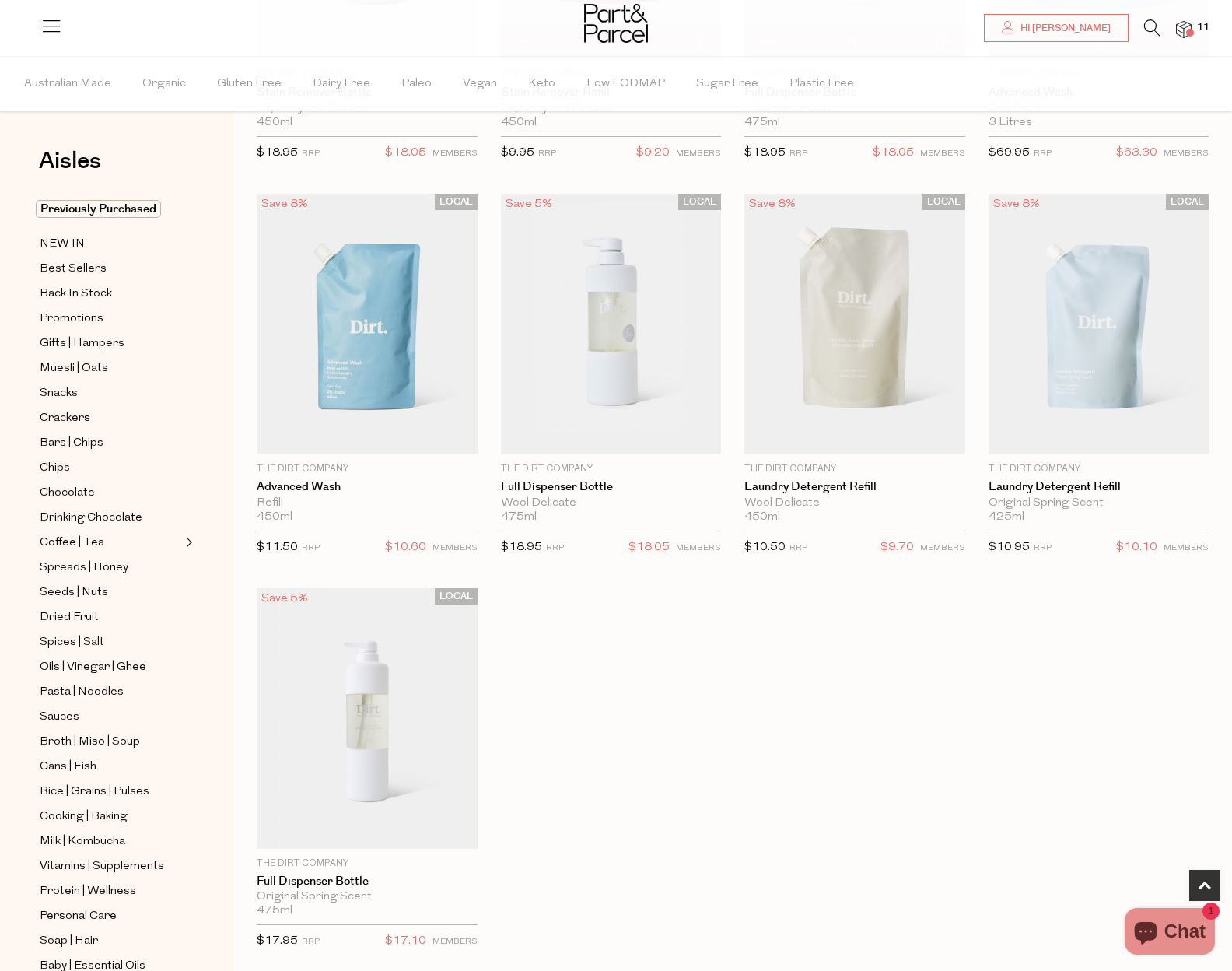
scroll to position [544, 0]
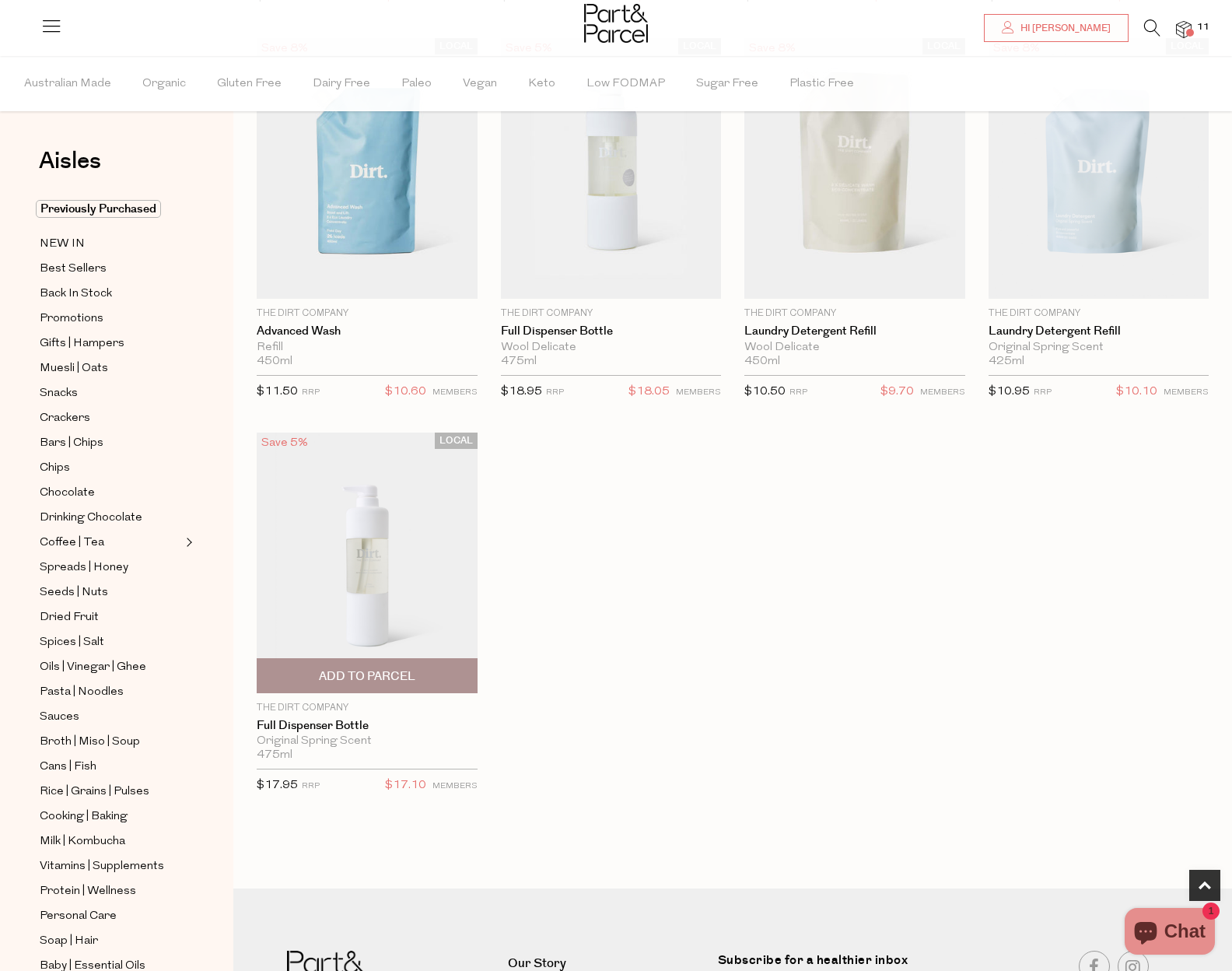
click at [382, 580] on img at bounding box center [366, 563] width 221 height 261
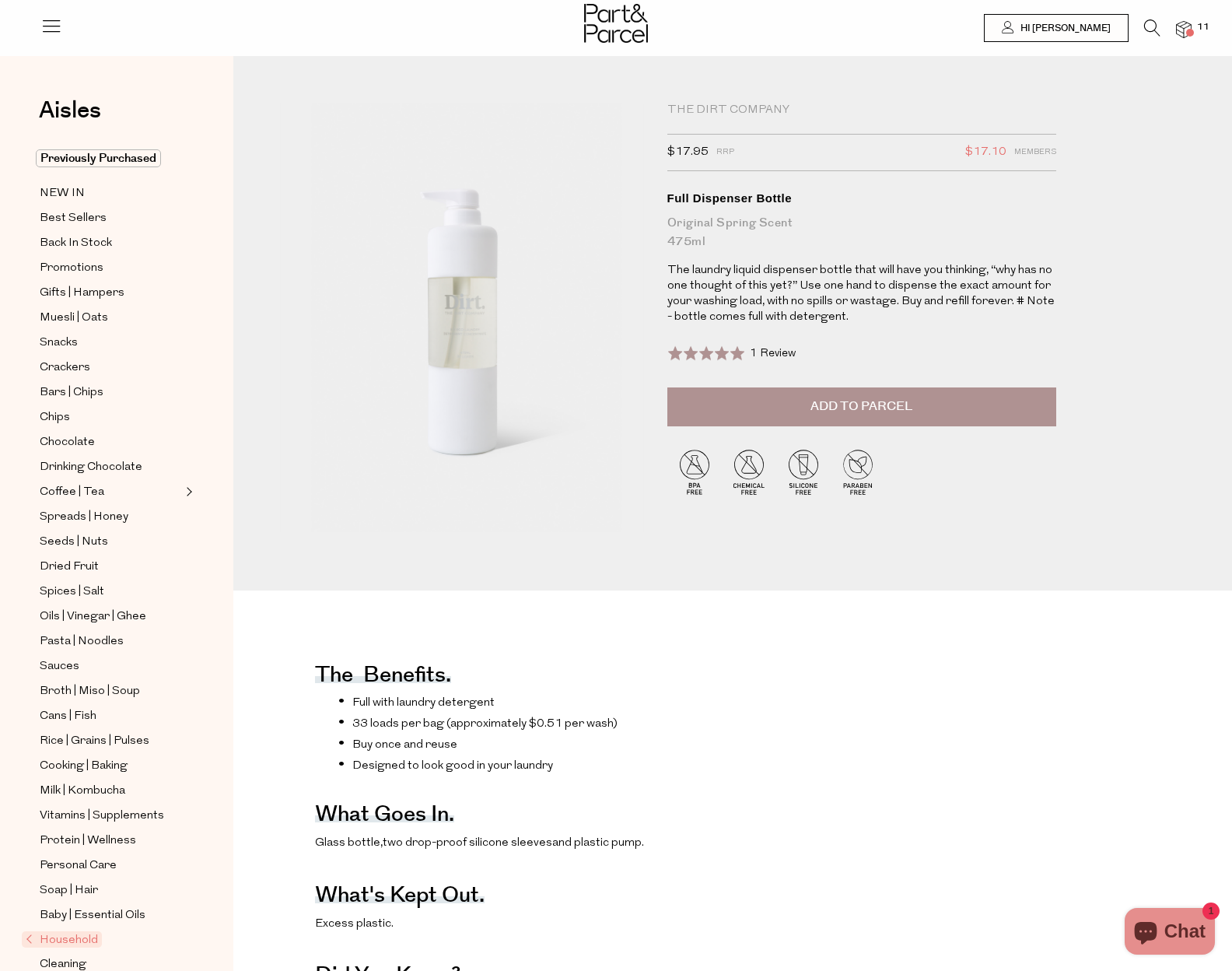
click at [904, 409] on span "Add to Parcel" at bounding box center [861, 406] width 102 height 18
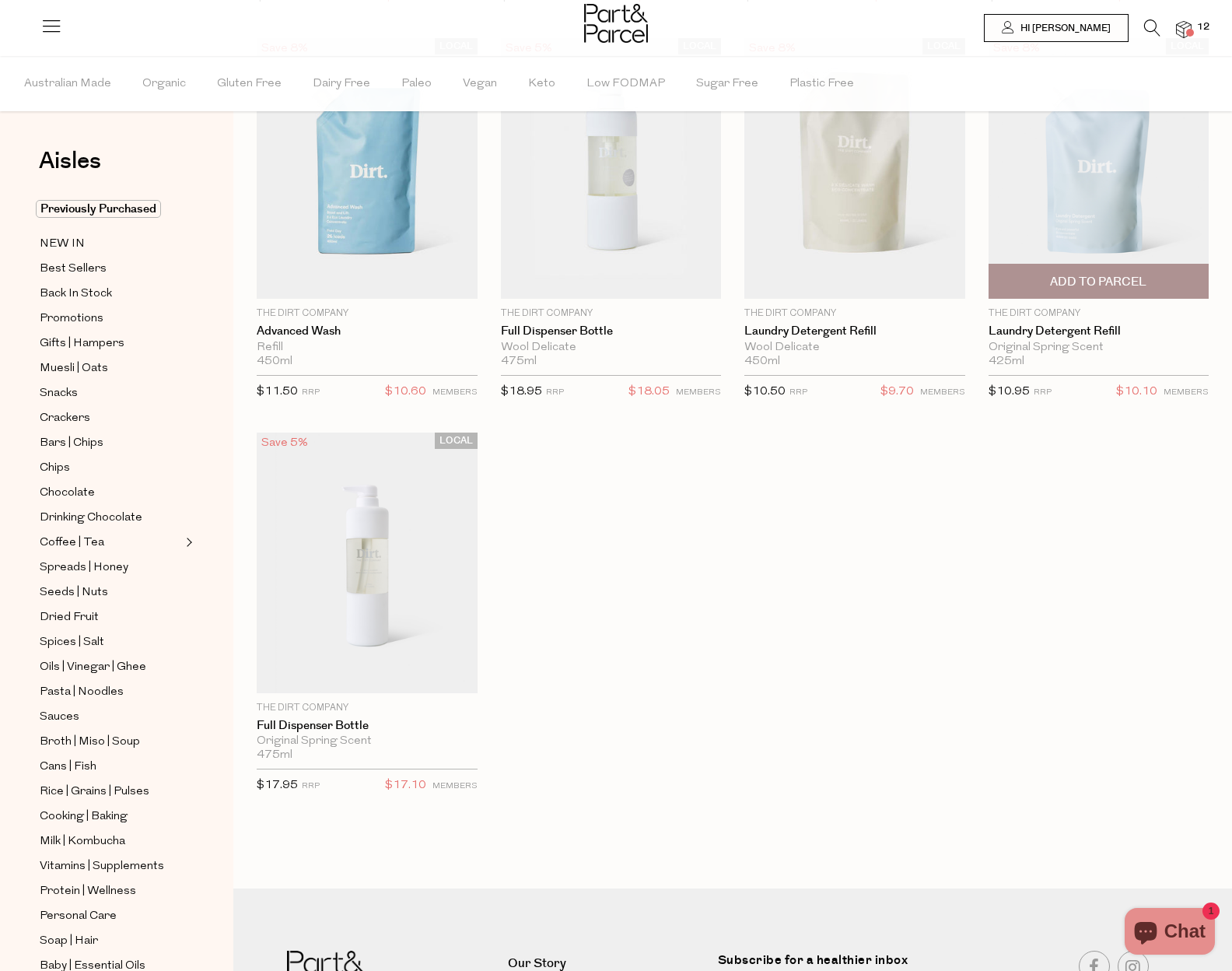
click at [1129, 274] on span "Add To Parcel" at bounding box center [1098, 281] width 96 height 16
click at [1194, 27] on span "12" at bounding box center [1203, 28] width 21 height 14
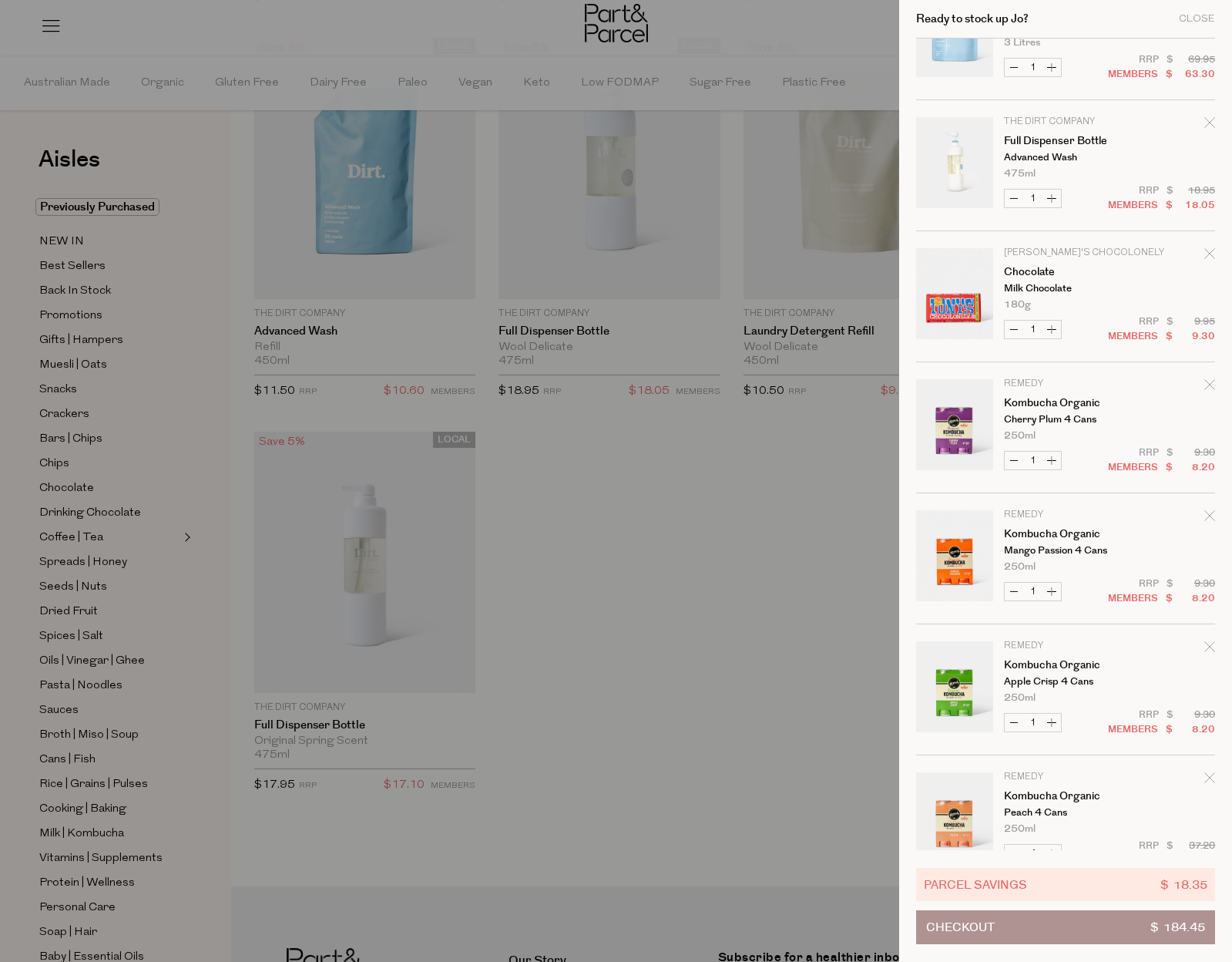
scroll to position [498, 0]
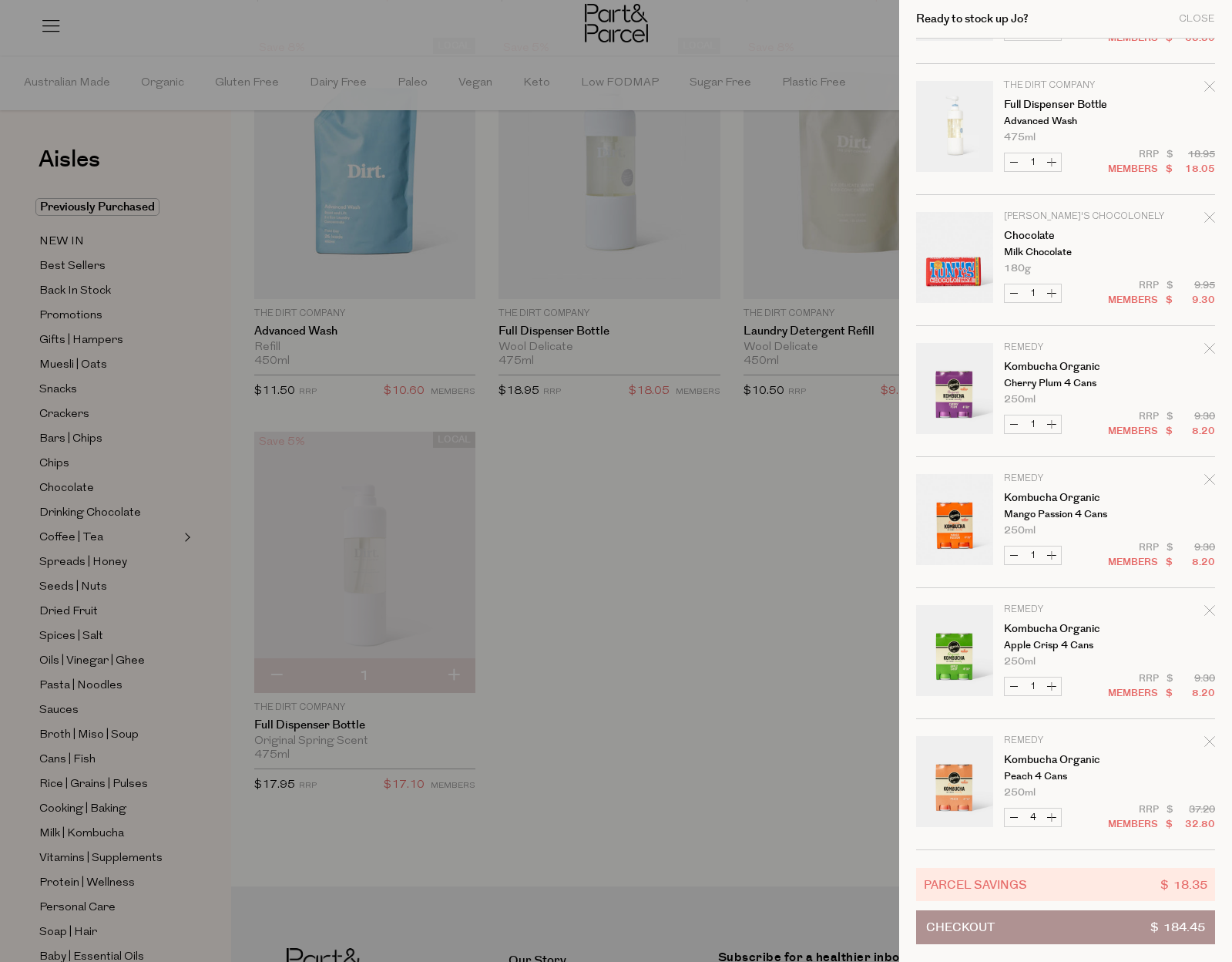
click at [1012, 816] on button "Decrease Kombucha Organic" at bounding box center [1013, 817] width 19 height 18
type input "3"
click at [1053, 684] on form "Image Product Total Qty The Dirt Company Laundry Detergent Refill Original Spri…" at bounding box center [1066, 195] width 299 height 1310
click at [1051, 684] on button "Increase Kombucha Organic" at bounding box center [1051, 686] width 19 height 18
type input "2"
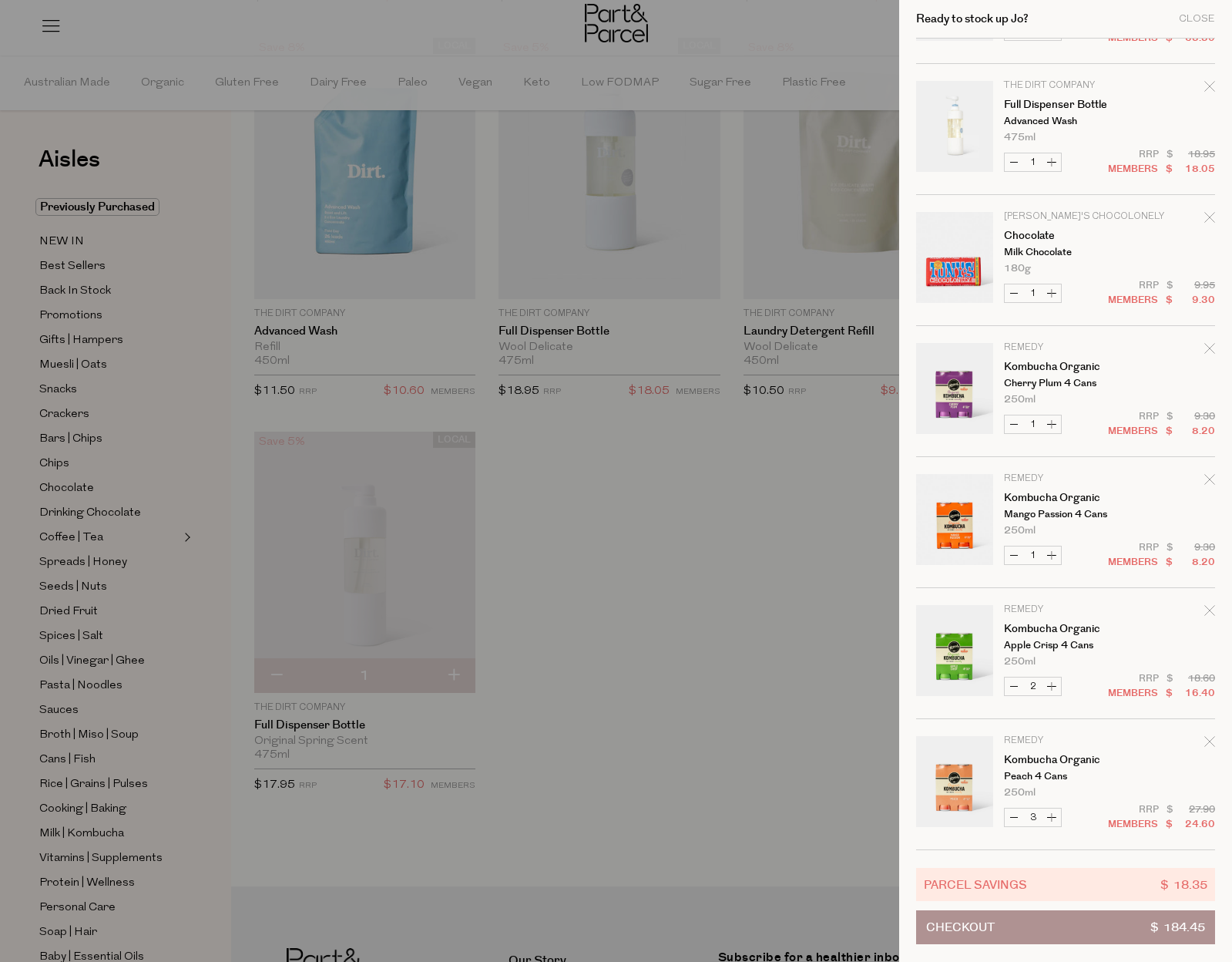
scroll to position [0, 0]
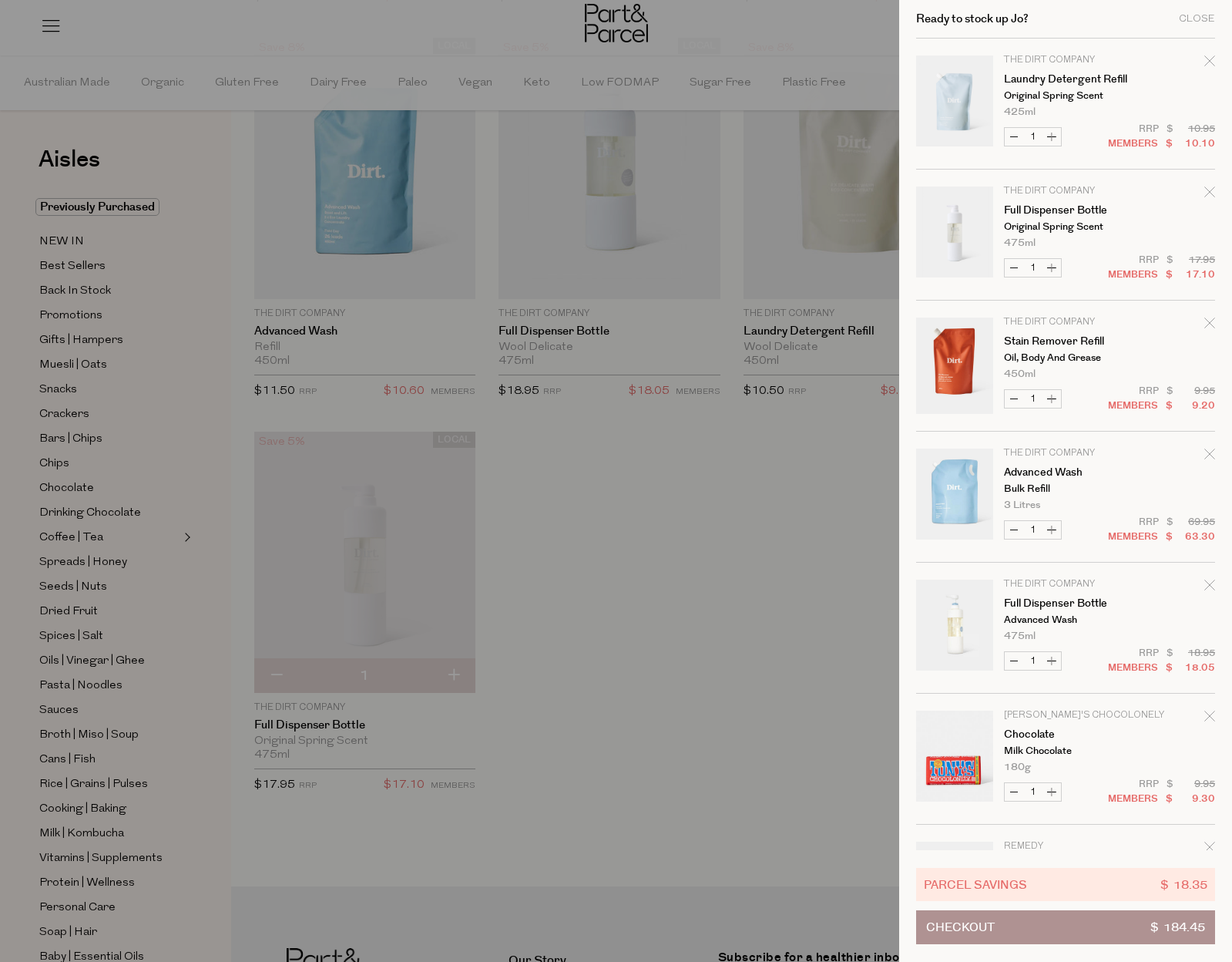
click at [1052, 789] on button "Increase Chocolate" at bounding box center [1051, 792] width 19 height 18
type input "2"
click at [591, 477] on div at bounding box center [616, 481] width 1232 height 962
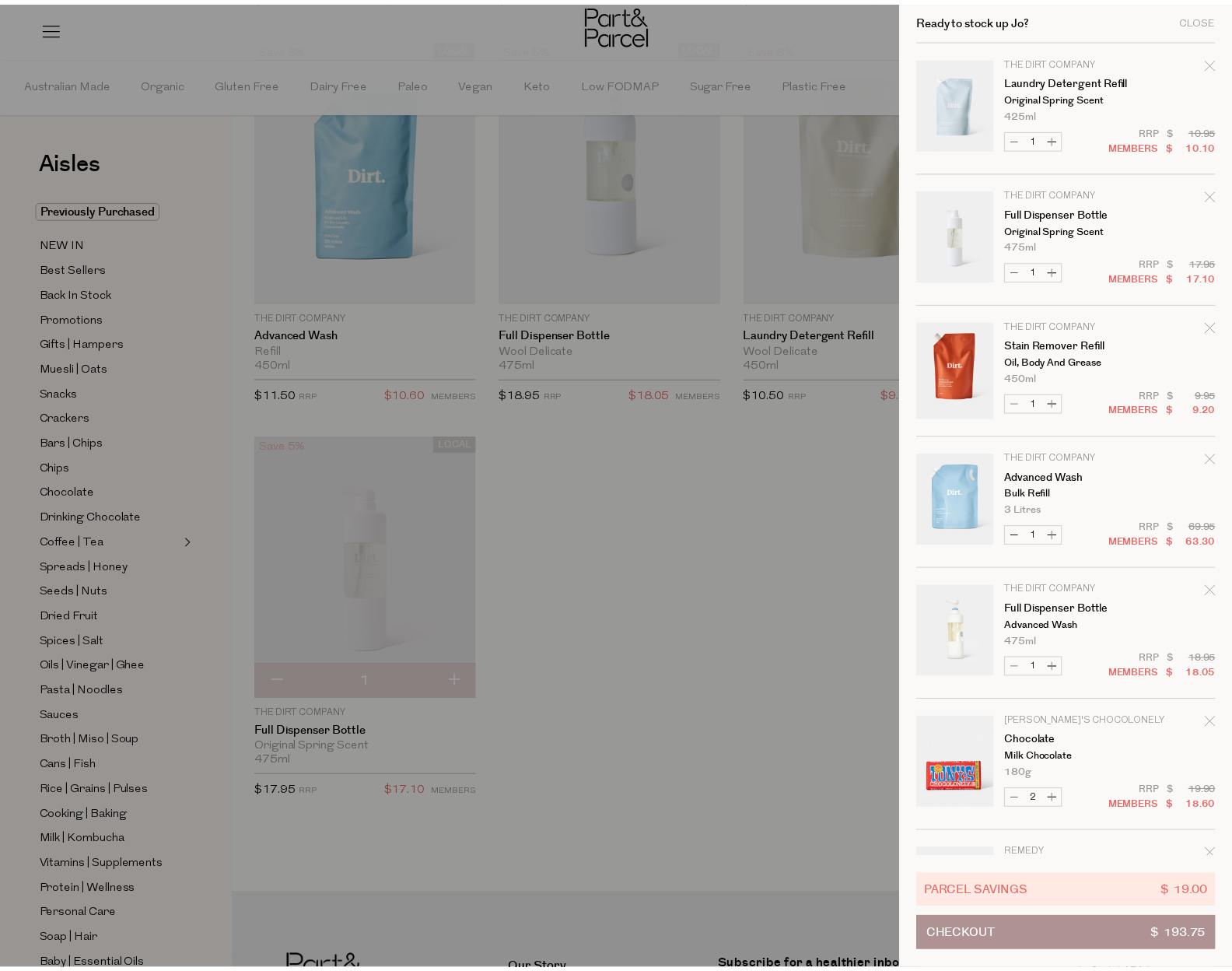
scroll to position [544, 0]
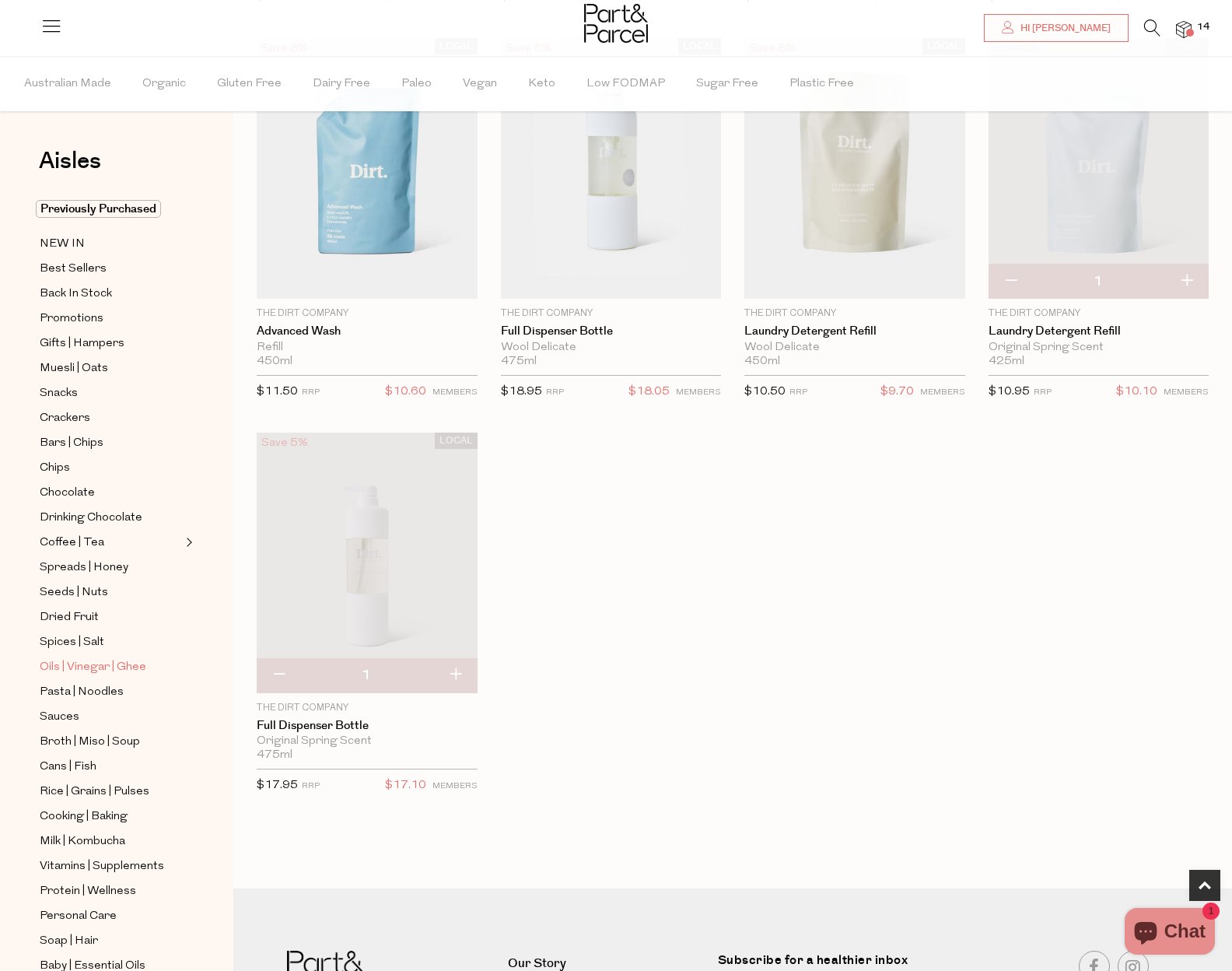
click at [63, 658] on span "Oils | Vinegar | Ghee" at bounding box center [92, 667] width 106 height 19
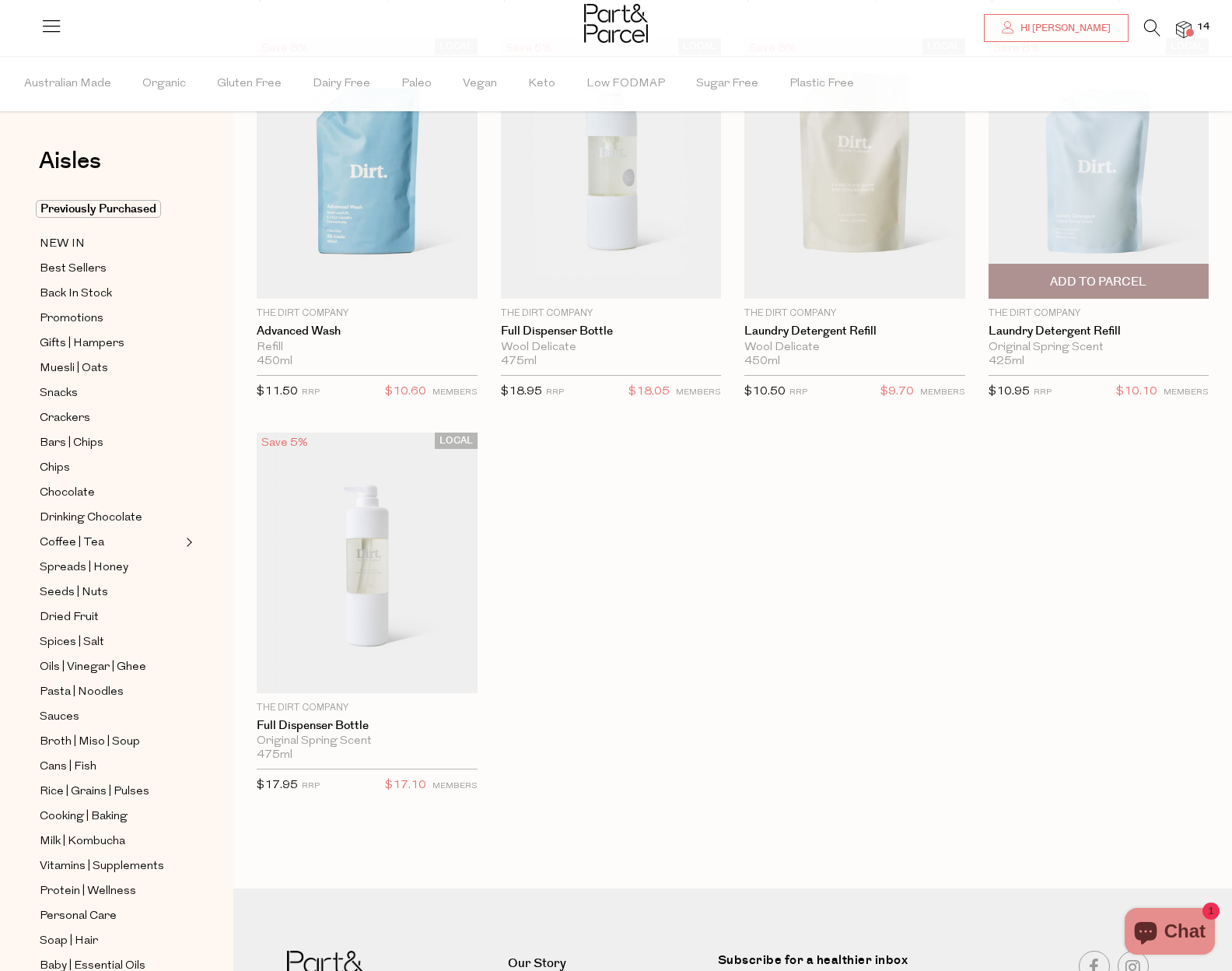
scroll to position [233, 0]
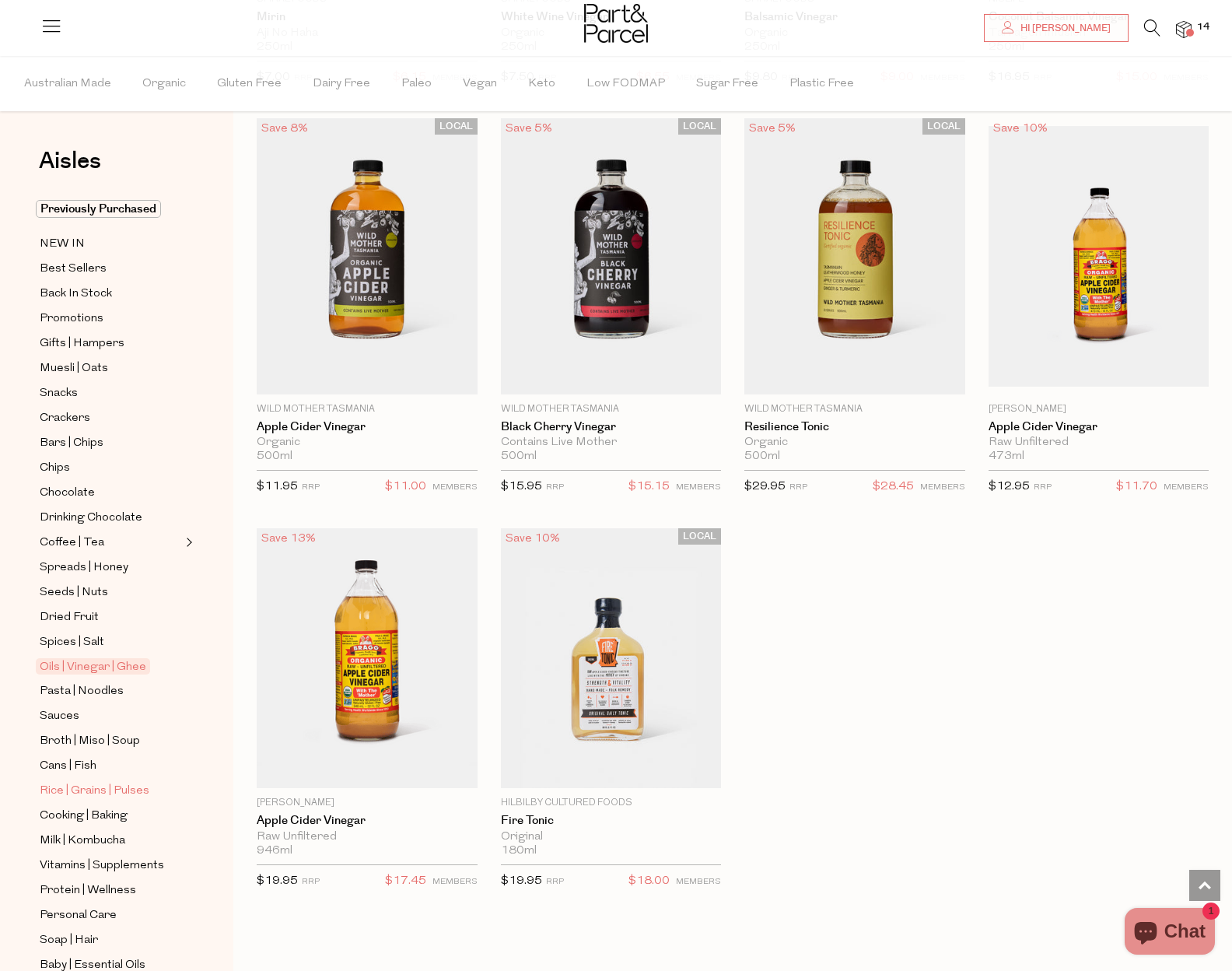
scroll to position [146, 0]
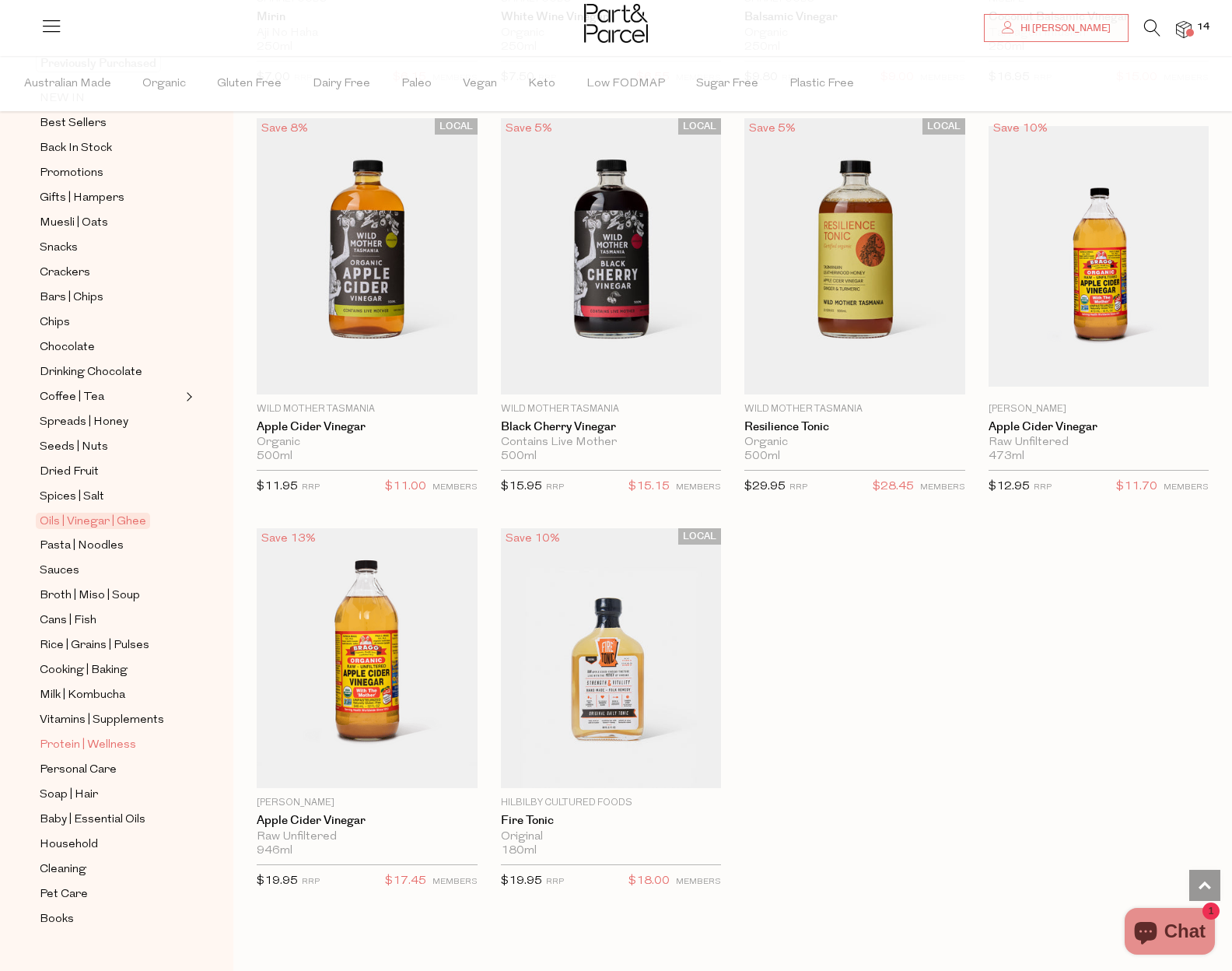
click at [109, 736] on span "Protein | Wellness" at bounding box center [88, 745] width 96 height 19
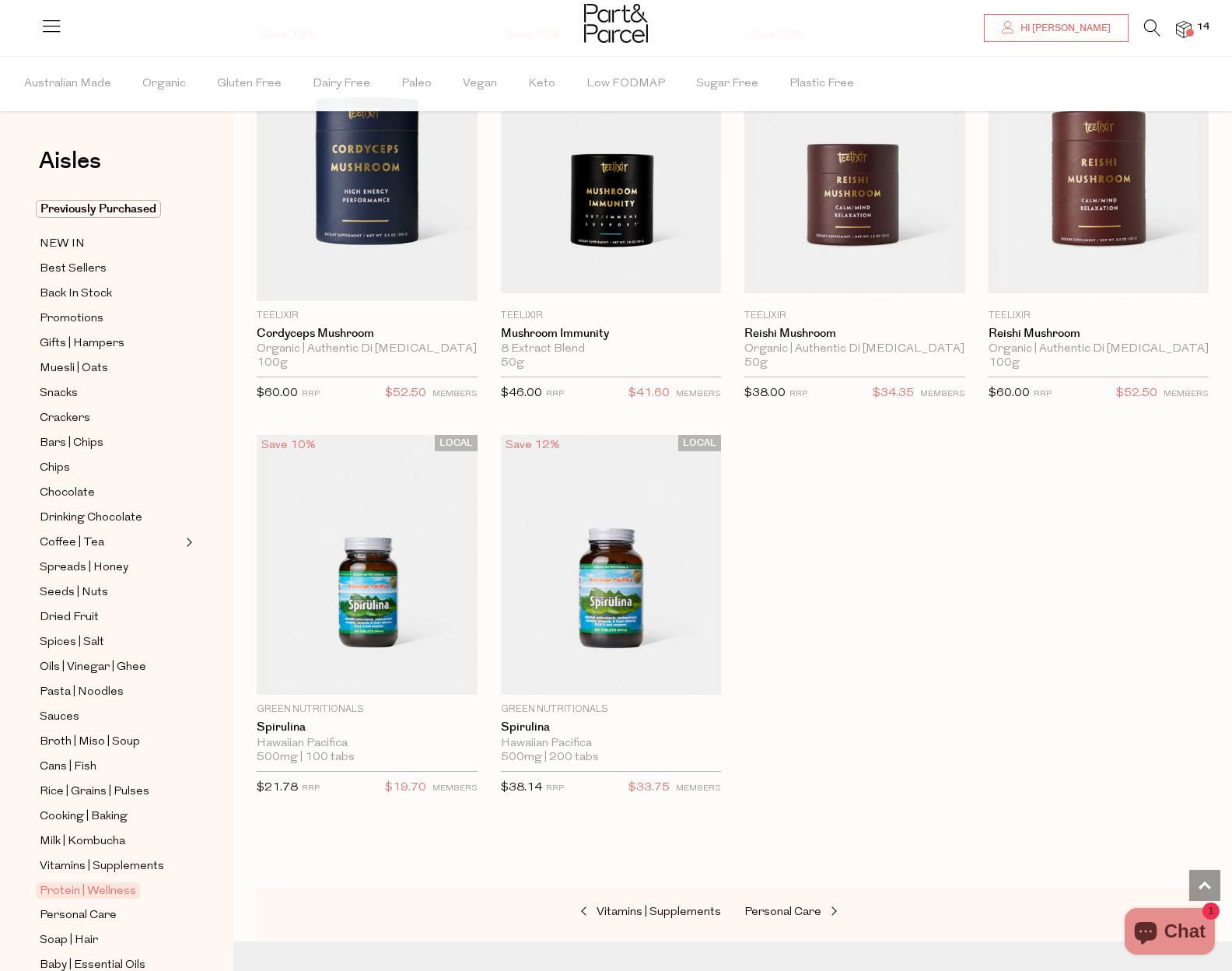
scroll to position [146, 0]
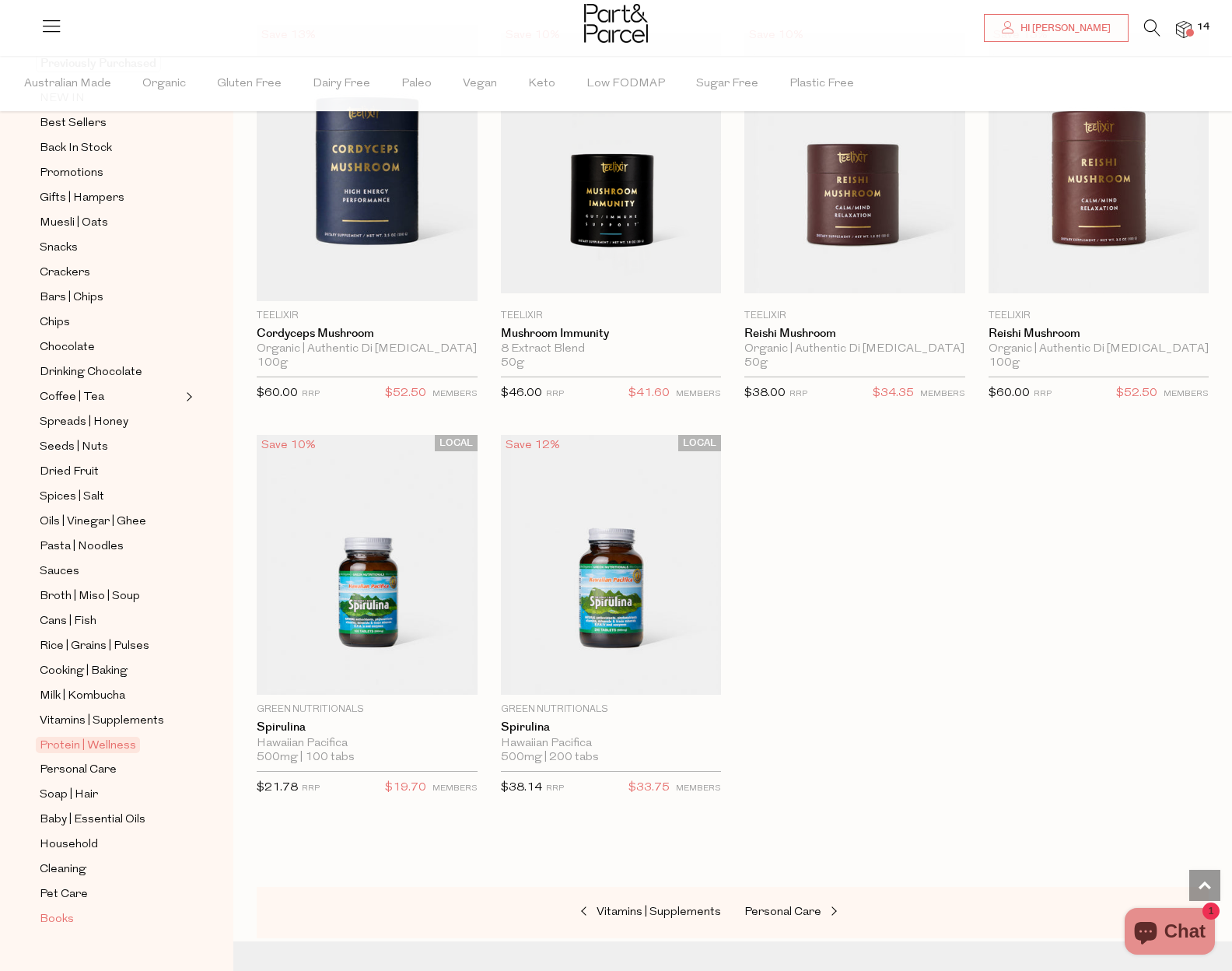
click at [52, 910] on span "Books" at bounding box center [56, 919] width 34 height 19
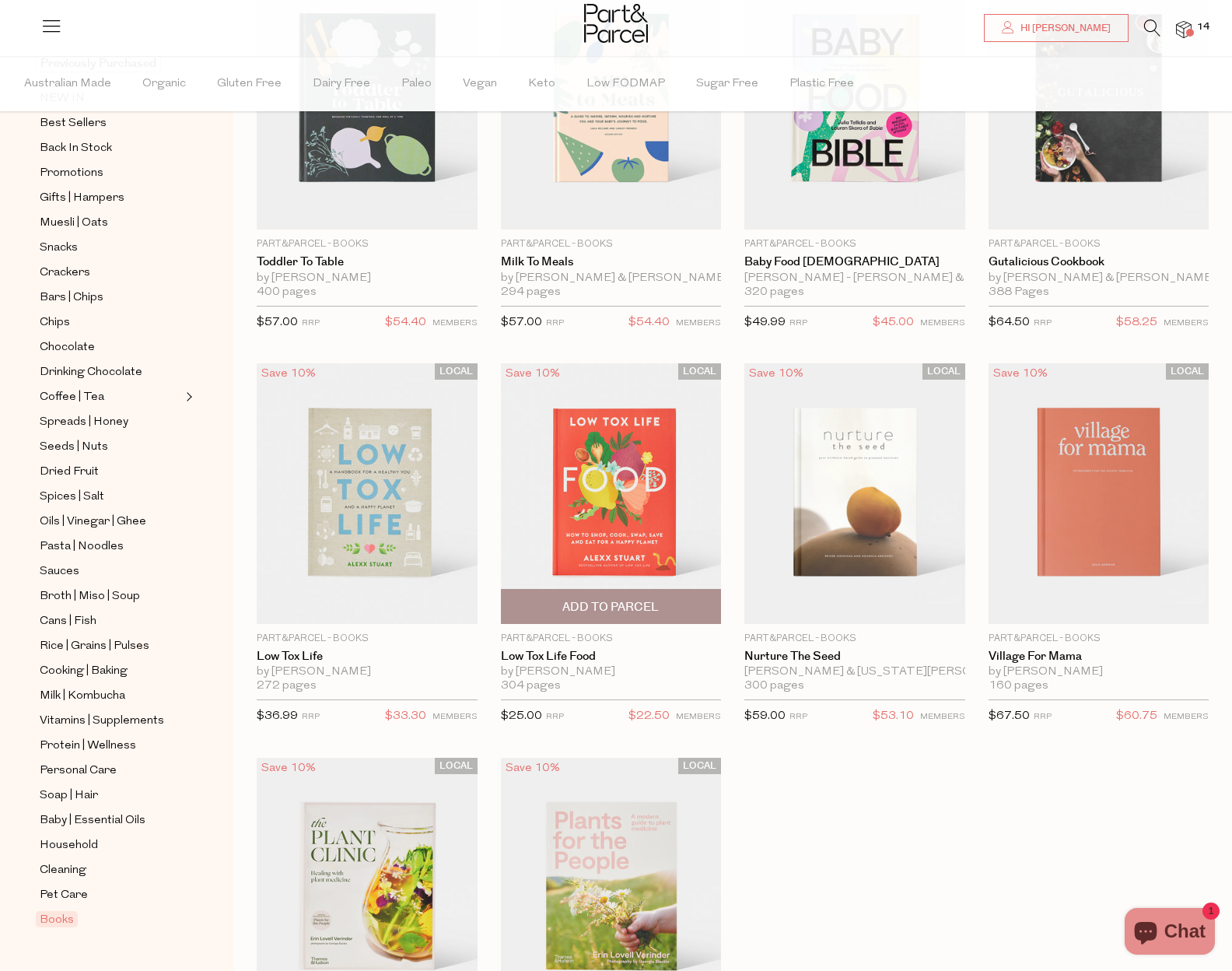
scroll to position [389, 0]
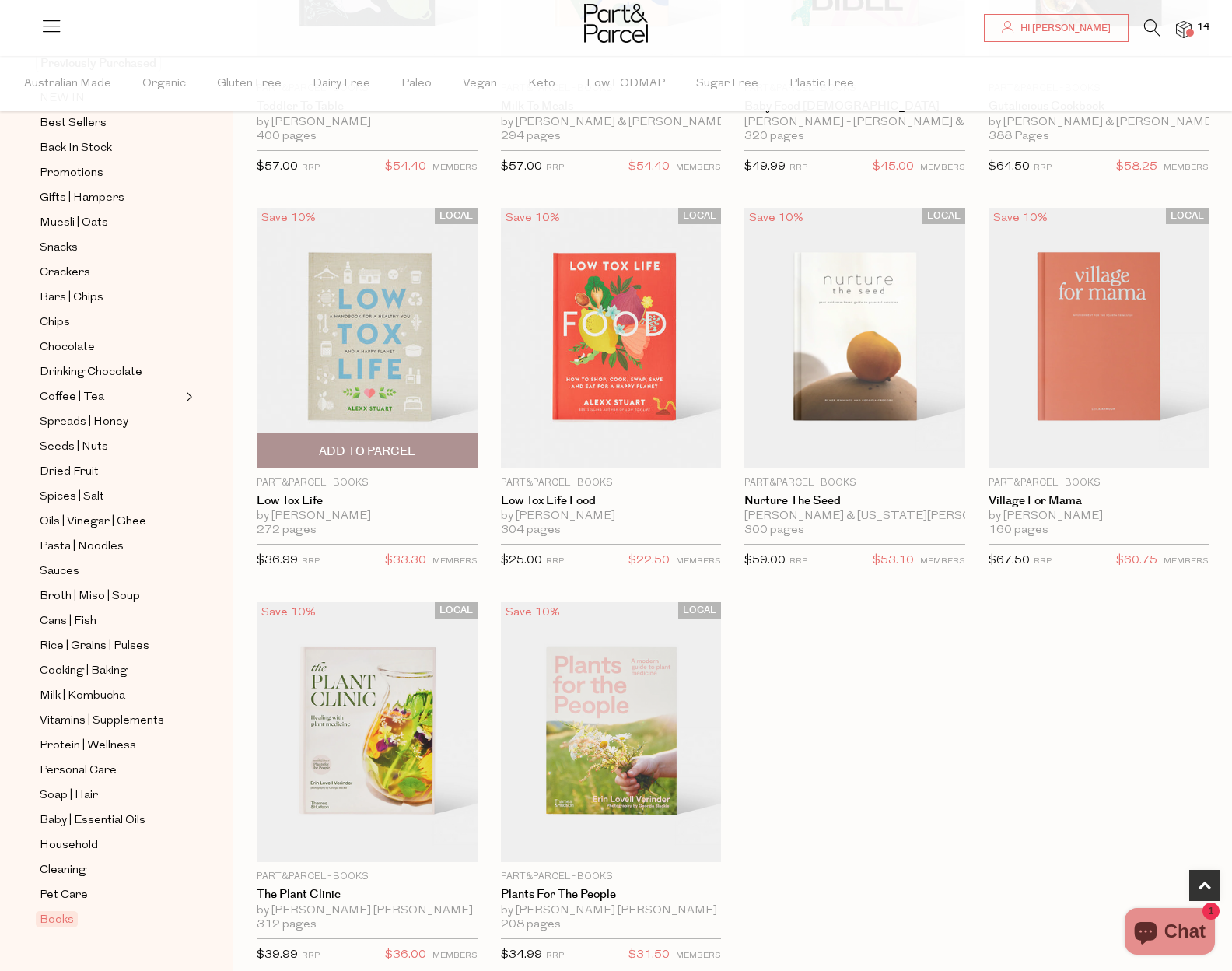
click at [385, 279] on img at bounding box center [366, 338] width 221 height 261
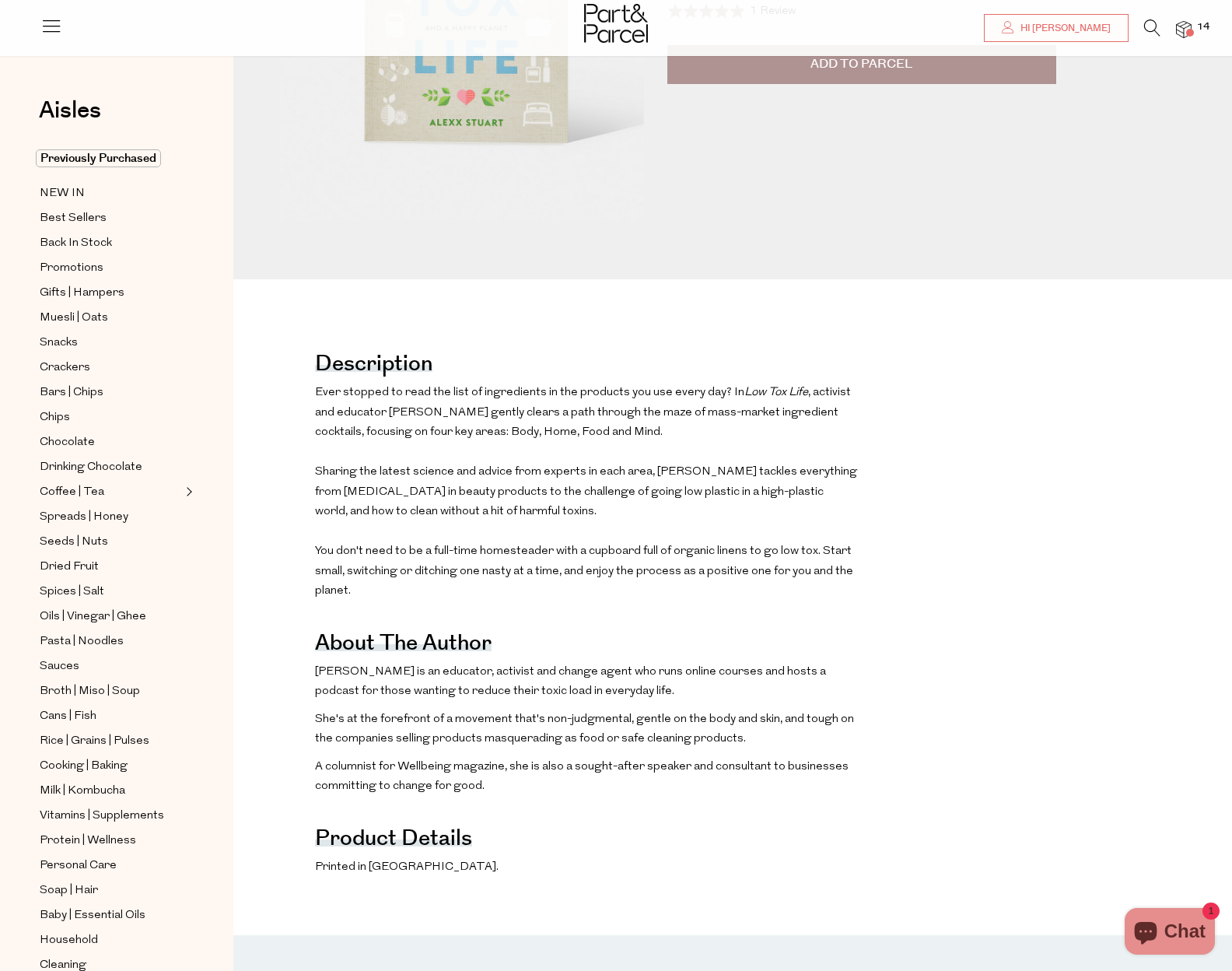
scroll to position [389, 0]
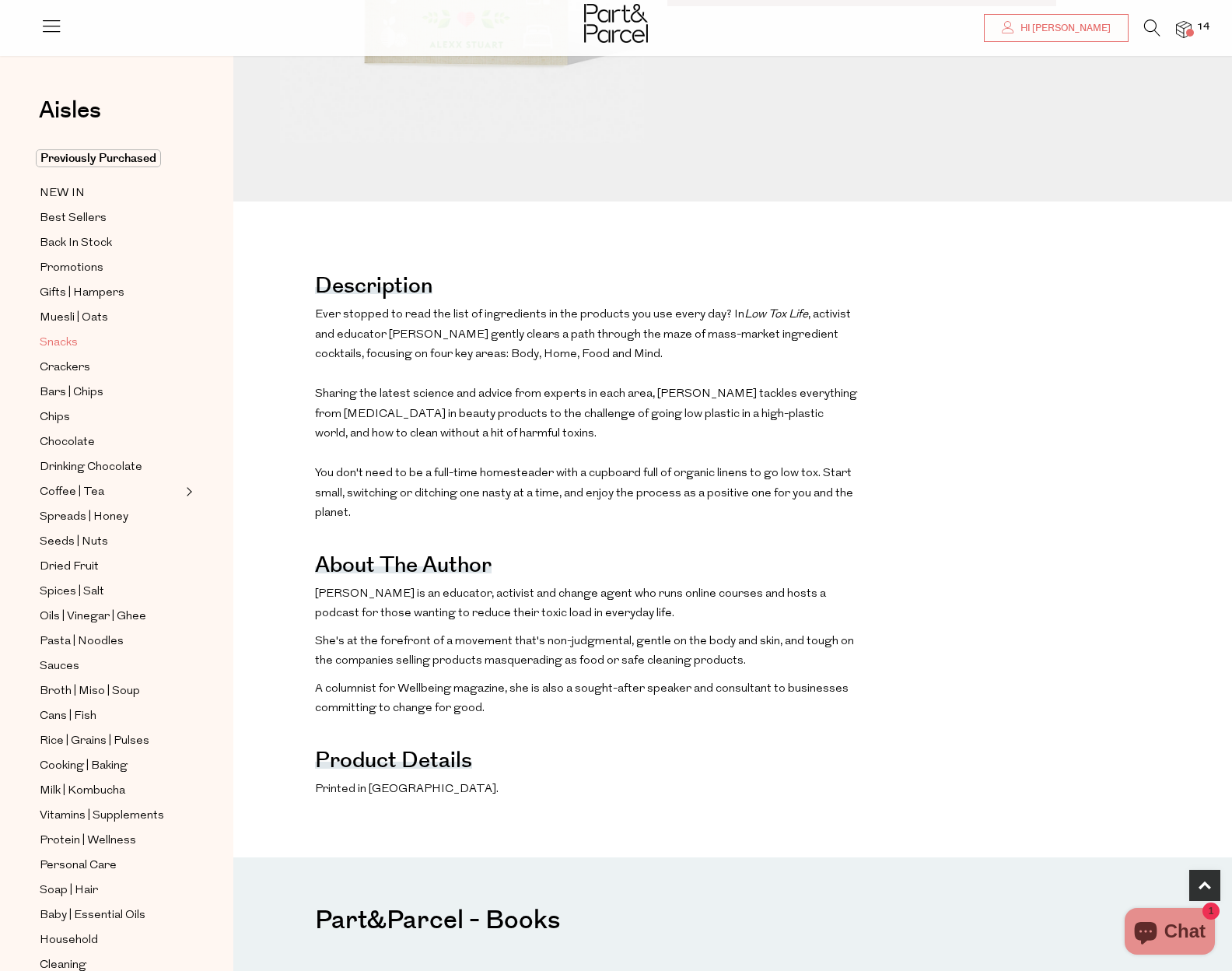
click at [70, 339] on span "Snacks" at bounding box center [58, 343] width 38 height 19
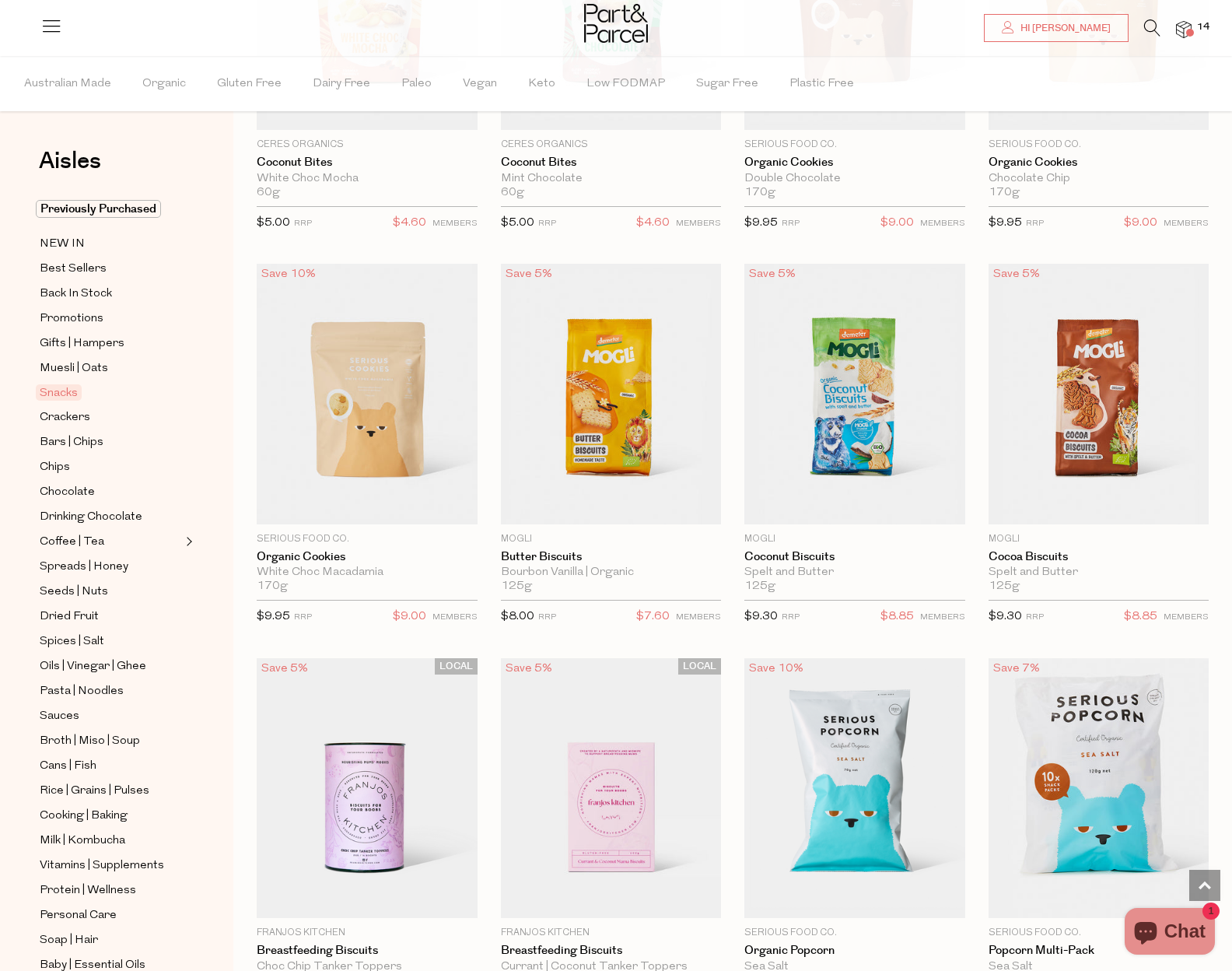
scroll to position [3811, 0]
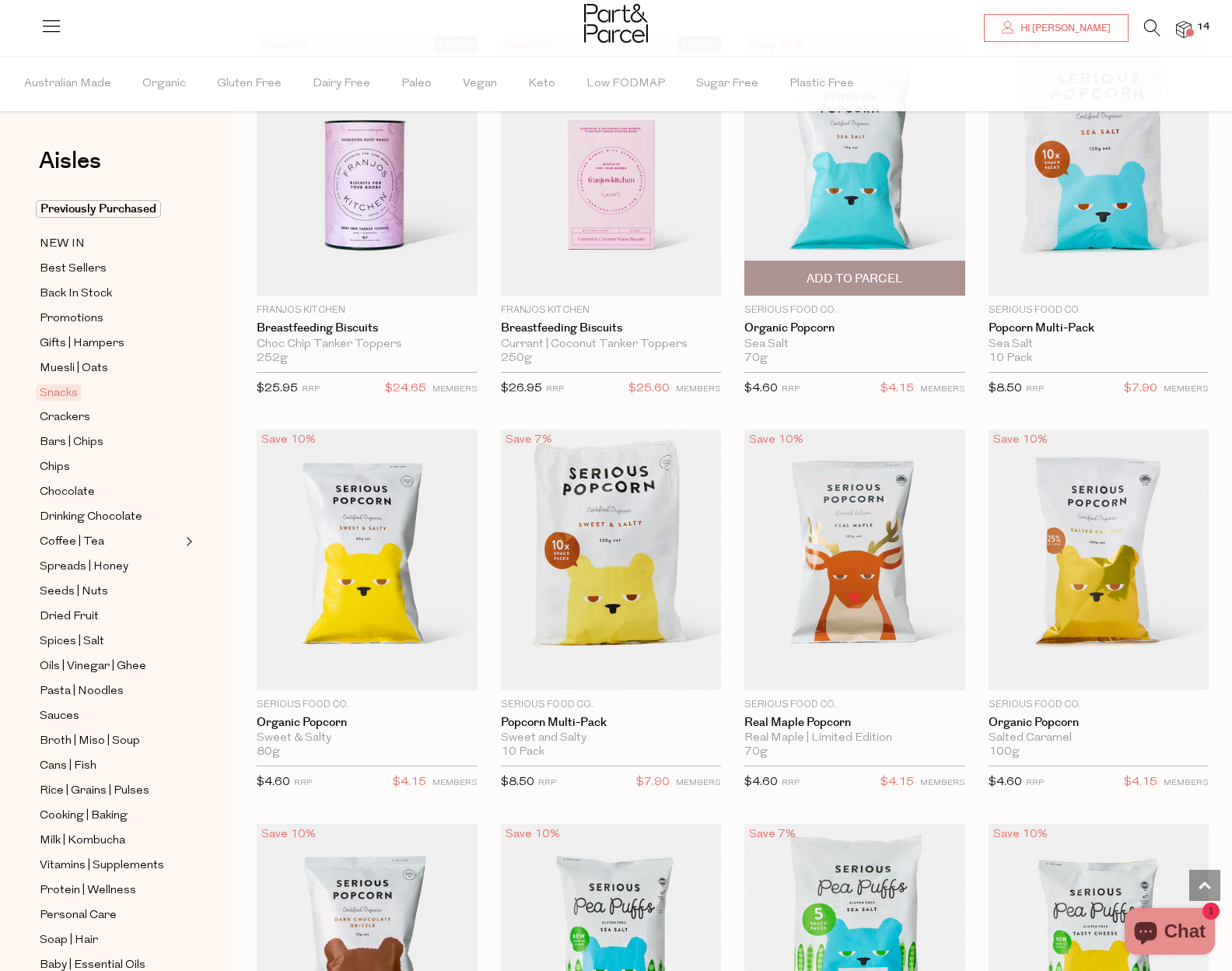
scroll to position [3811, 0]
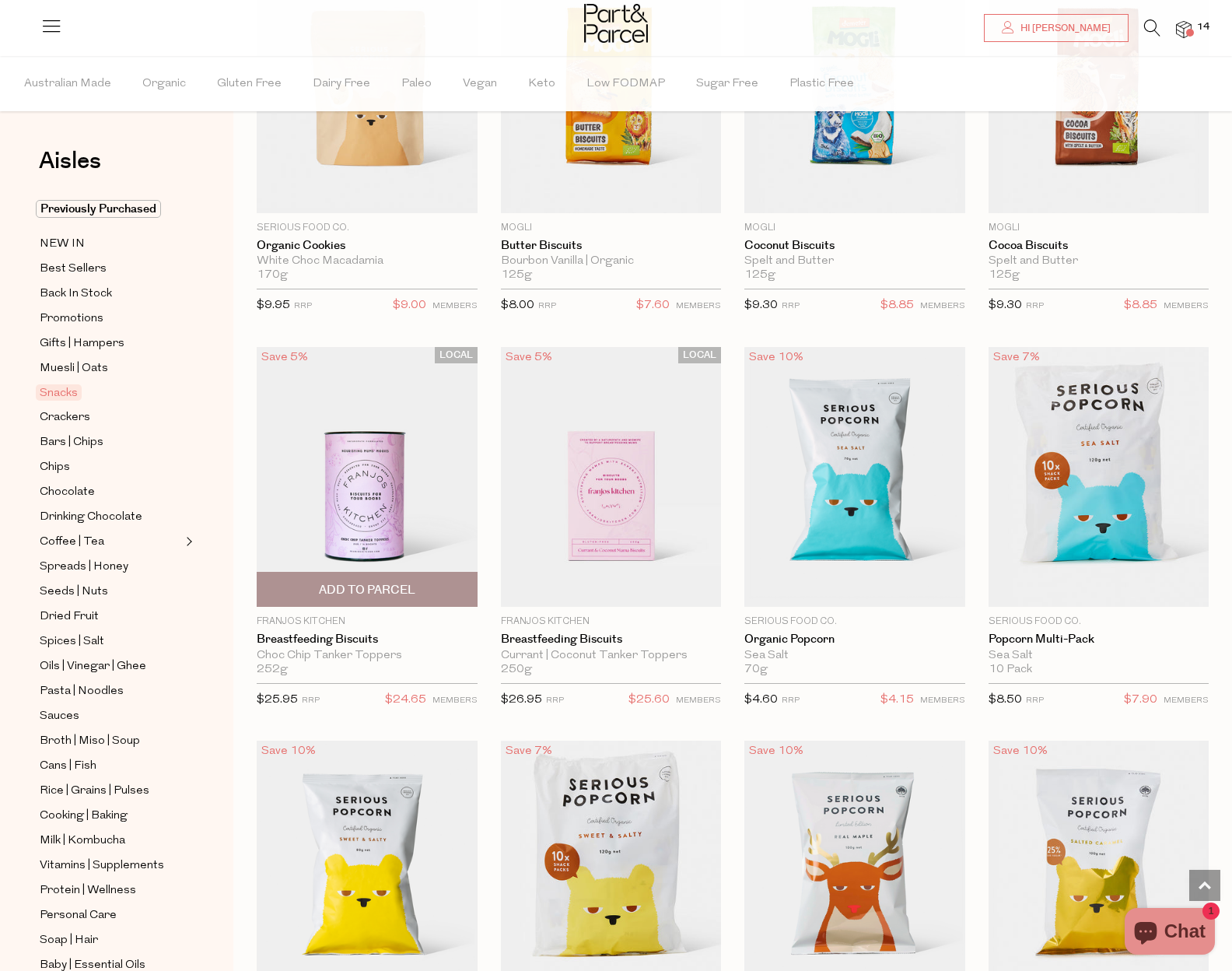
click at [373, 458] on img at bounding box center [366, 477] width 221 height 261
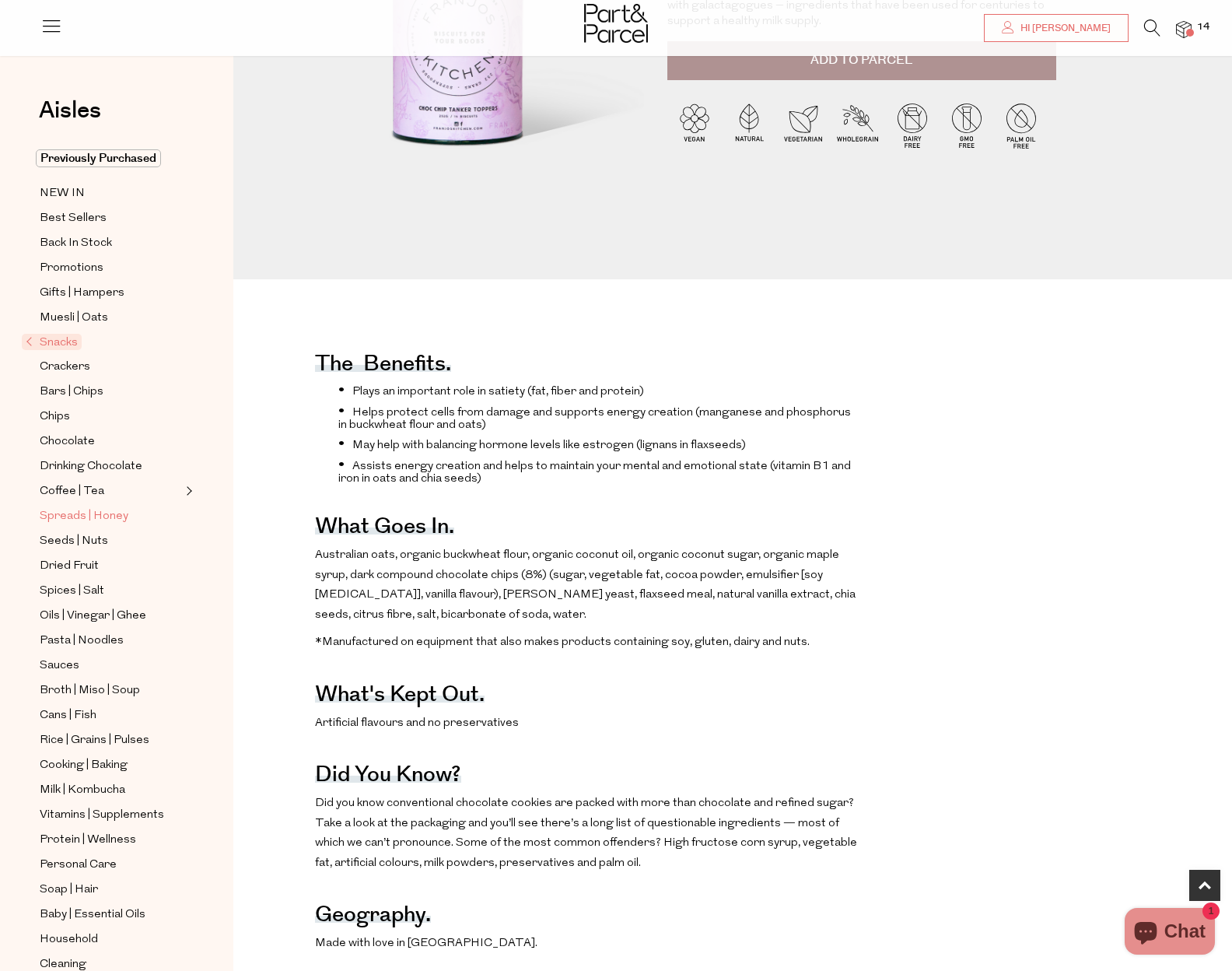
scroll to position [52, 0]
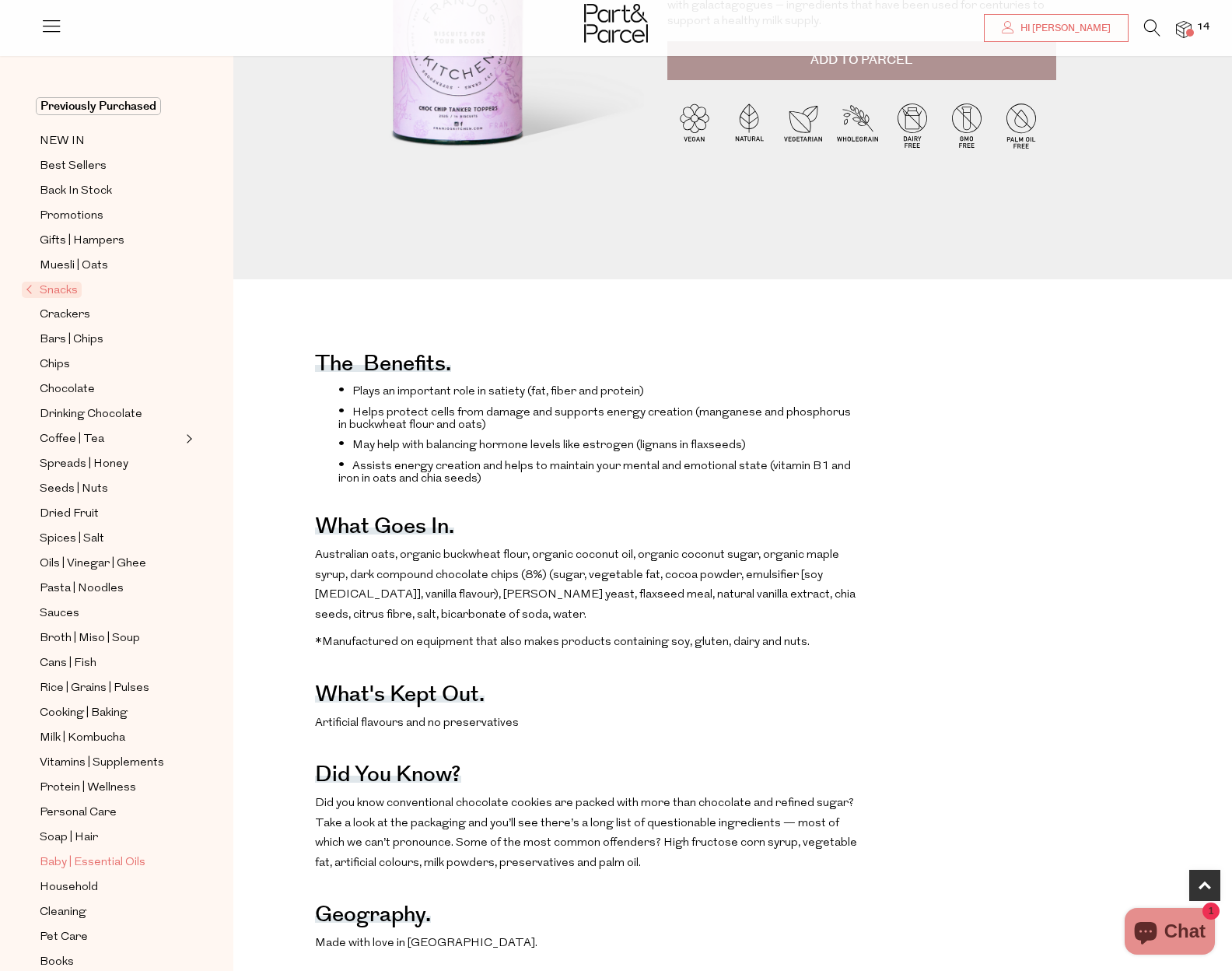
click at [103, 853] on span "Baby | Essential Oils" at bounding box center [92, 862] width 105 height 19
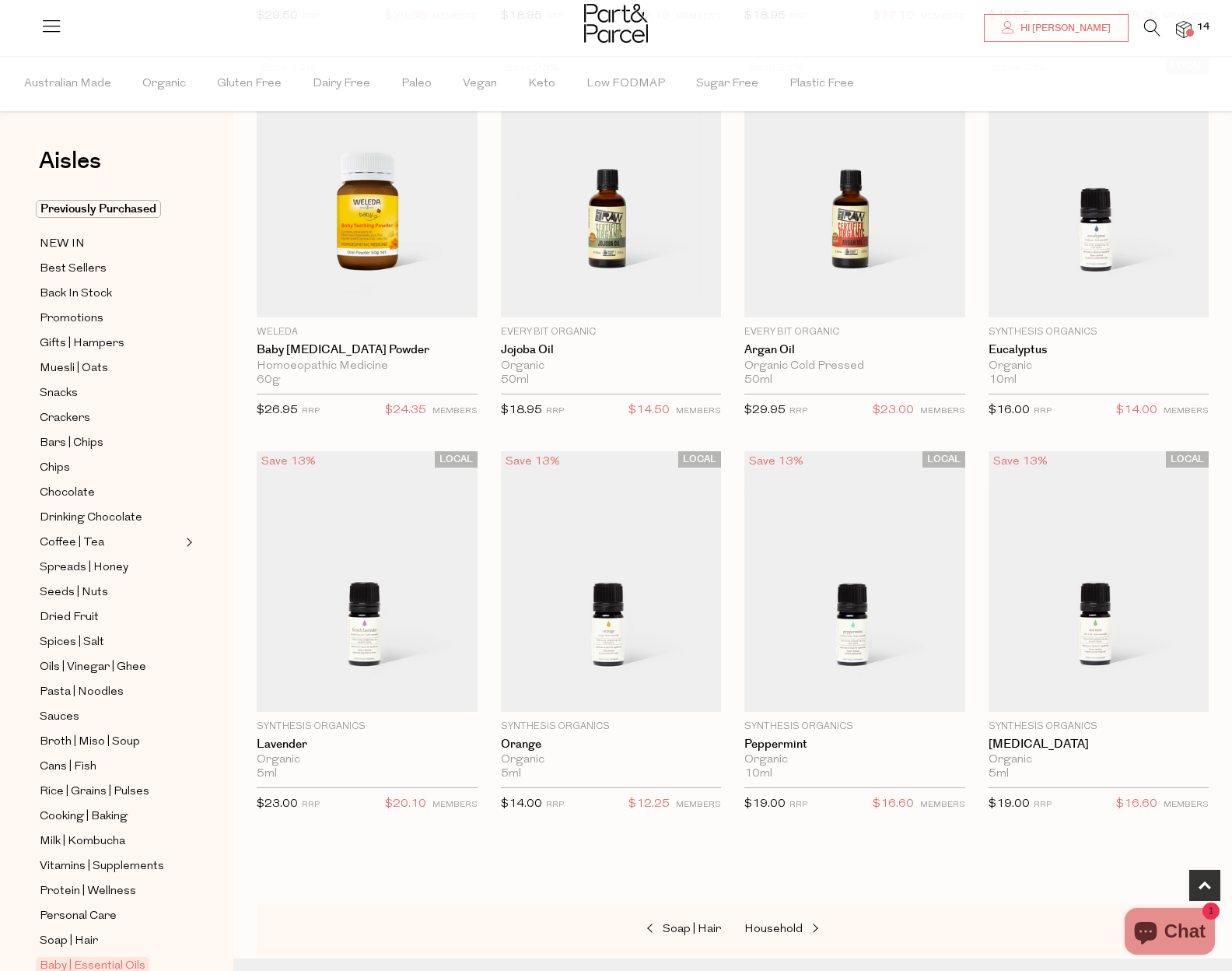
scroll to position [1201, 0]
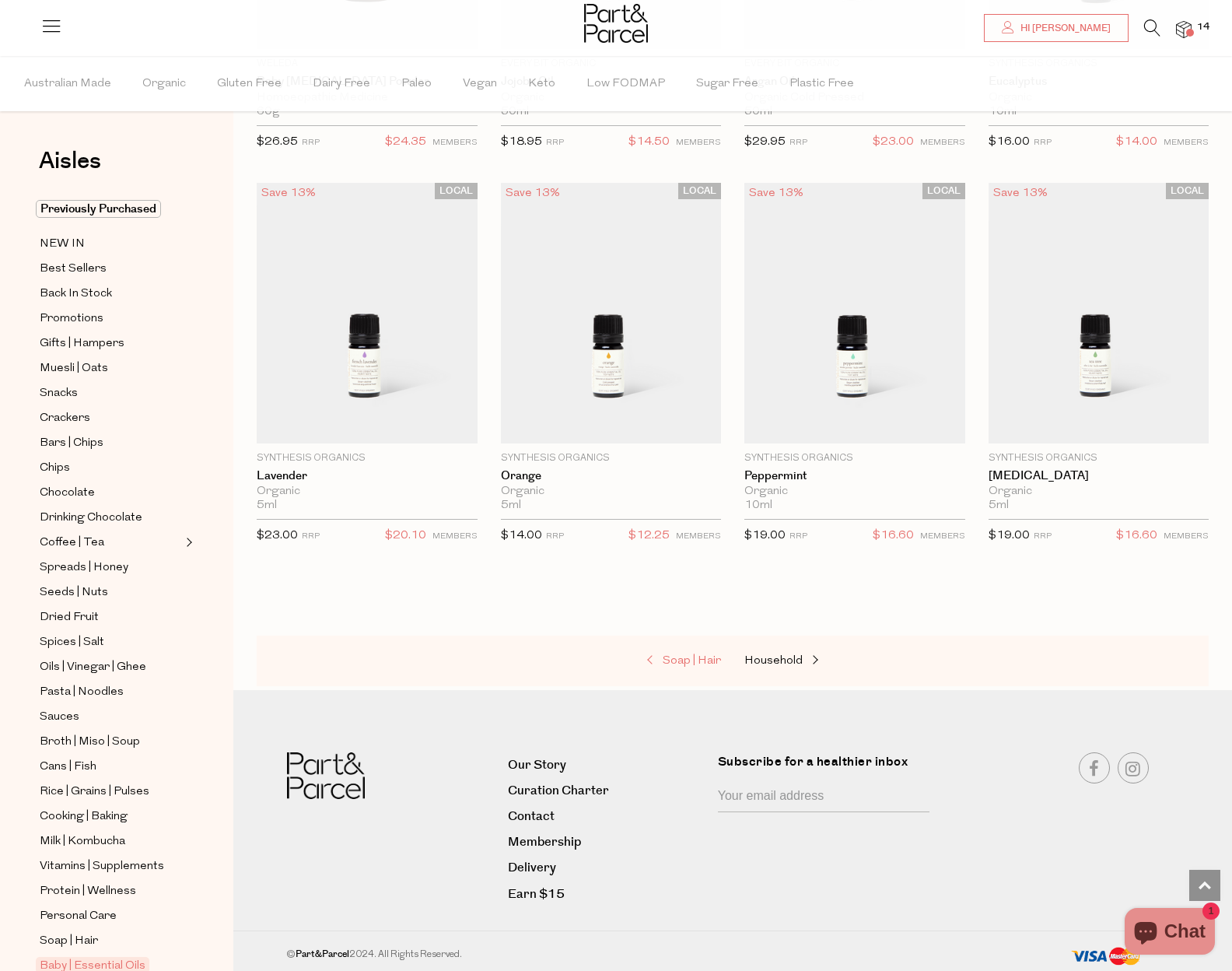
click at [676, 655] on span "Soap | Hair" at bounding box center [691, 660] width 58 height 12
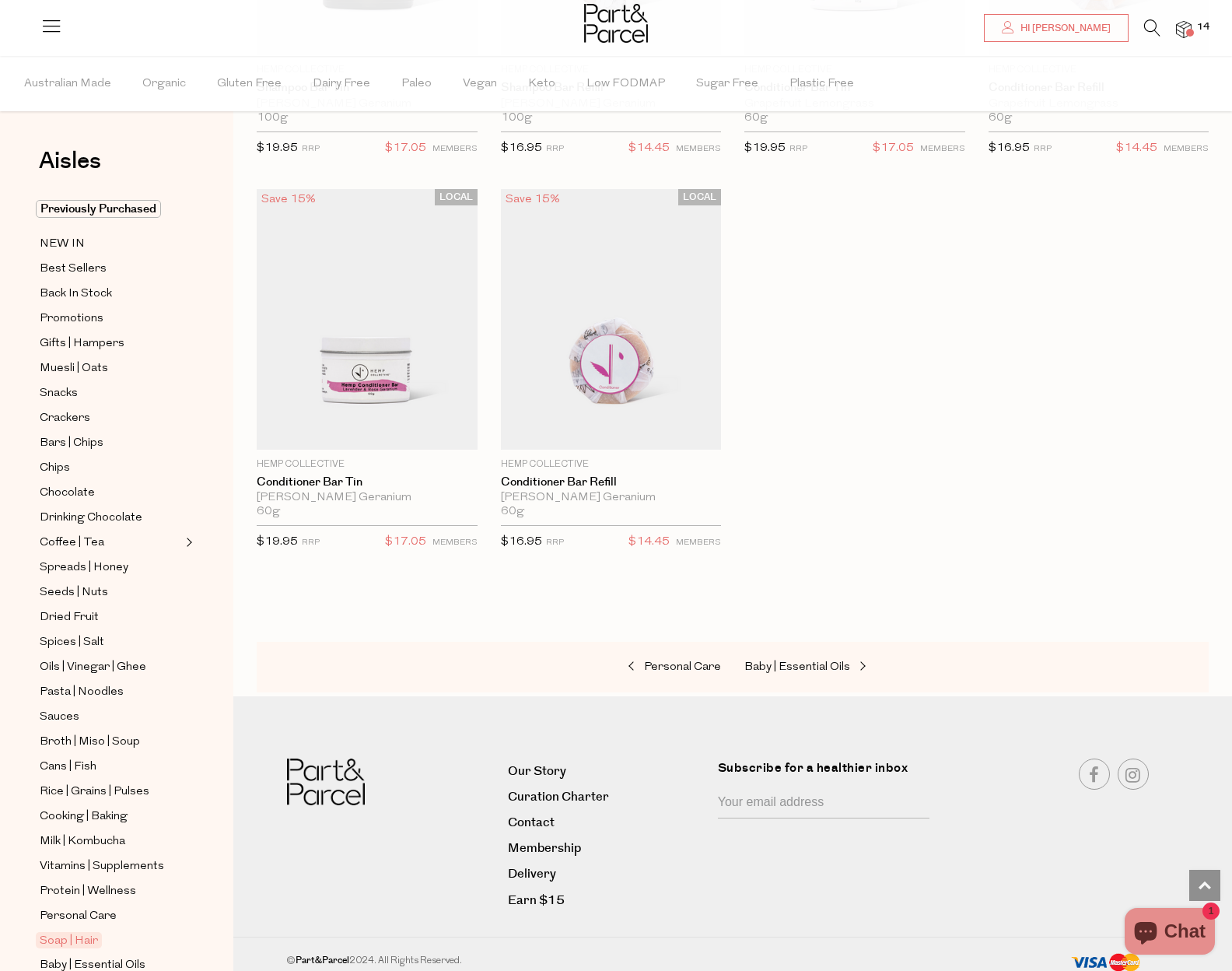
scroll to position [146, 0]
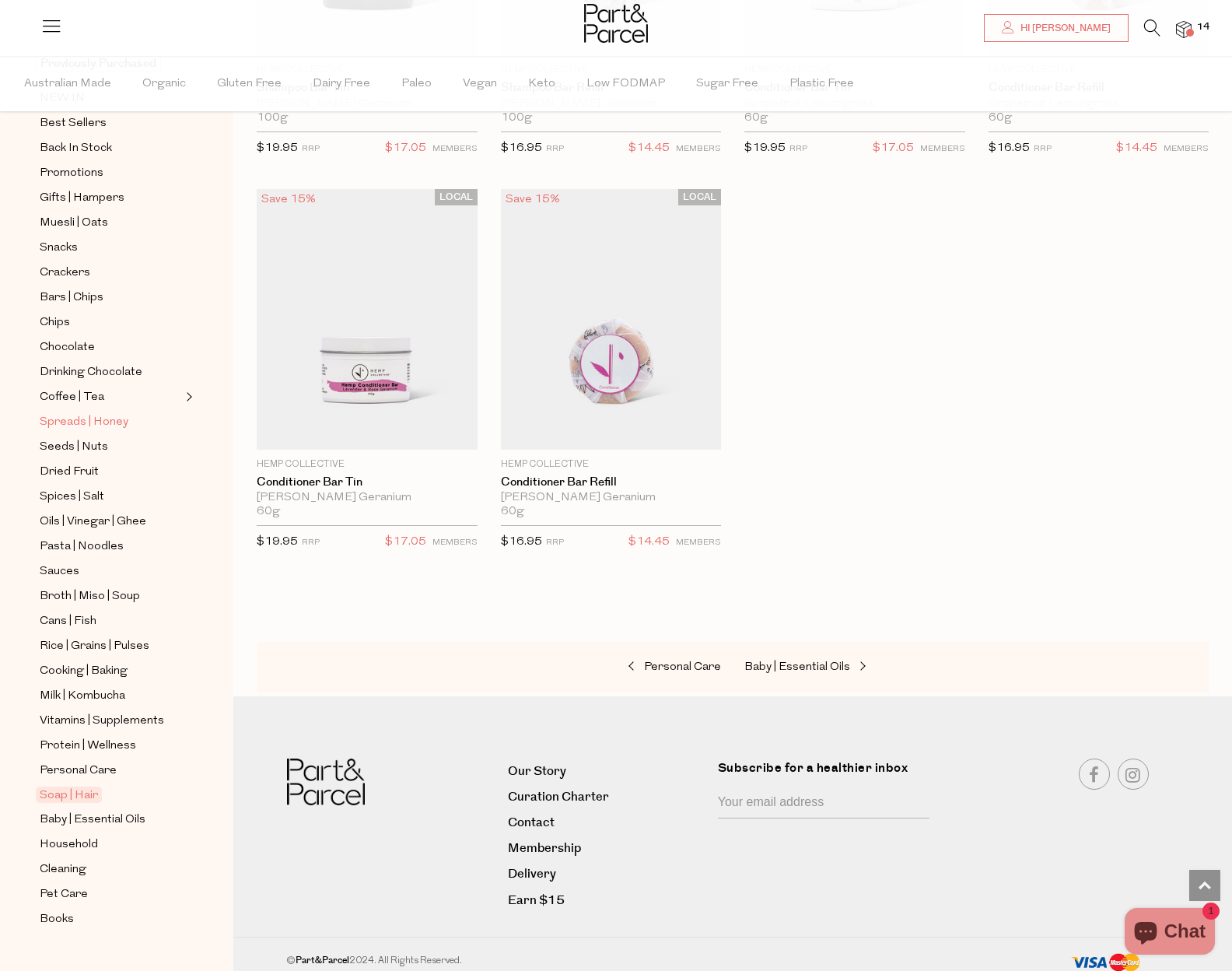
click at [90, 414] on span "Spreads | Honey" at bounding box center [83, 422] width 88 height 19
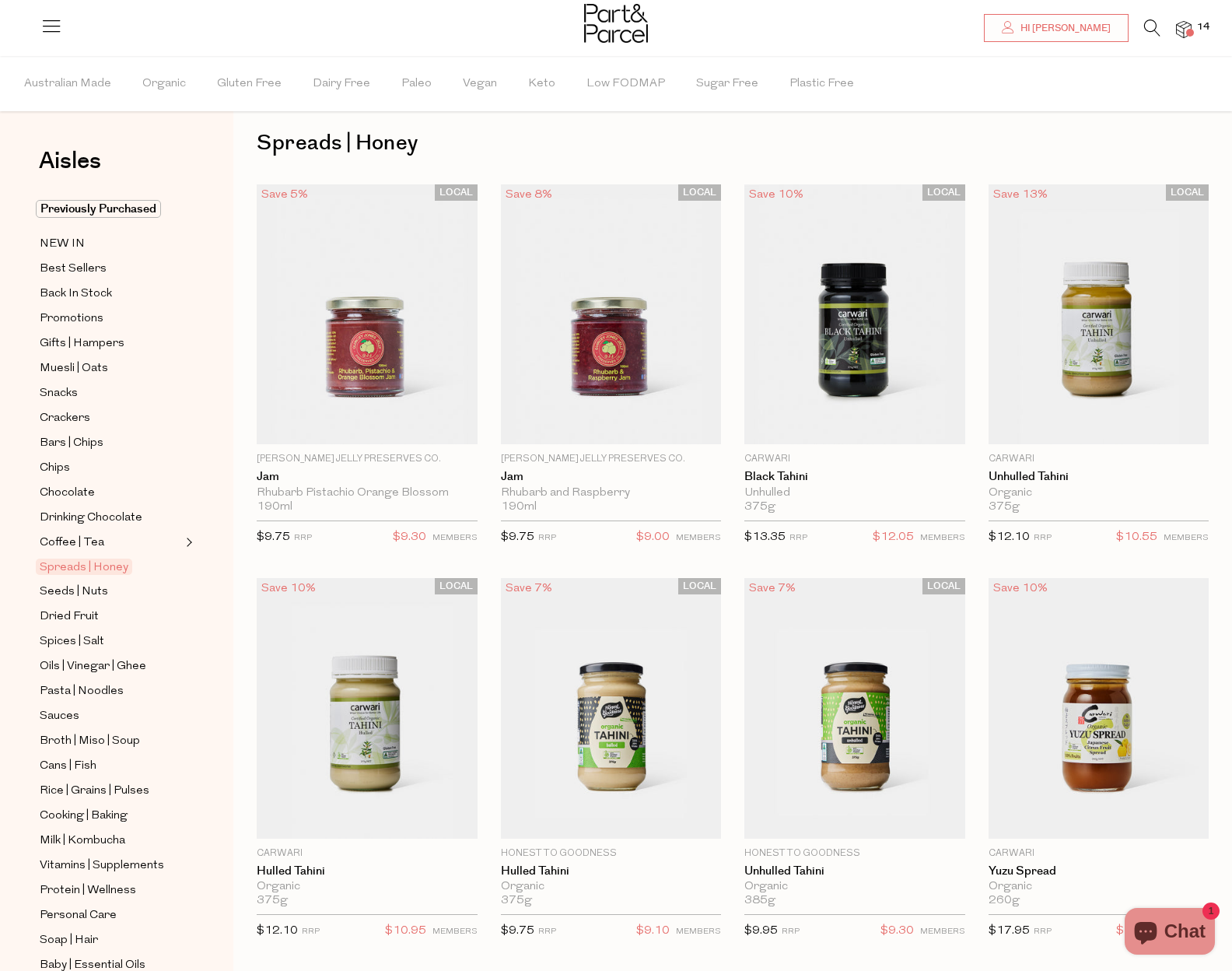
scroll to position [146, 0]
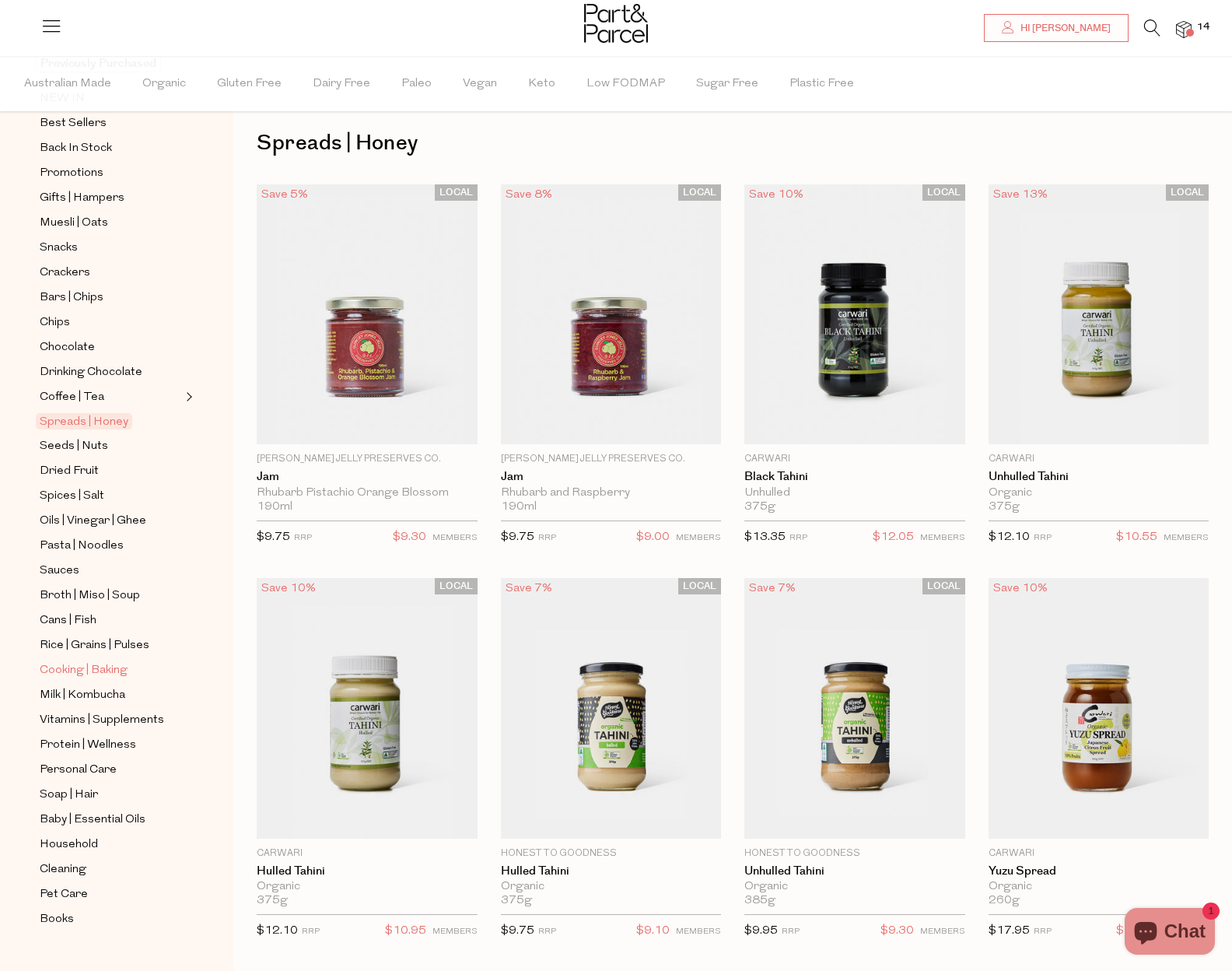
click at [111, 661] on span "Cooking | Baking" at bounding box center [83, 670] width 88 height 19
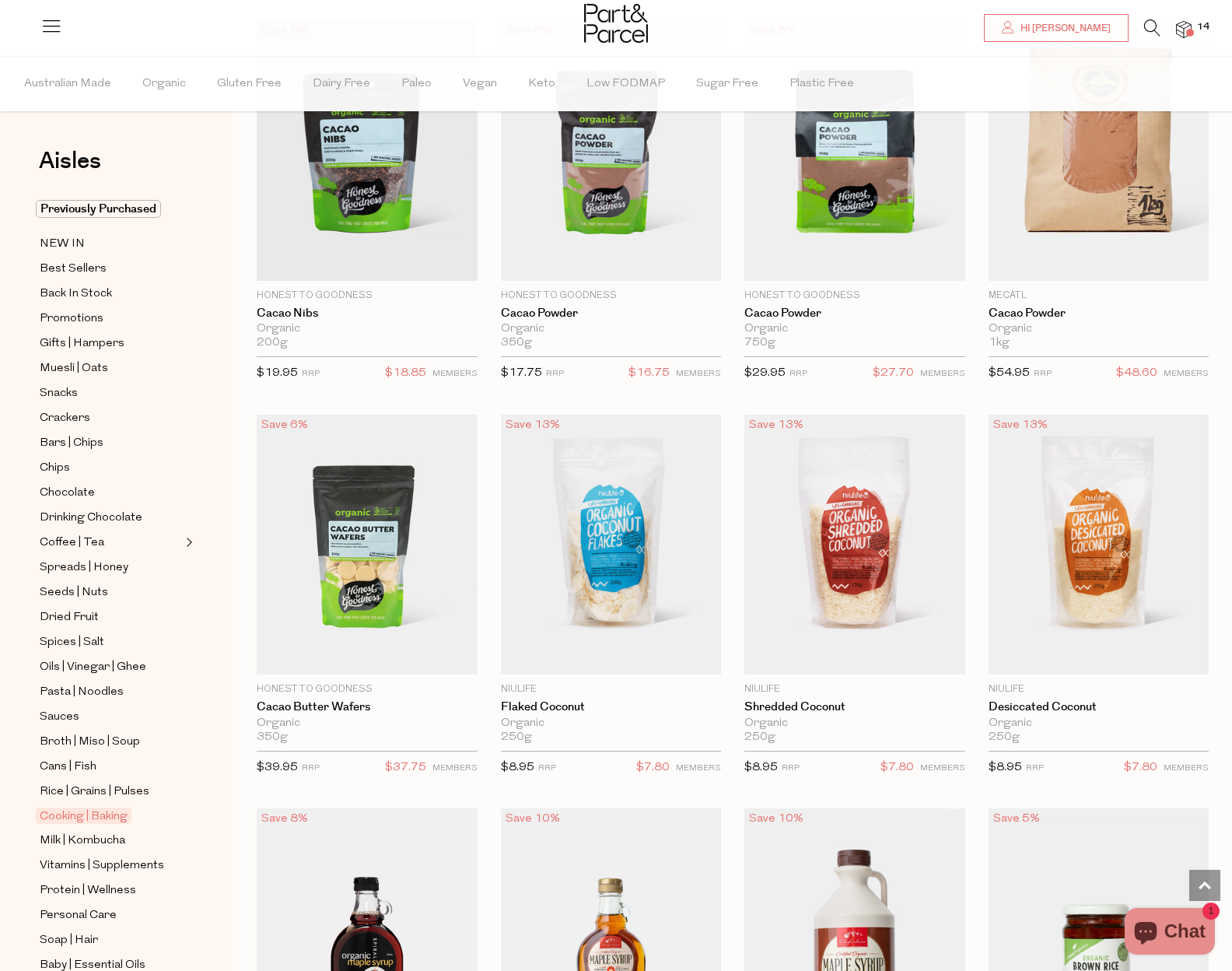
scroll to position [3344, 0]
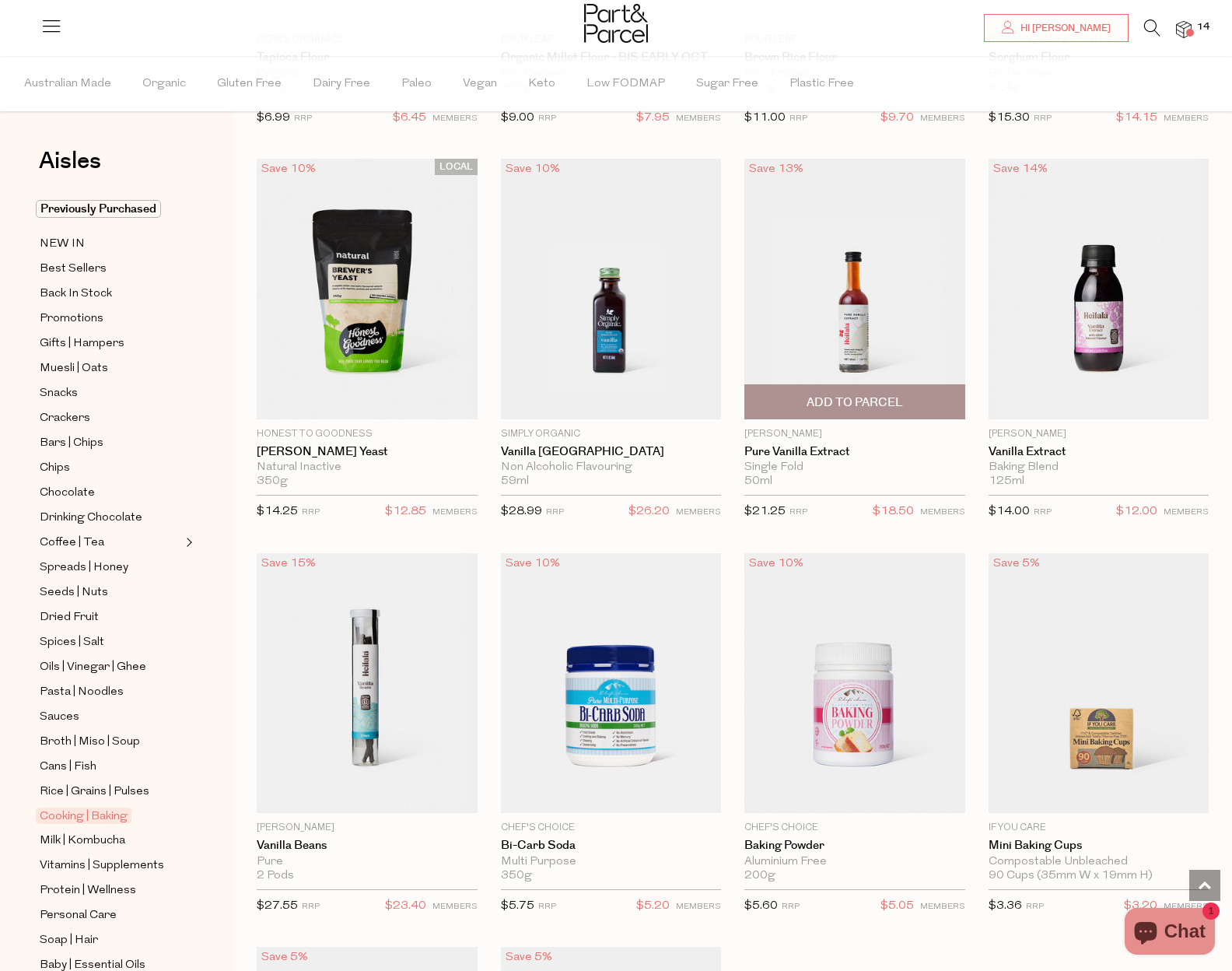
scroll to position [7933, 0]
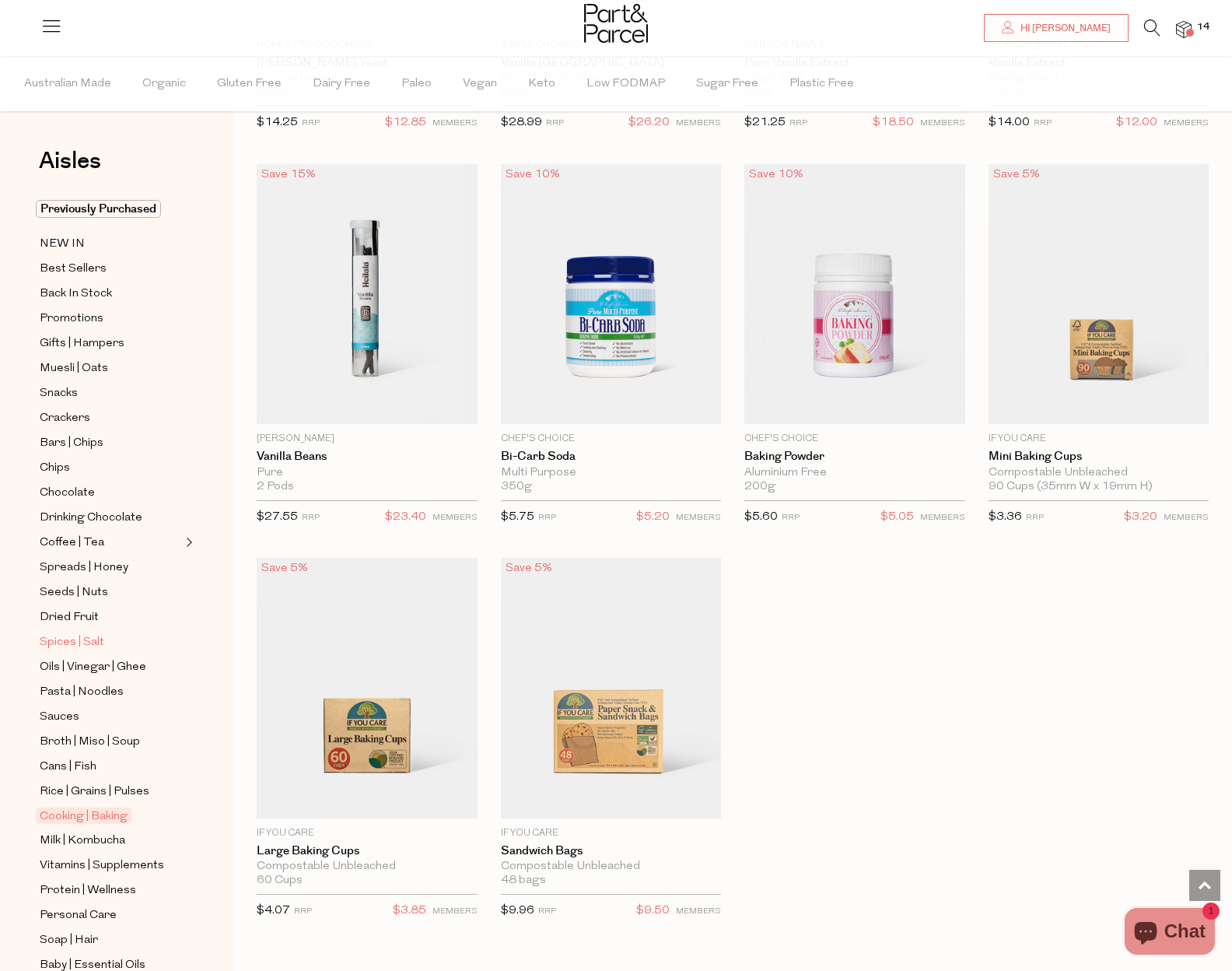
click at [71, 633] on span "Spices | Salt" at bounding box center [71, 642] width 64 height 19
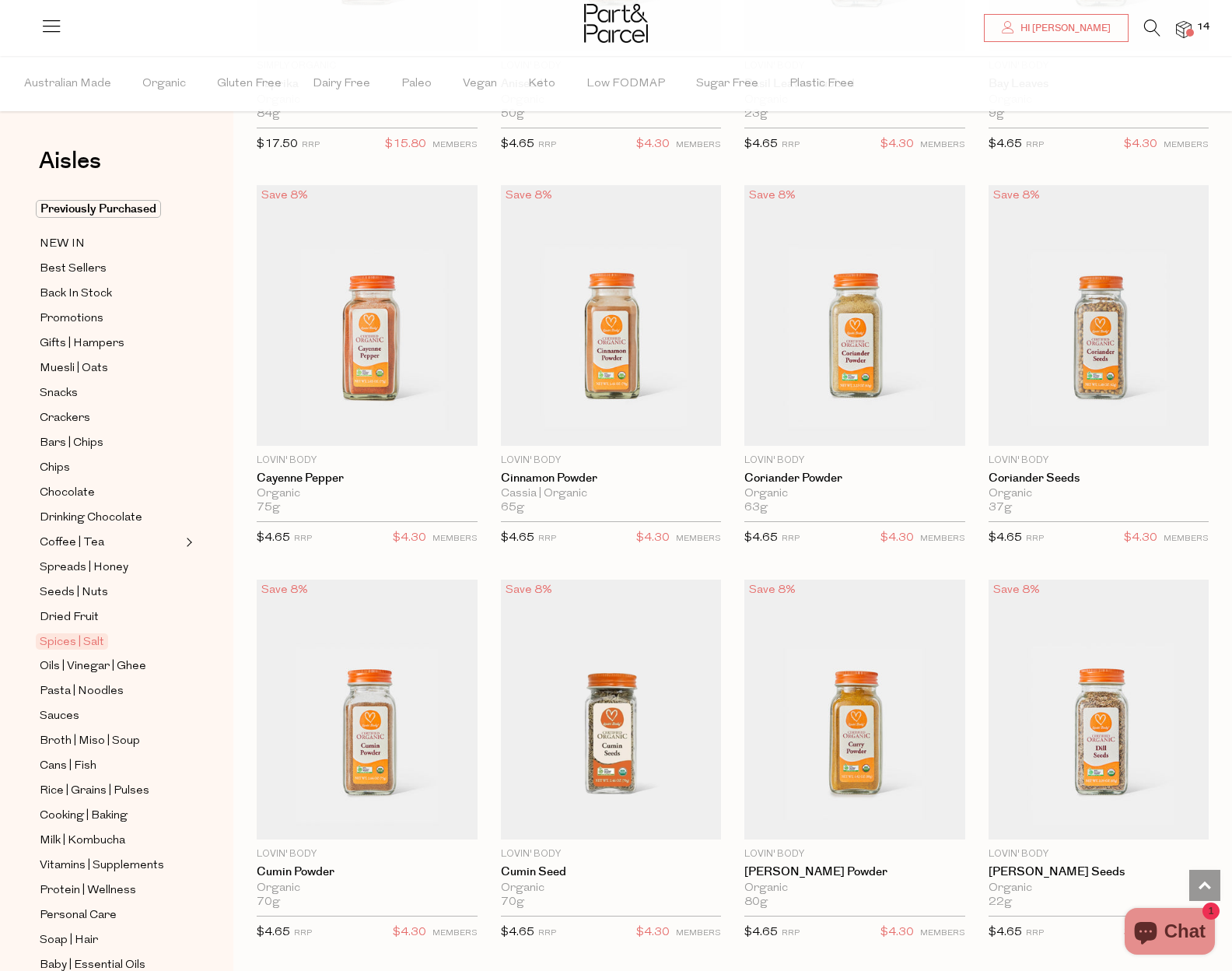
scroll to position [146, 0]
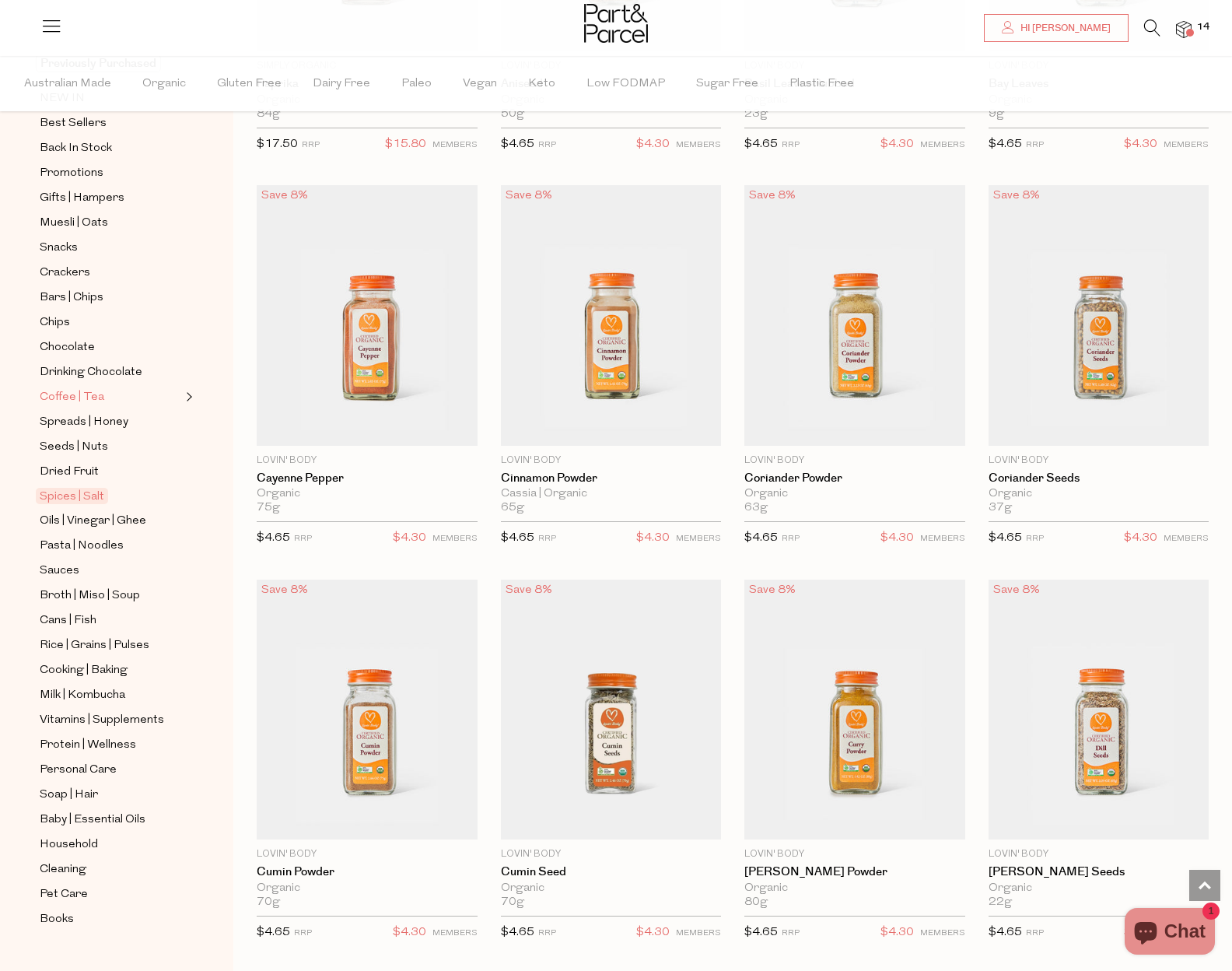
click at [88, 388] on span "Coffee | Tea" at bounding box center [71, 397] width 64 height 19
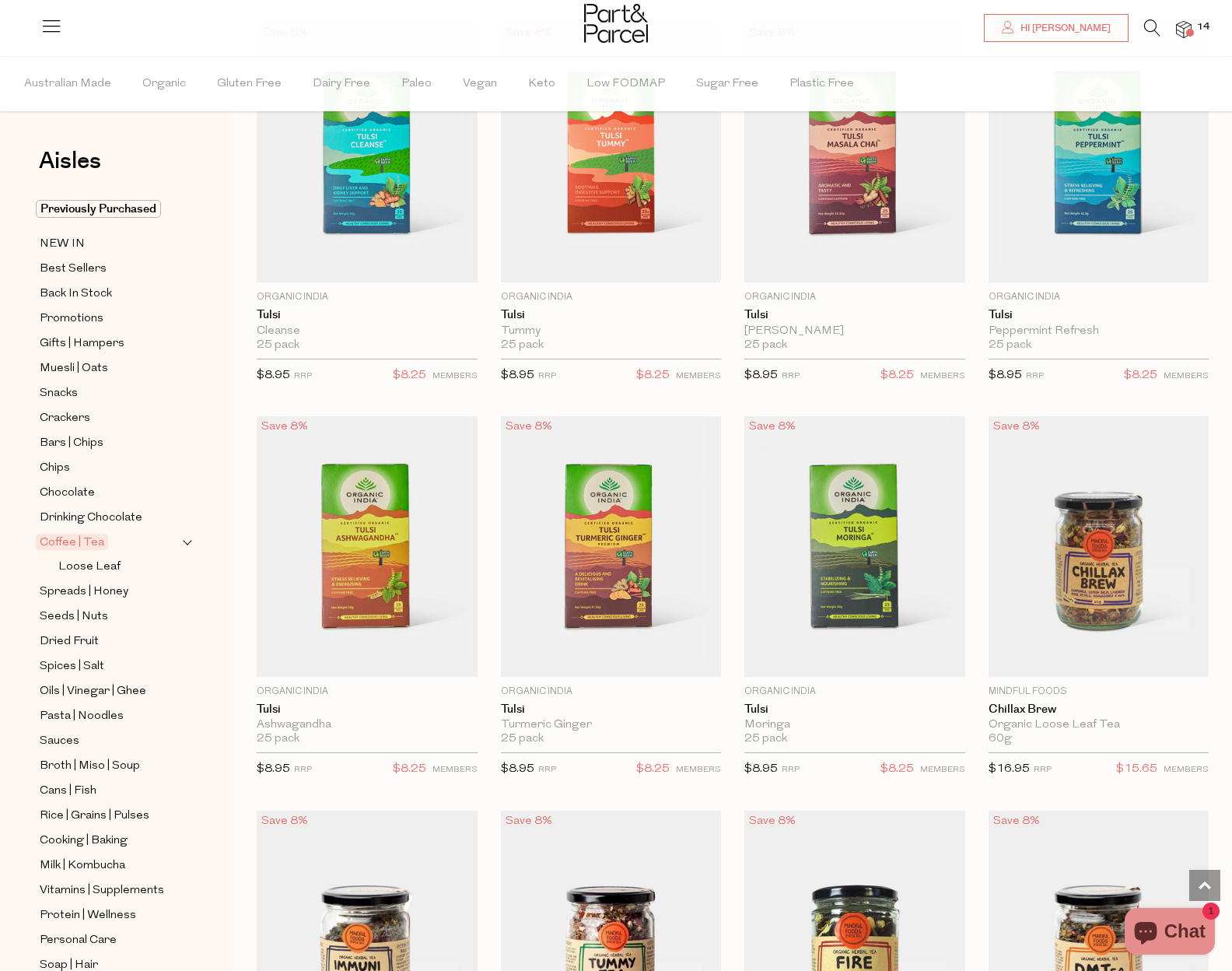
scroll to position [2653, 0]
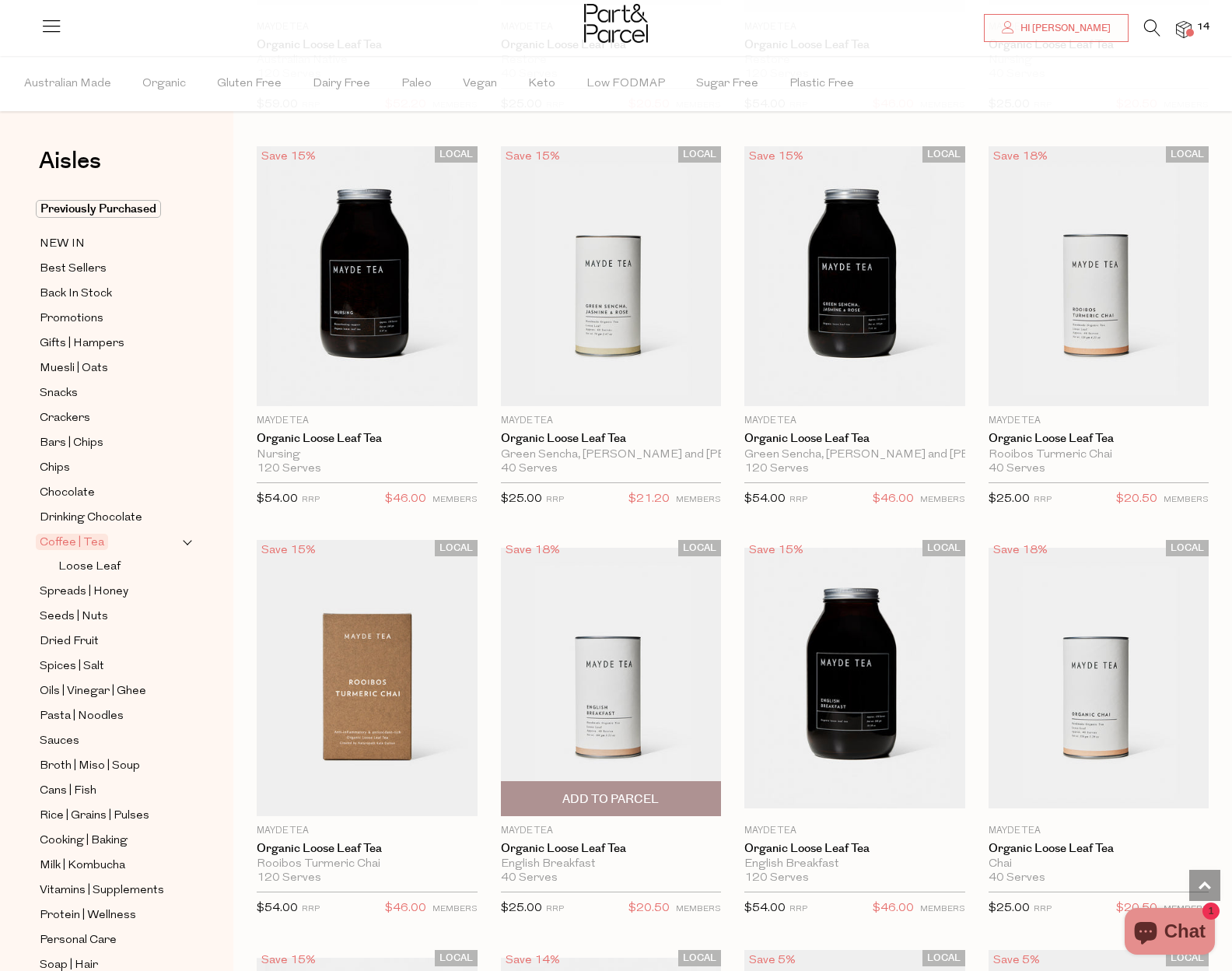
scroll to position [5297, 0]
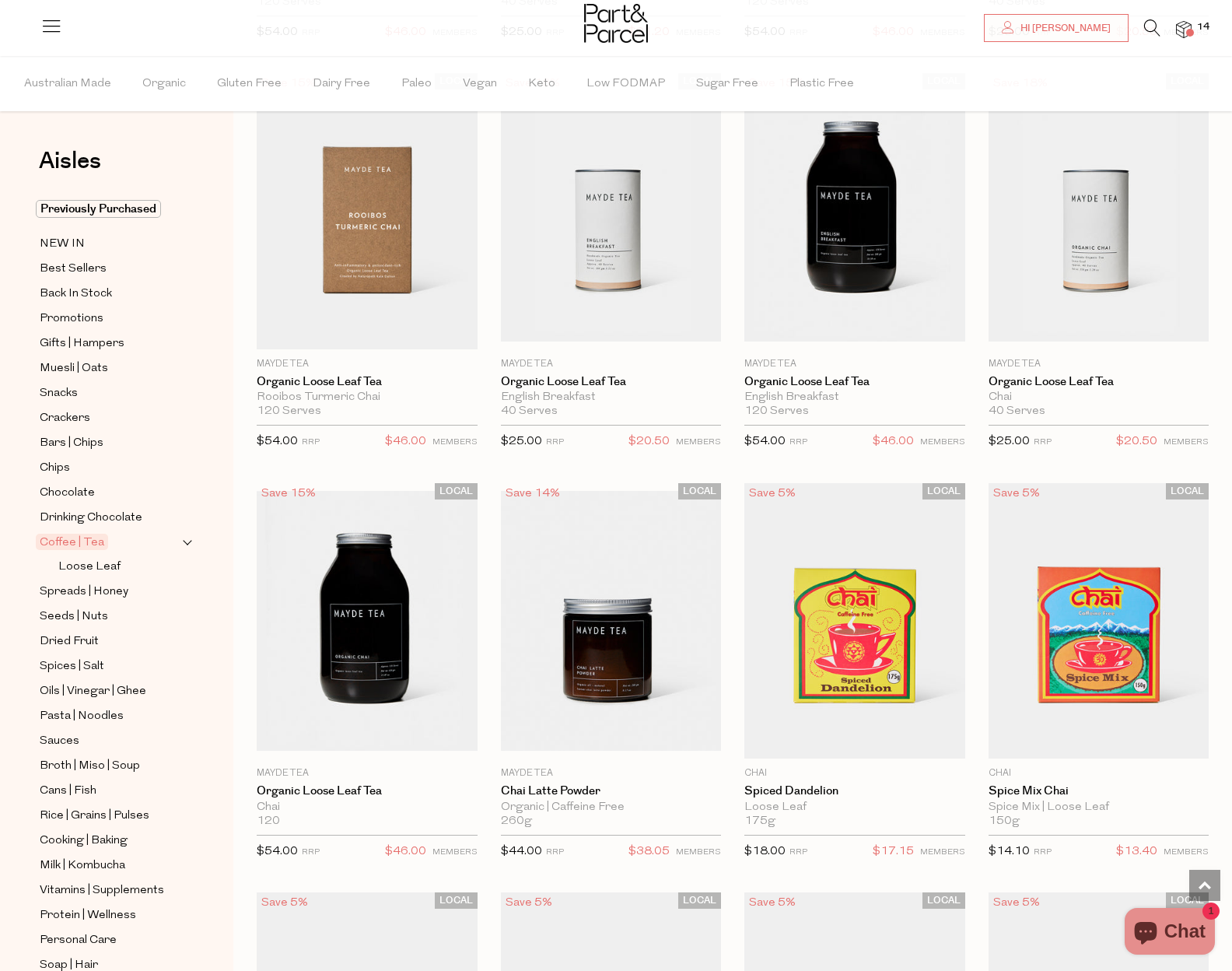
click at [1190, 28] on img at bounding box center [1183, 30] width 15 height 18
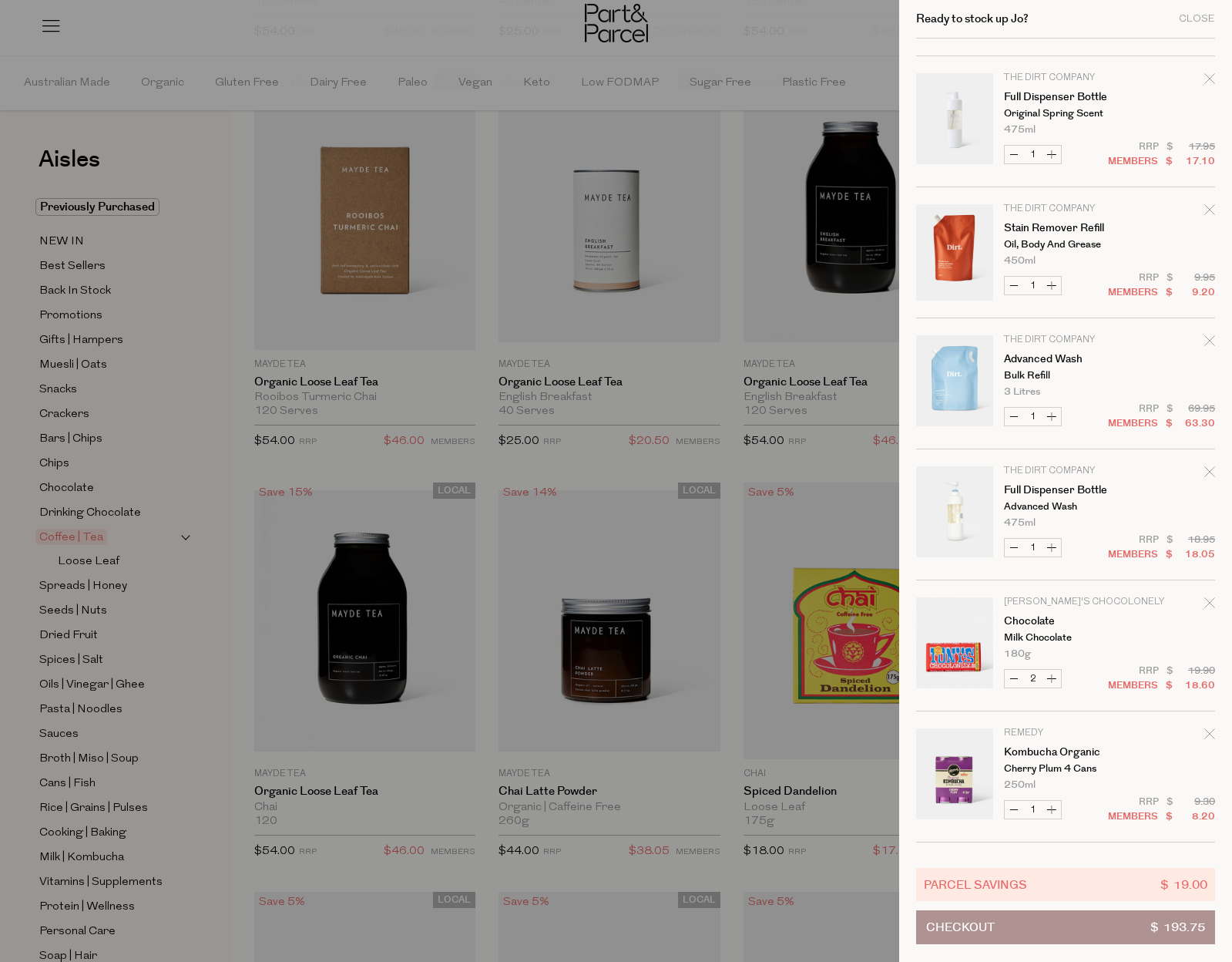
scroll to position [0, 0]
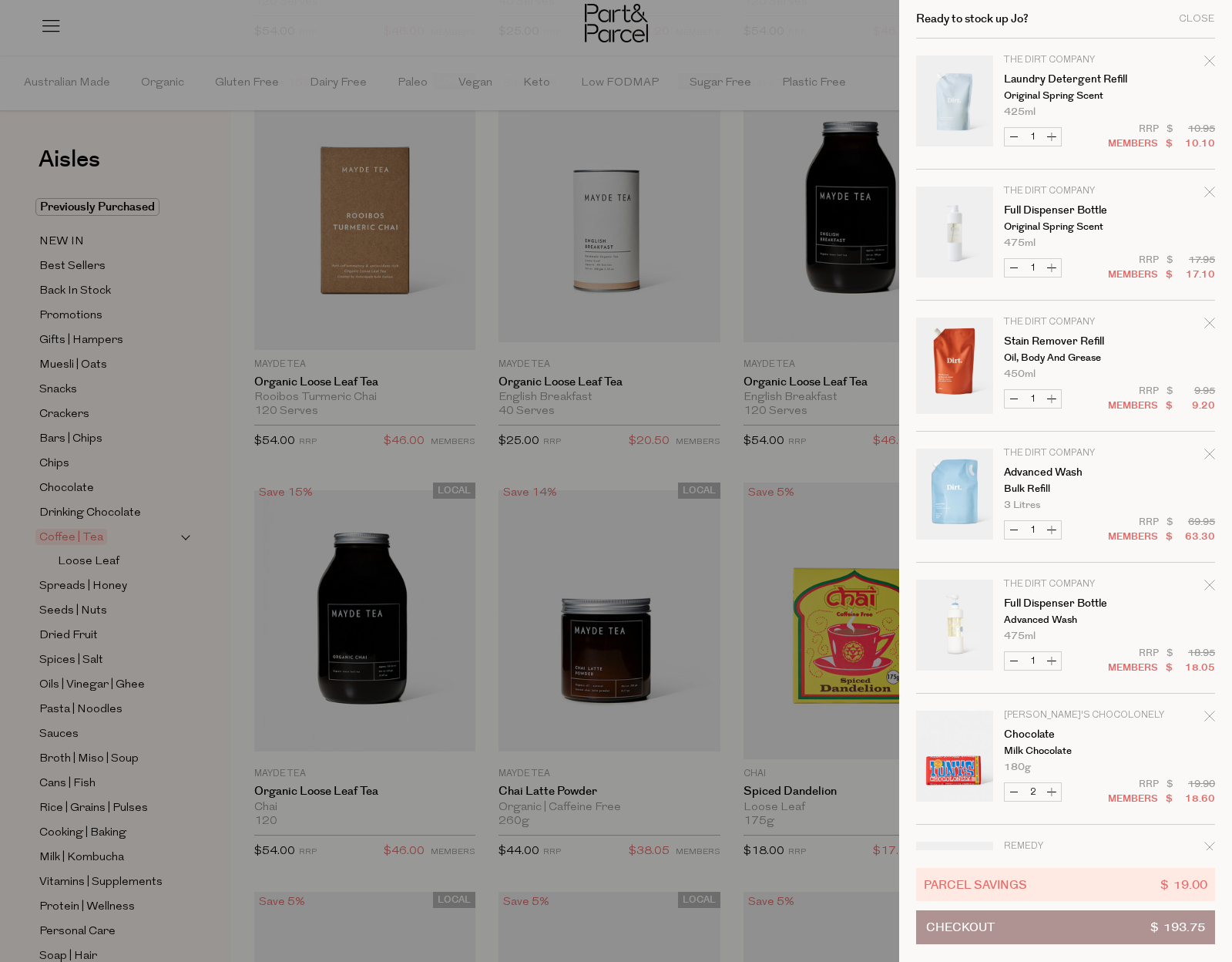
click at [943, 496] on link "Your cart" at bounding box center [954, 496] width 77 height 96
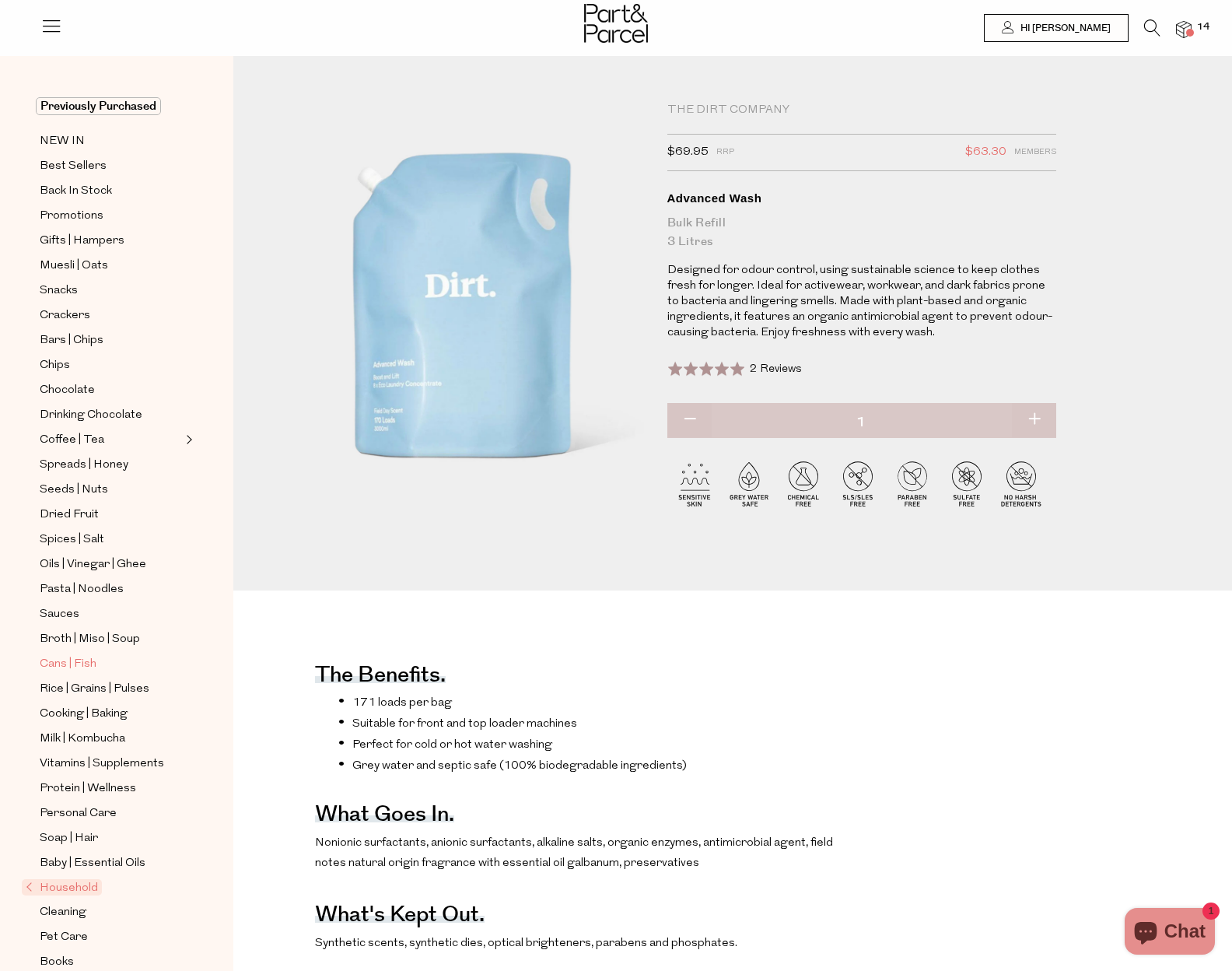
scroll to position [78, 0]
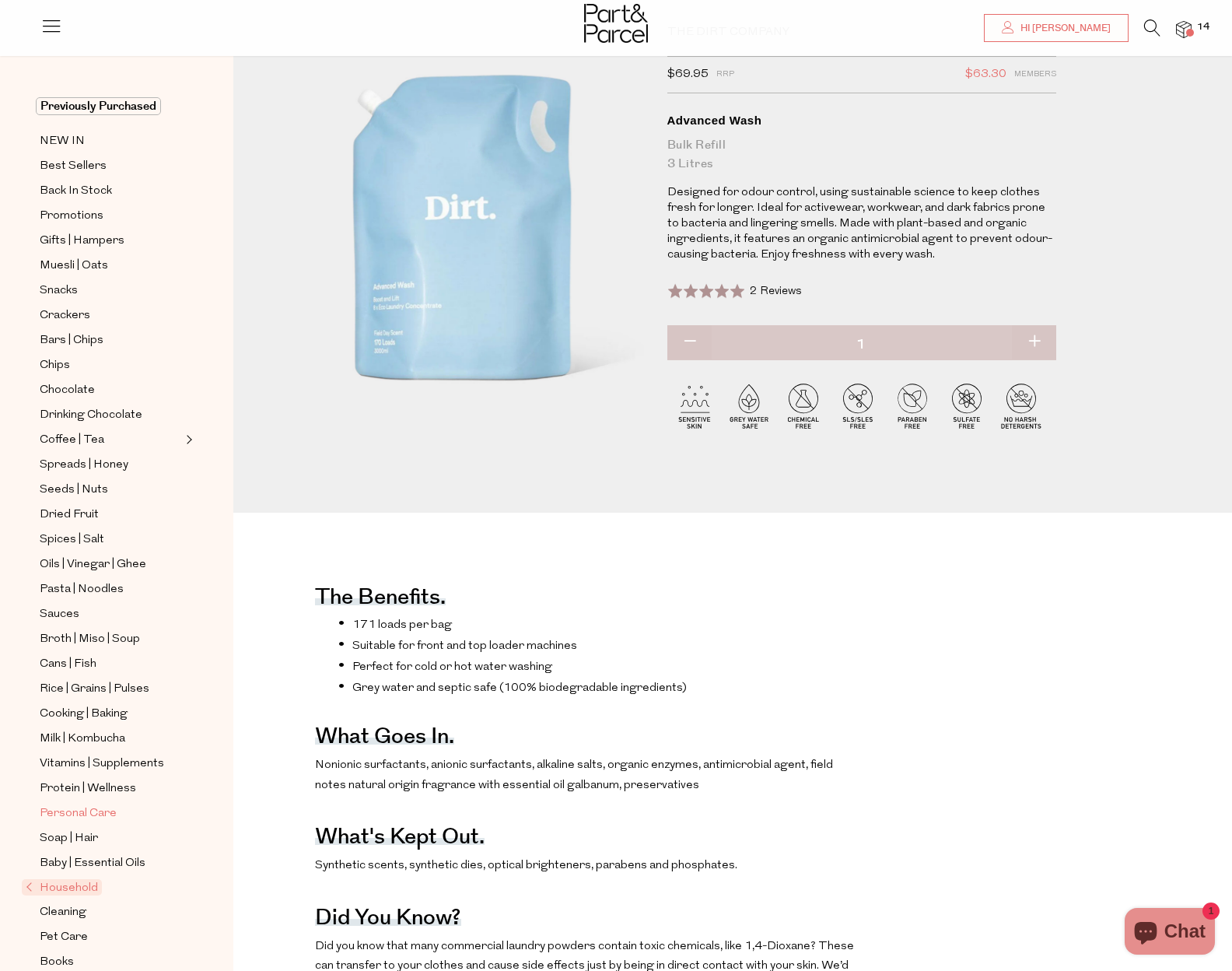
click at [71, 804] on span "Personal Care" at bounding box center [78, 813] width 77 height 19
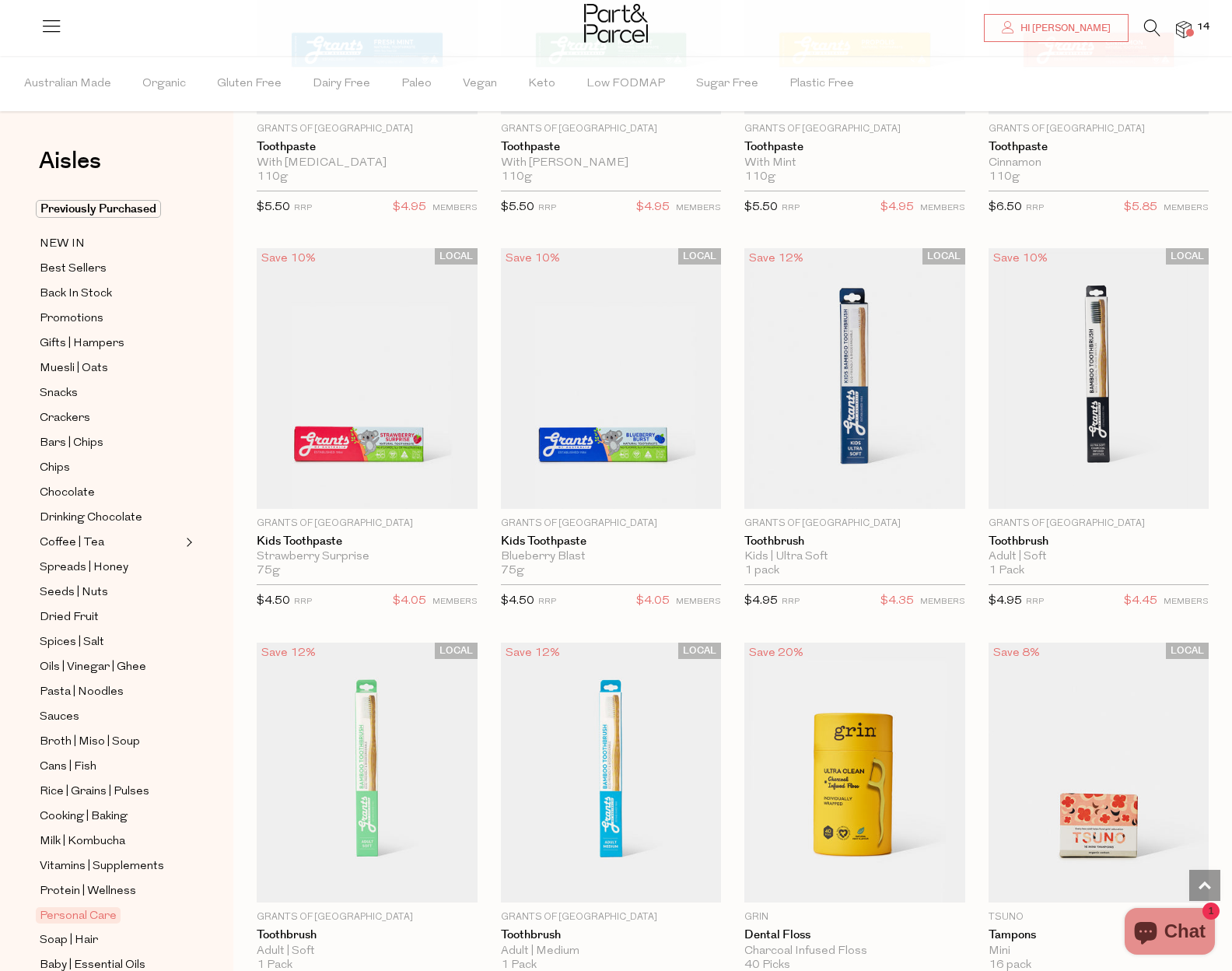
scroll to position [3811, 0]
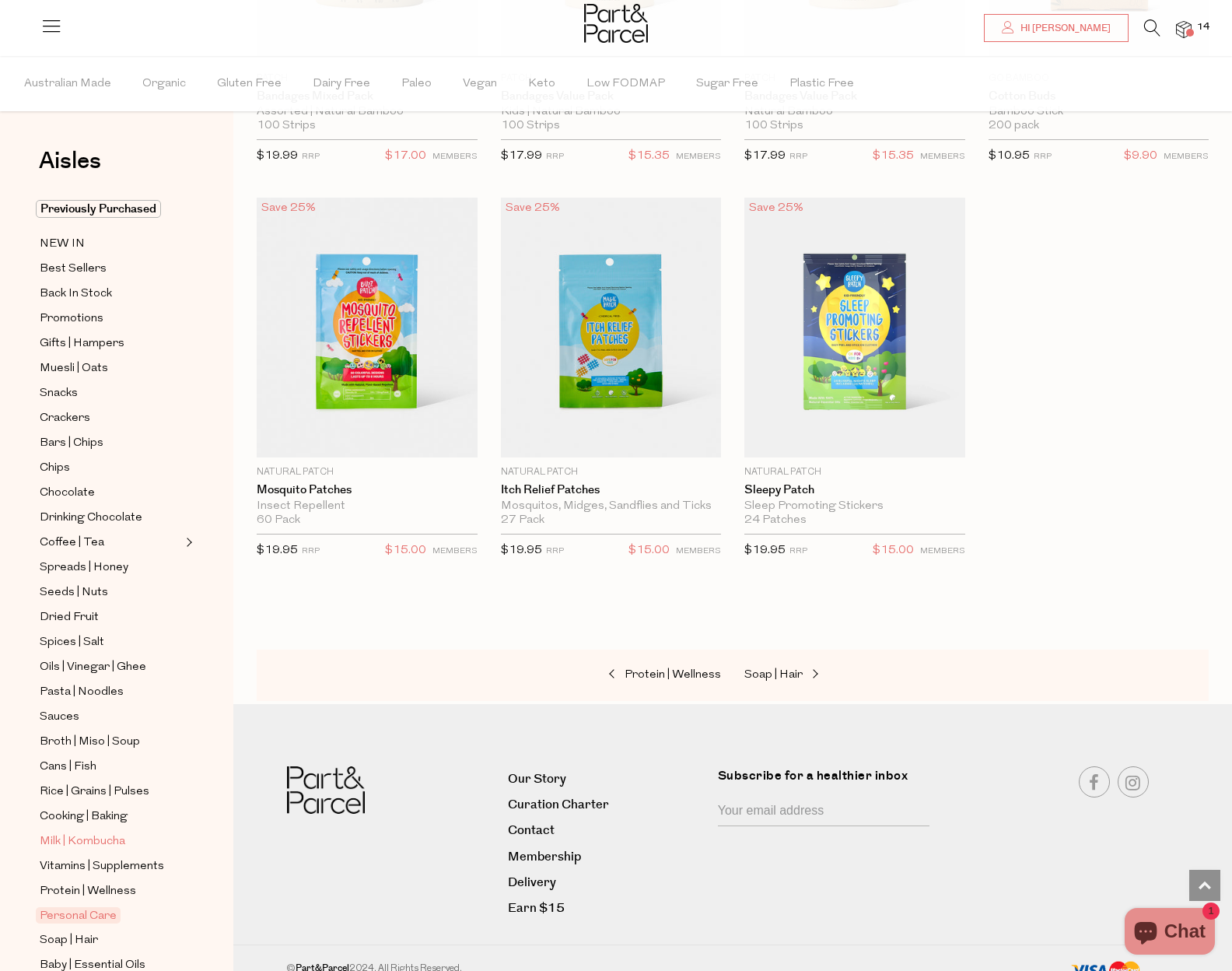
scroll to position [146, 0]
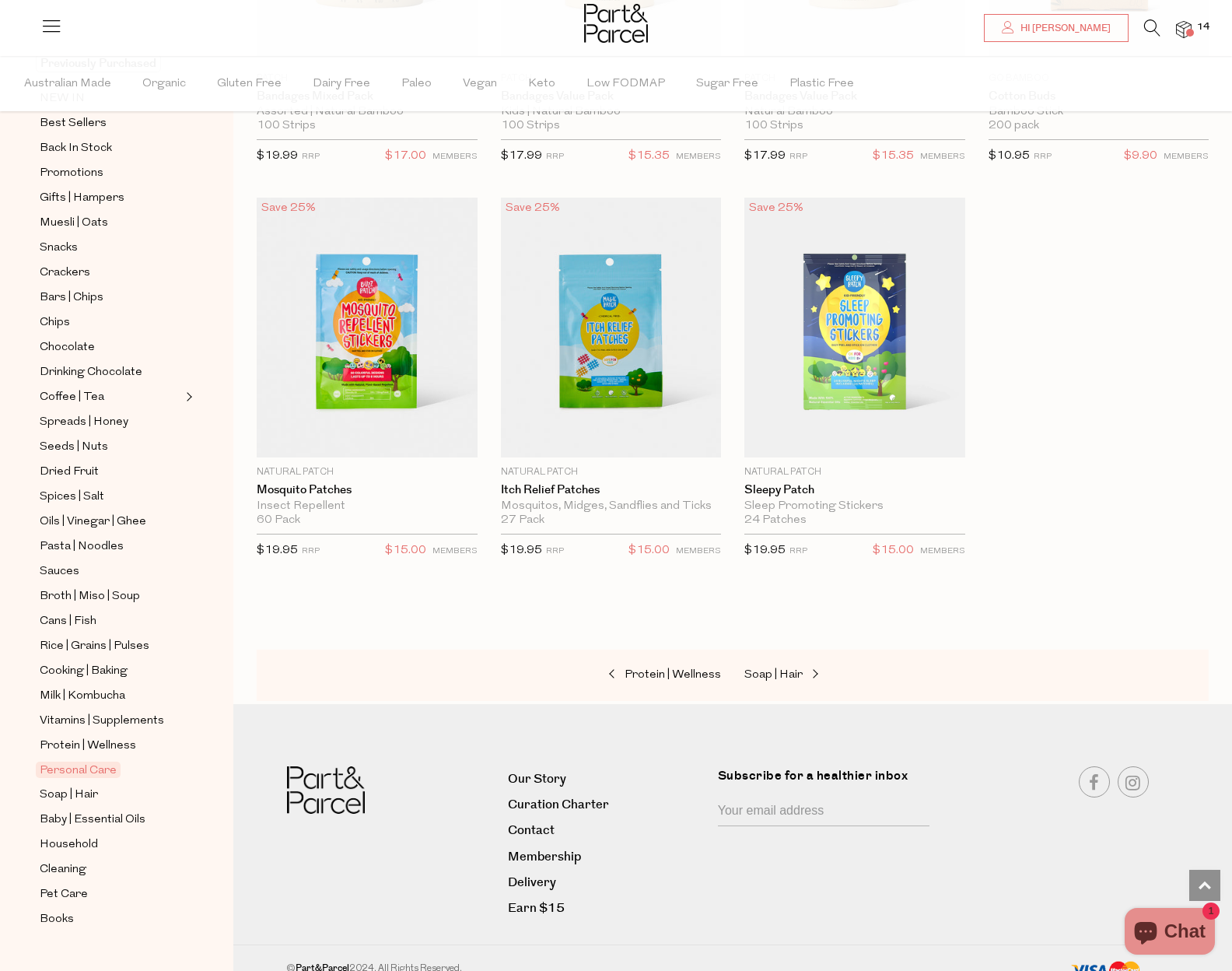
click at [1187, 33] on span at bounding box center [1190, 32] width 8 height 8
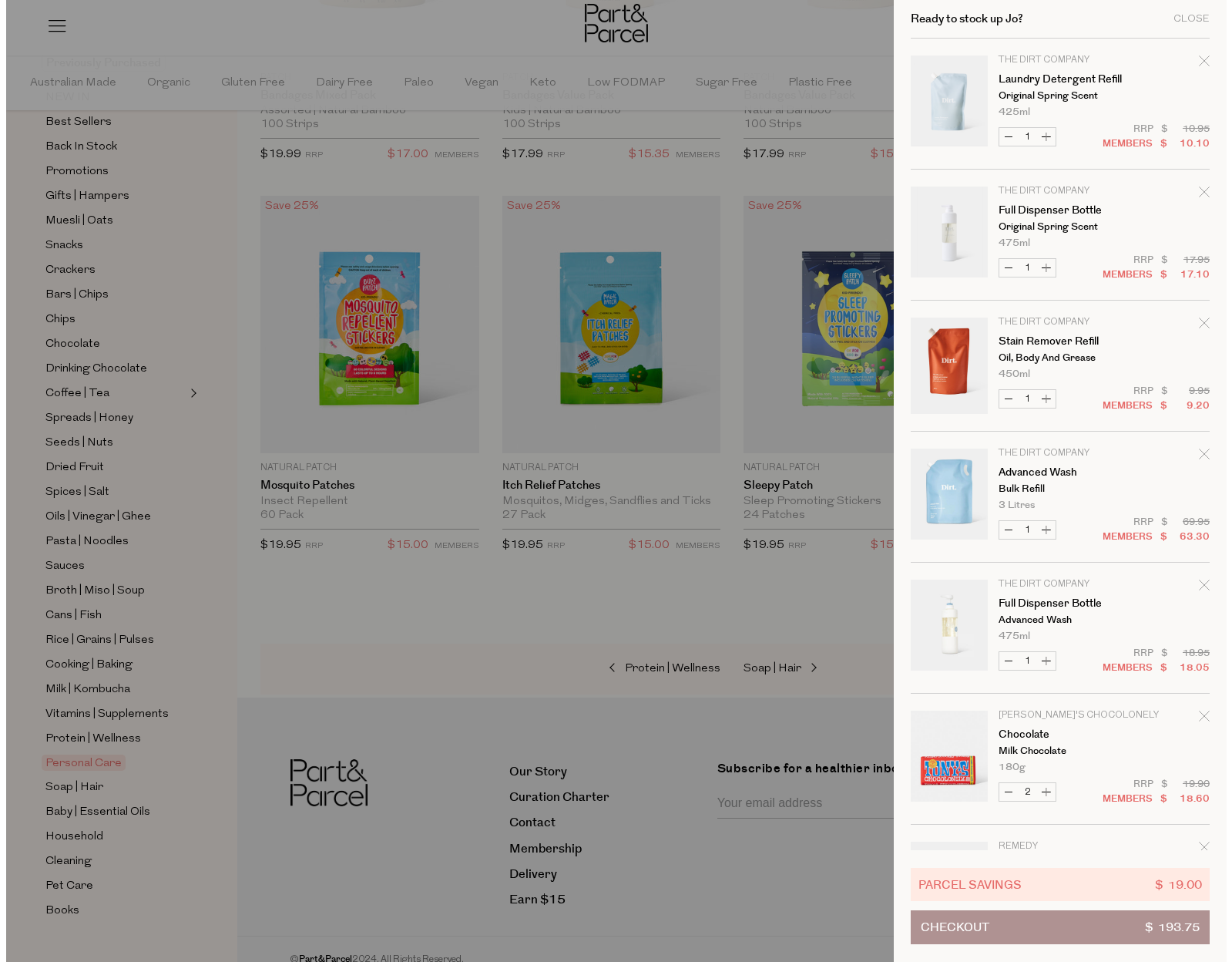
scroll to position [8679, 0]
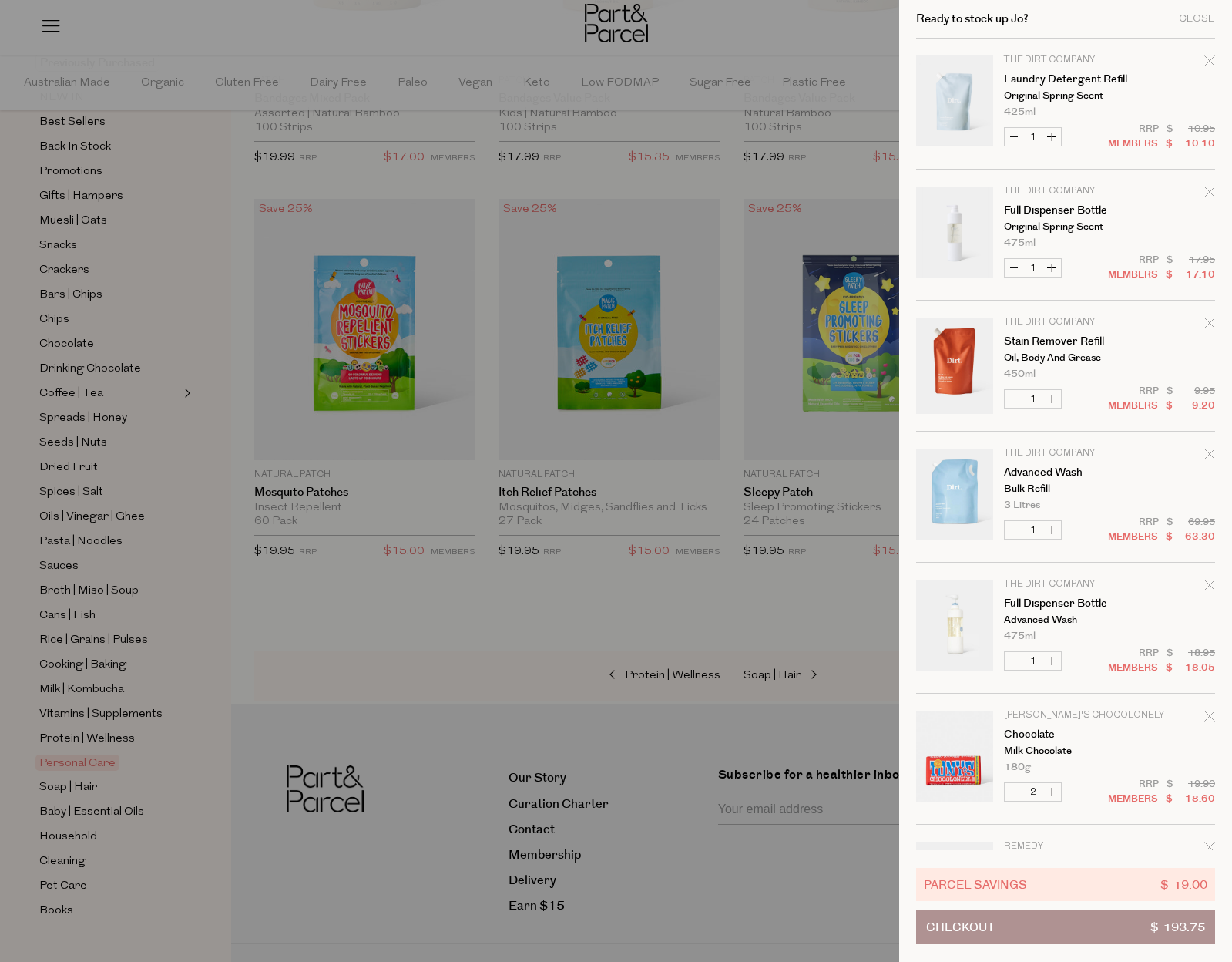
click at [807, 32] on div at bounding box center [616, 481] width 1232 height 962
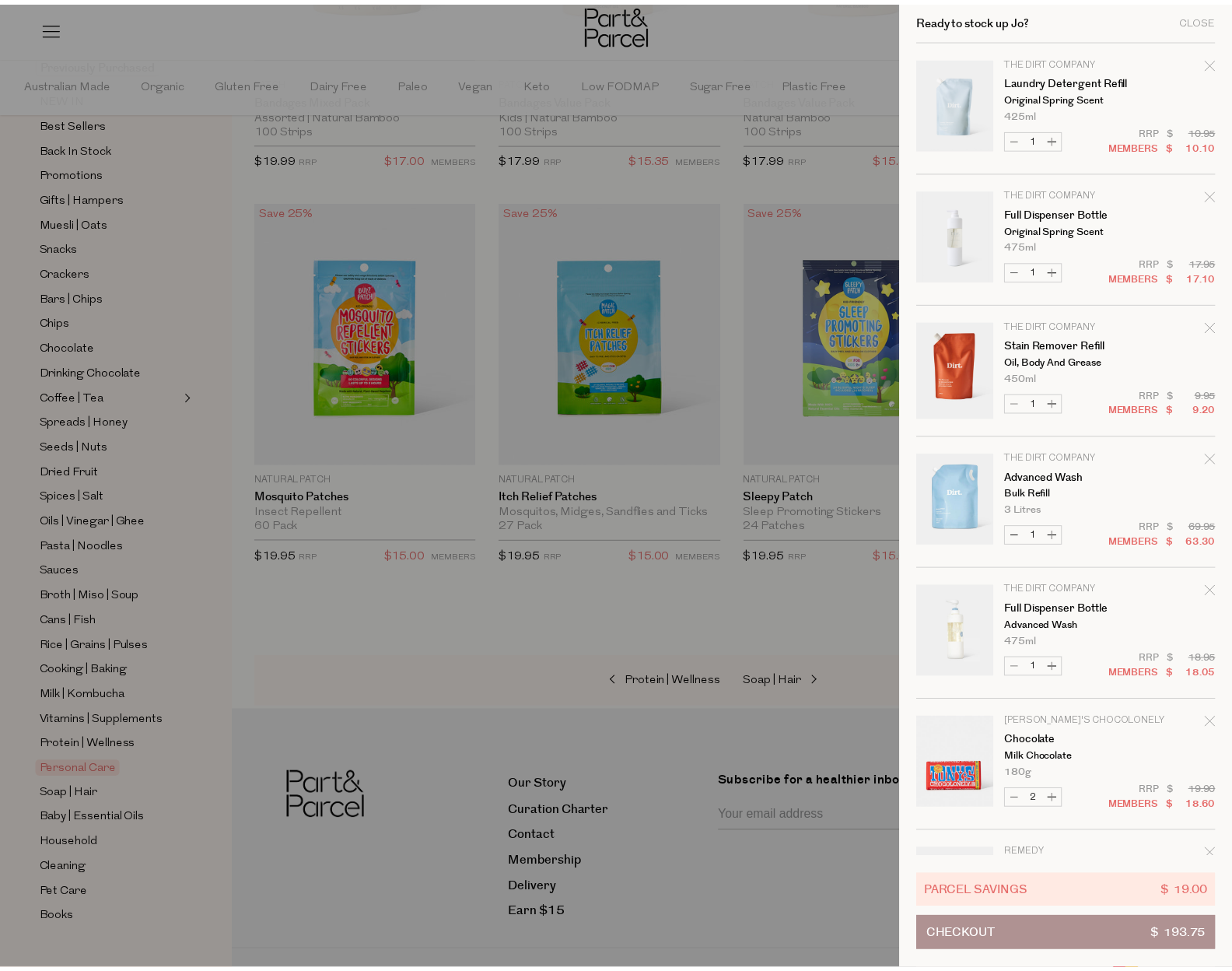
scroll to position [8688, 0]
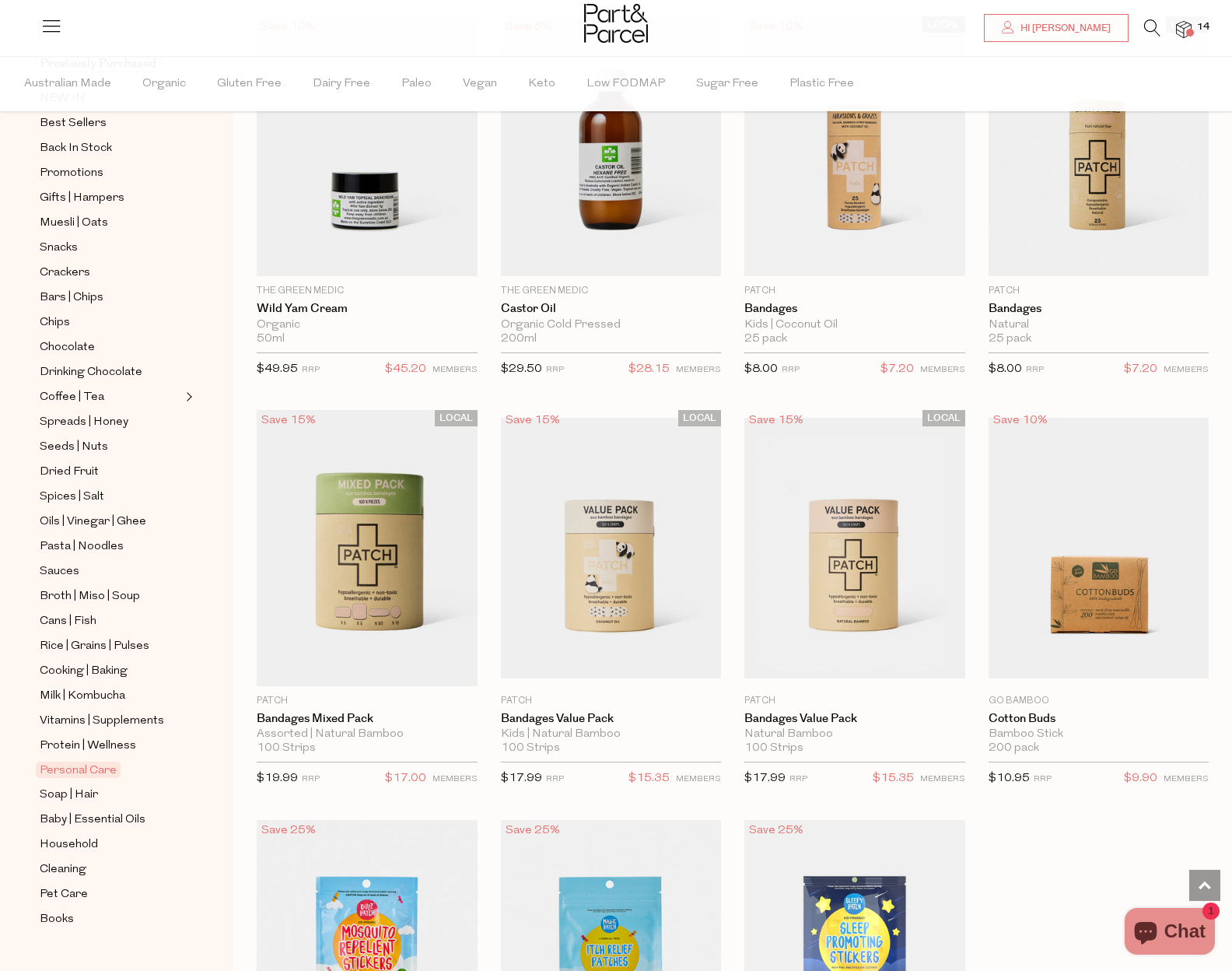
click at [1193, 30] on span at bounding box center [1190, 32] width 8 height 8
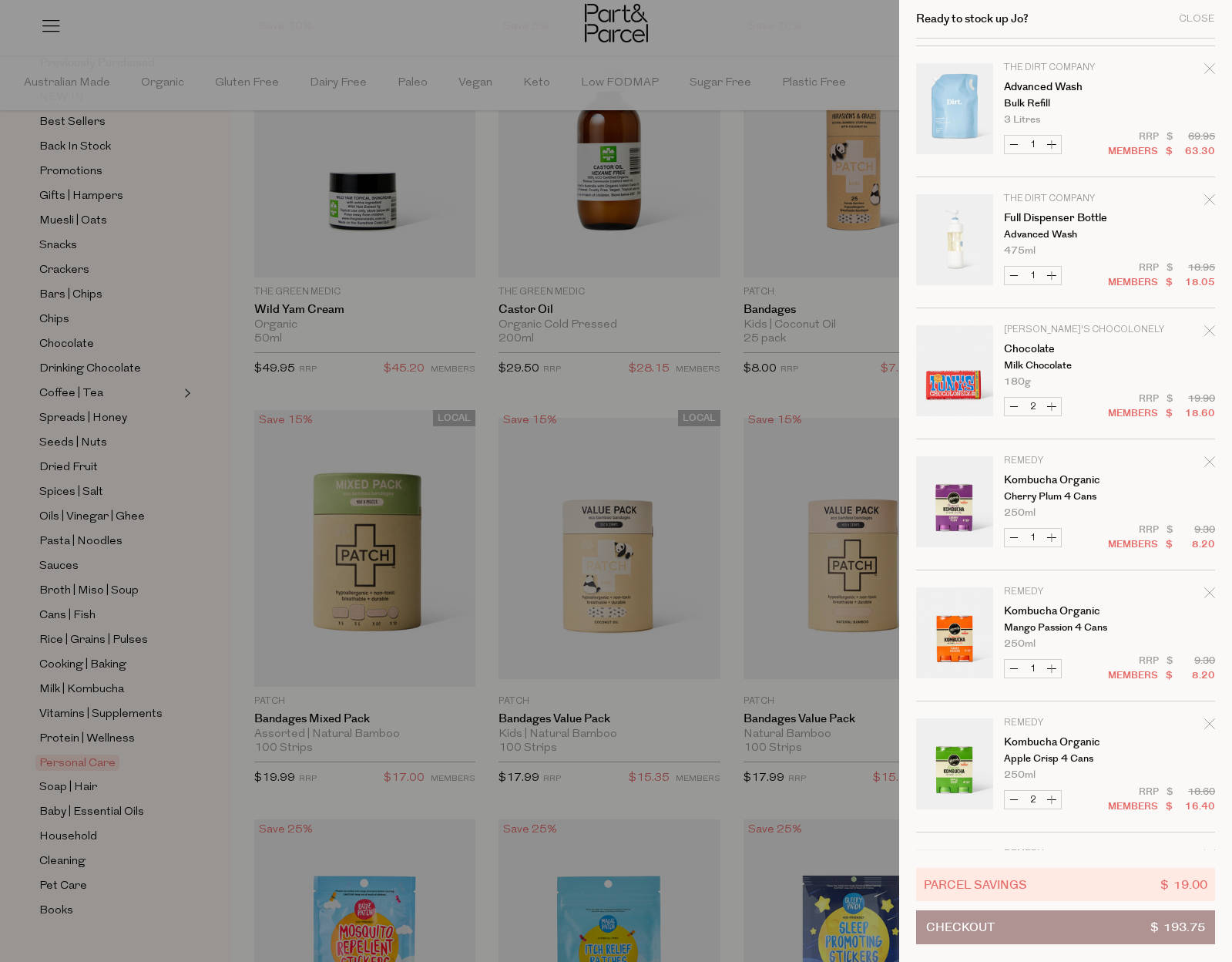
scroll to position [0, 0]
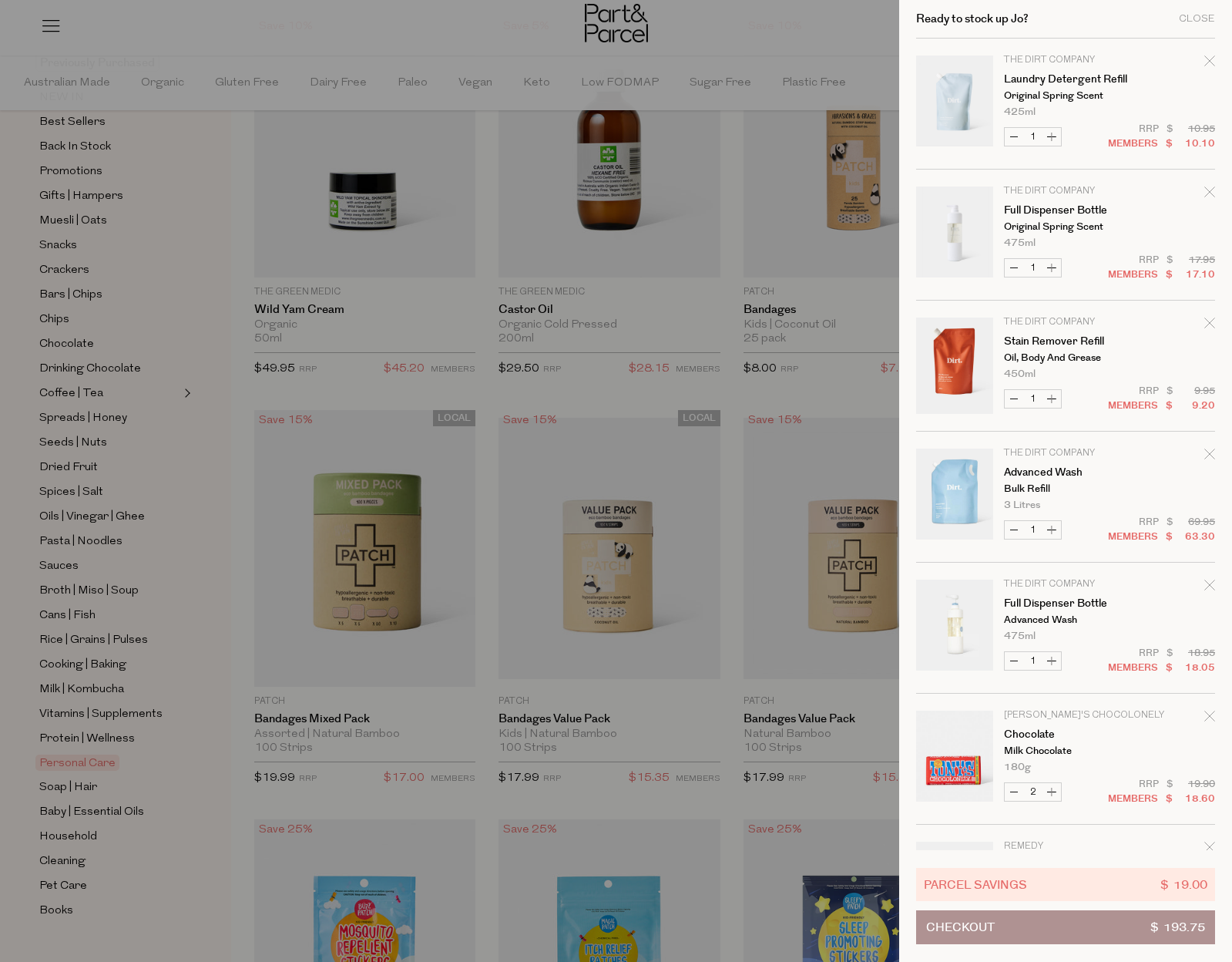
click at [792, 27] on div at bounding box center [616, 481] width 1232 height 962
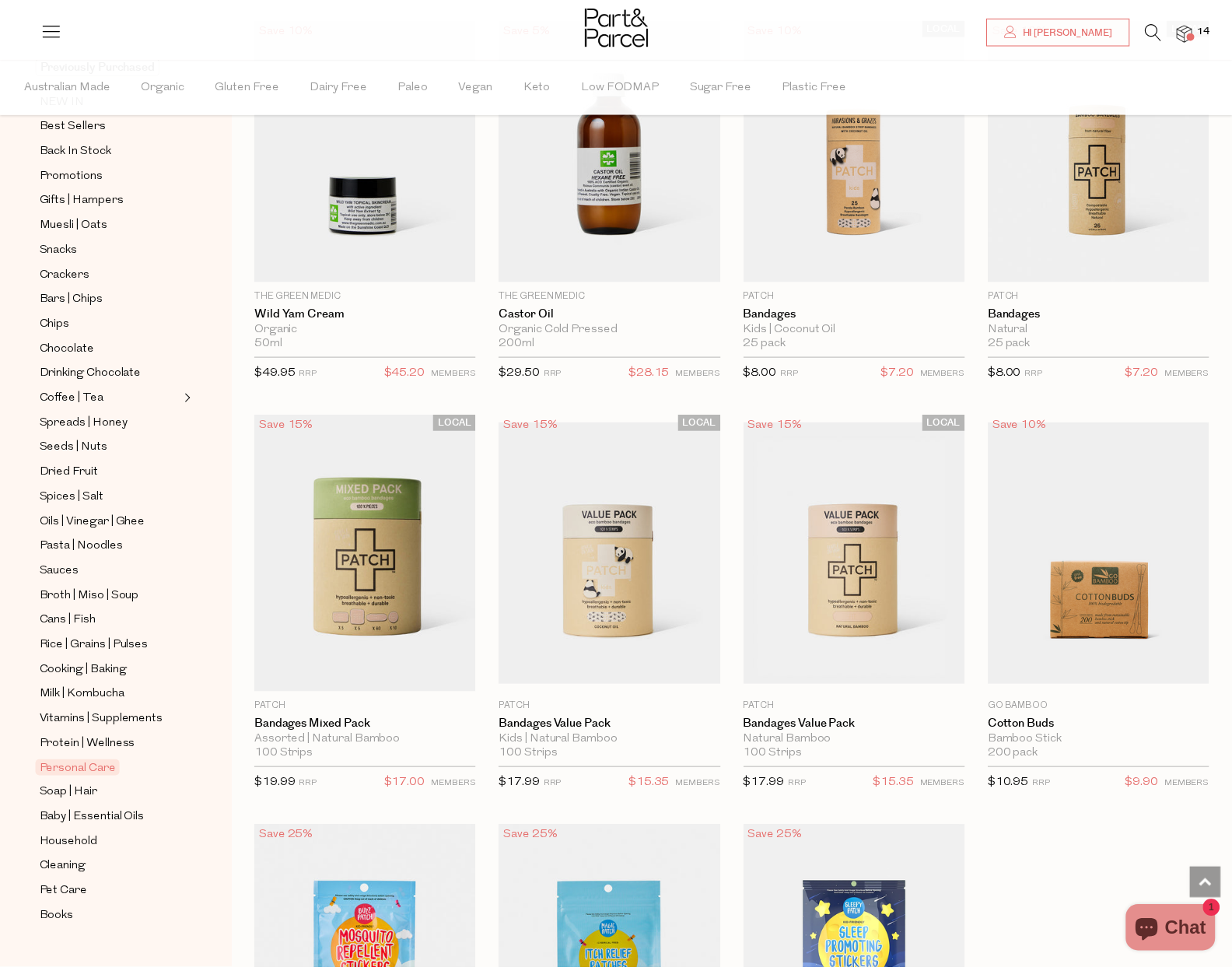
scroll to position [8065, 0]
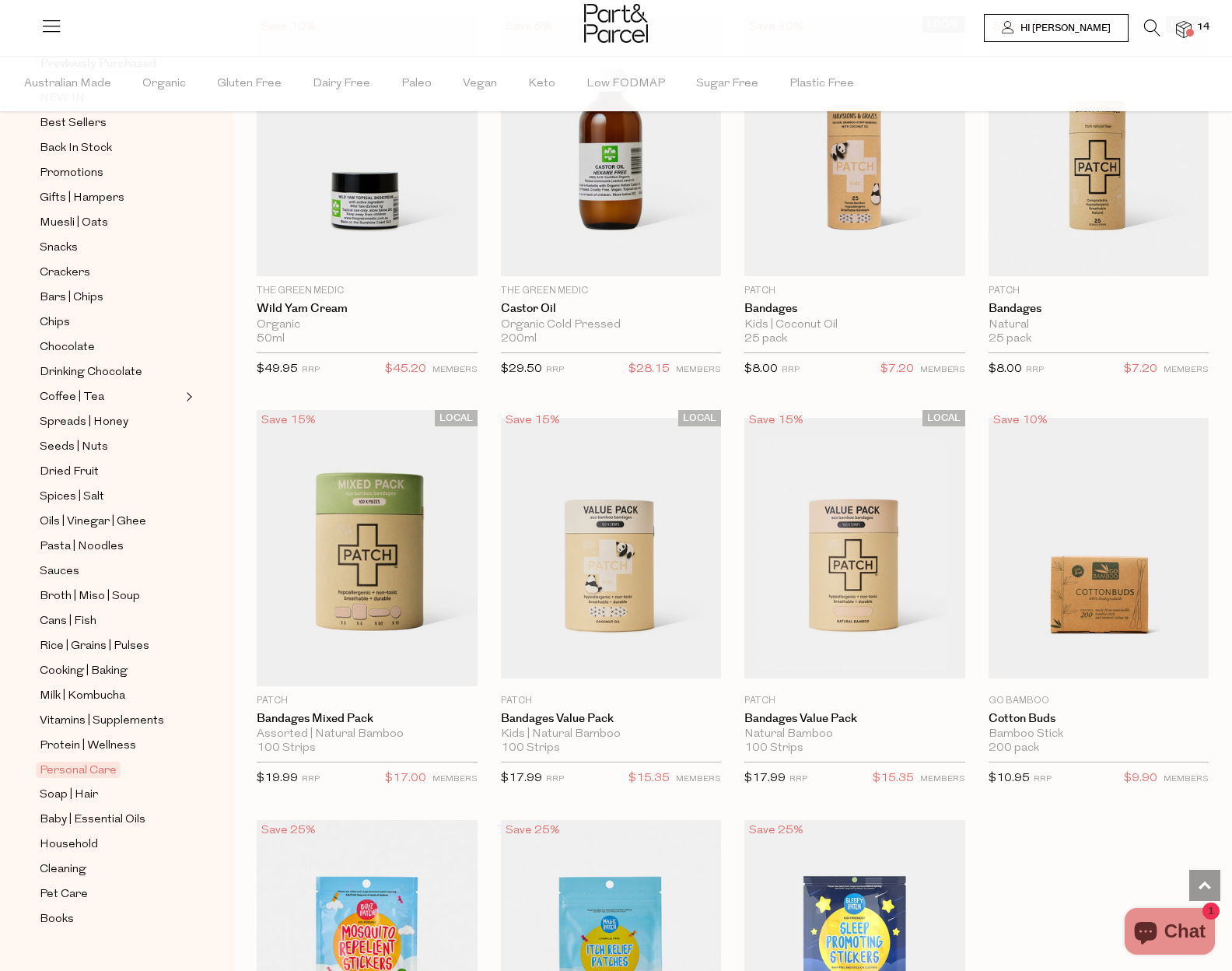
click at [1014, 31] on icon at bounding box center [1008, 28] width 13 height 13
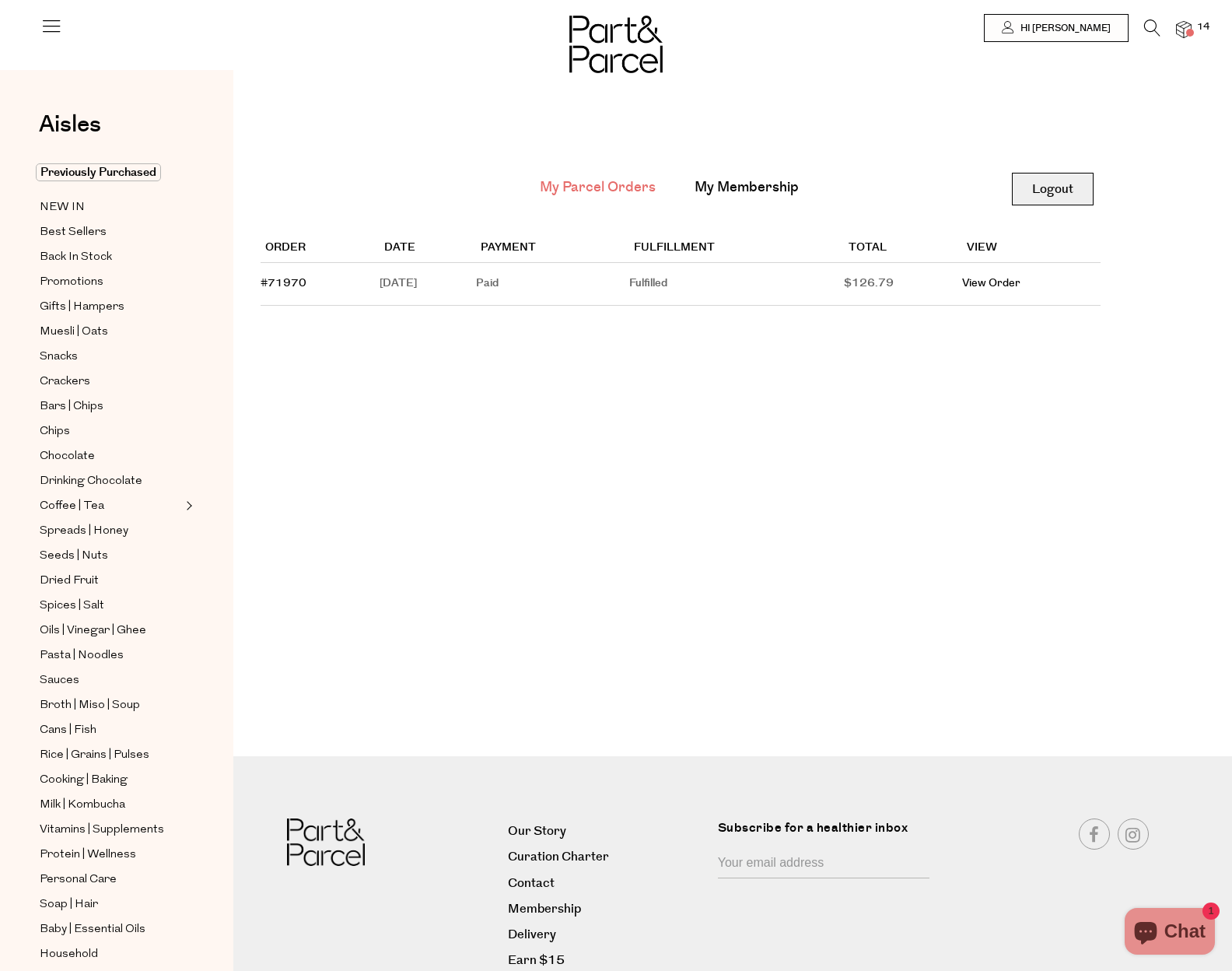
click at [1068, 194] on link "Logout" at bounding box center [1052, 188] width 81 height 33
